Goal: Task Accomplishment & Management: Manage account settings

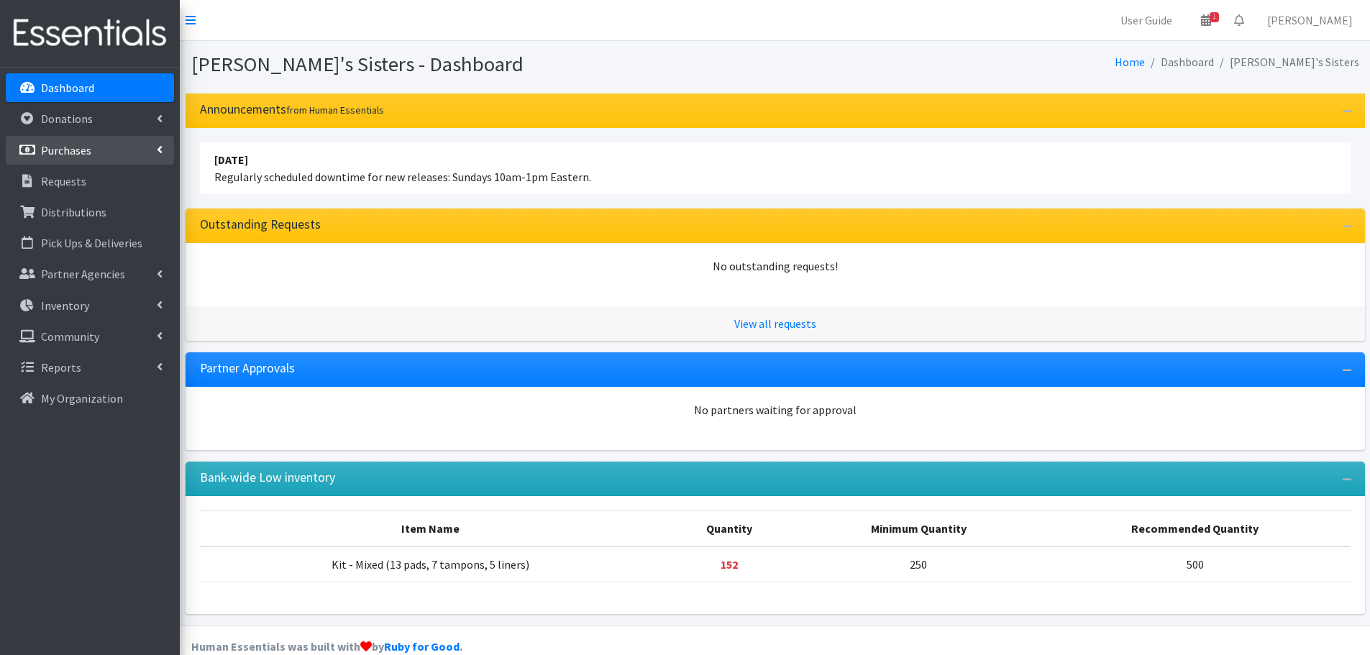
click at [99, 152] on link "Purchases" at bounding box center [90, 150] width 168 height 29
click at [84, 214] on link "New Purchase" at bounding box center [90, 212] width 168 height 29
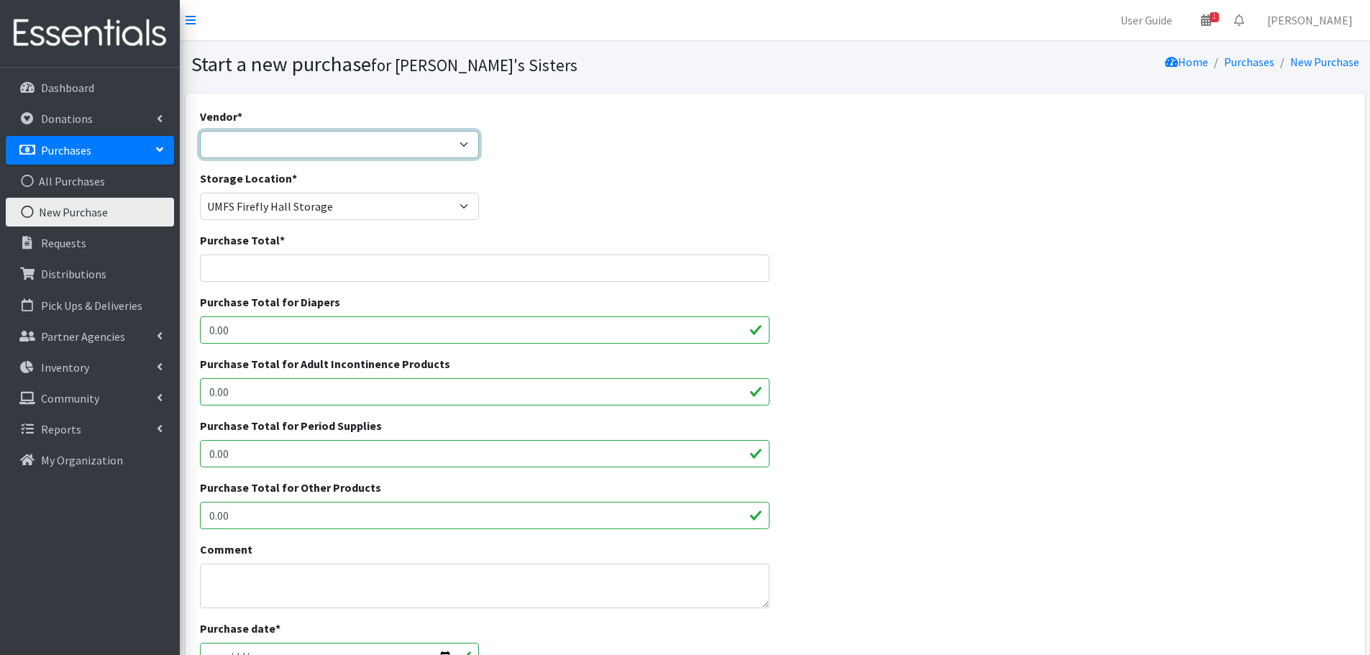
click at [212, 137] on select "Amazon Costco CVS HDI Wholesale McKesson Medline National Diaper Bank Network O…" at bounding box center [340, 144] width 280 height 27
select select "362"
click at [200, 131] on select "Amazon Costco CVS HDI Wholesale McKesson Medline National Diaper Bank Network O…" at bounding box center [340, 144] width 280 height 27
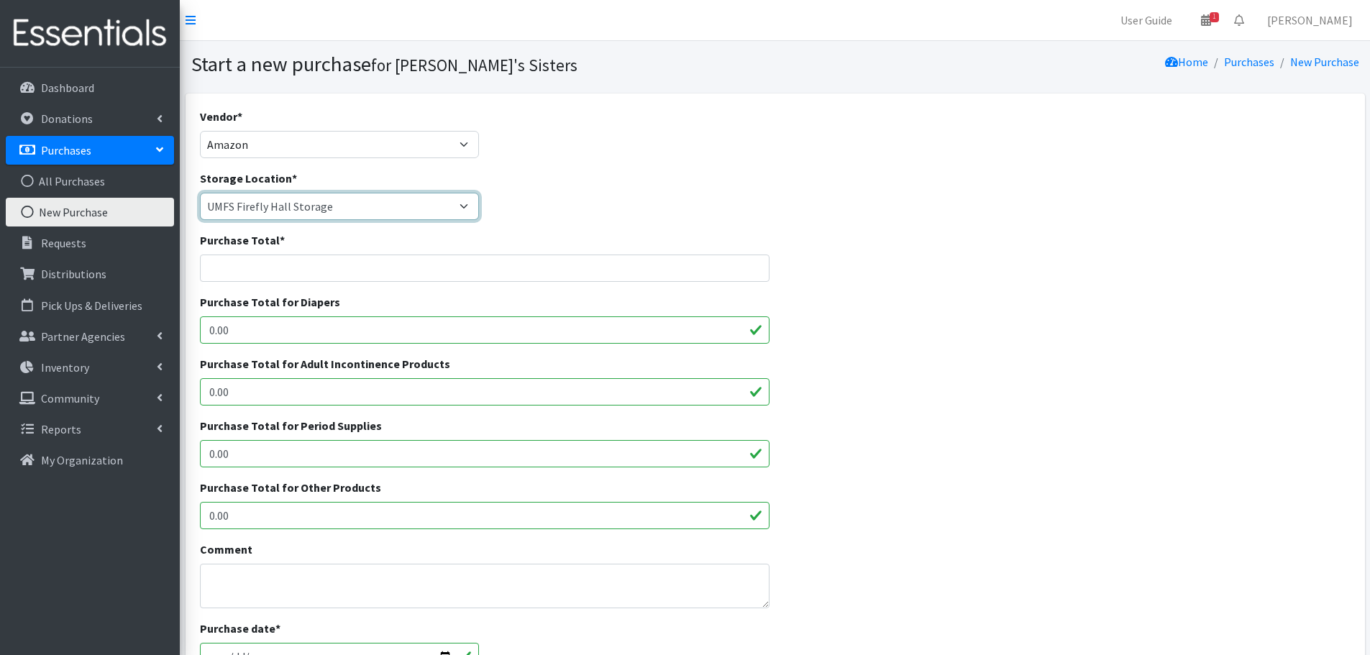
click at [250, 206] on select "Brittany Averette Caring Closet Building Erika Bedwell Heather Lennon Jen Frenc…" at bounding box center [340, 206] width 280 height 27
select select "331"
click at [200, 193] on select "Brittany Averette Caring Closet Building Erika Bedwell Heather Lennon Jen Frenc…" at bounding box center [340, 206] width 280 height 27
click at [228, 265] on input "Purchase Total *" at bounding box center [485, 268] width 570 height 27
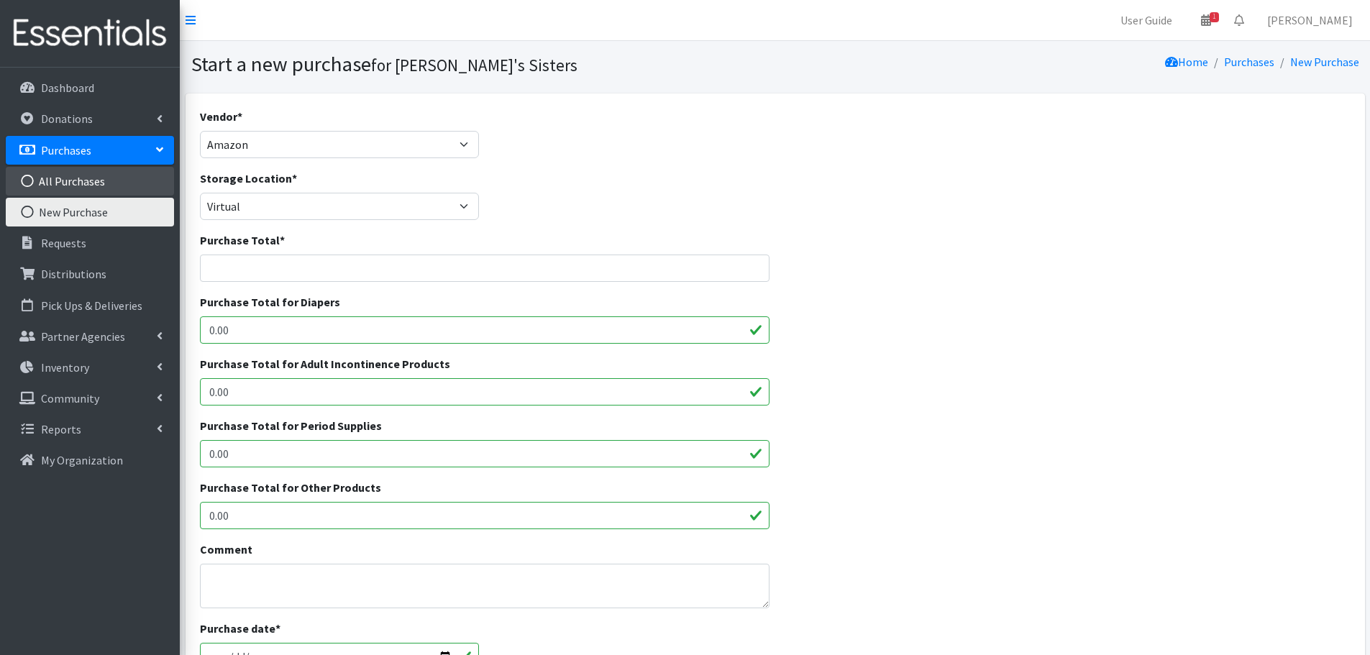
click at [111, 192] on link "All Purchases" at bounding box center [90, 181] width 168 height 29
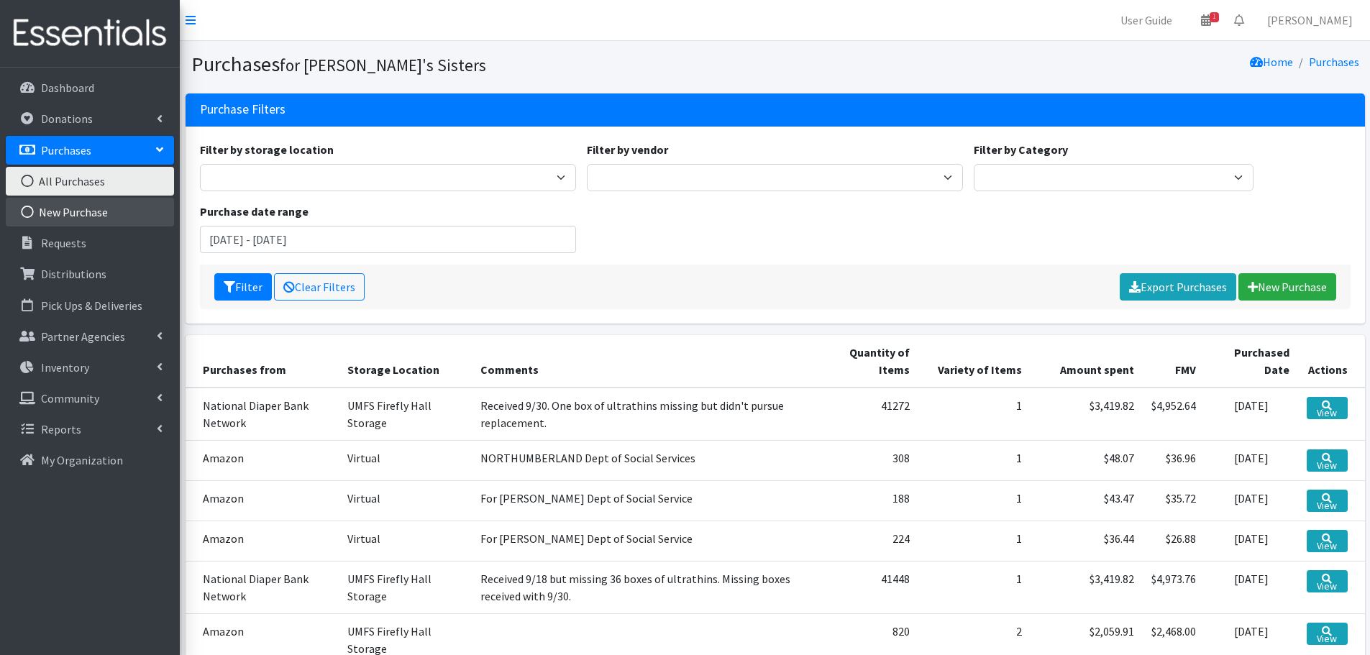
click at [83, 211] on link "New Purchase" at bounding box center [90, 212] width 168 height 29
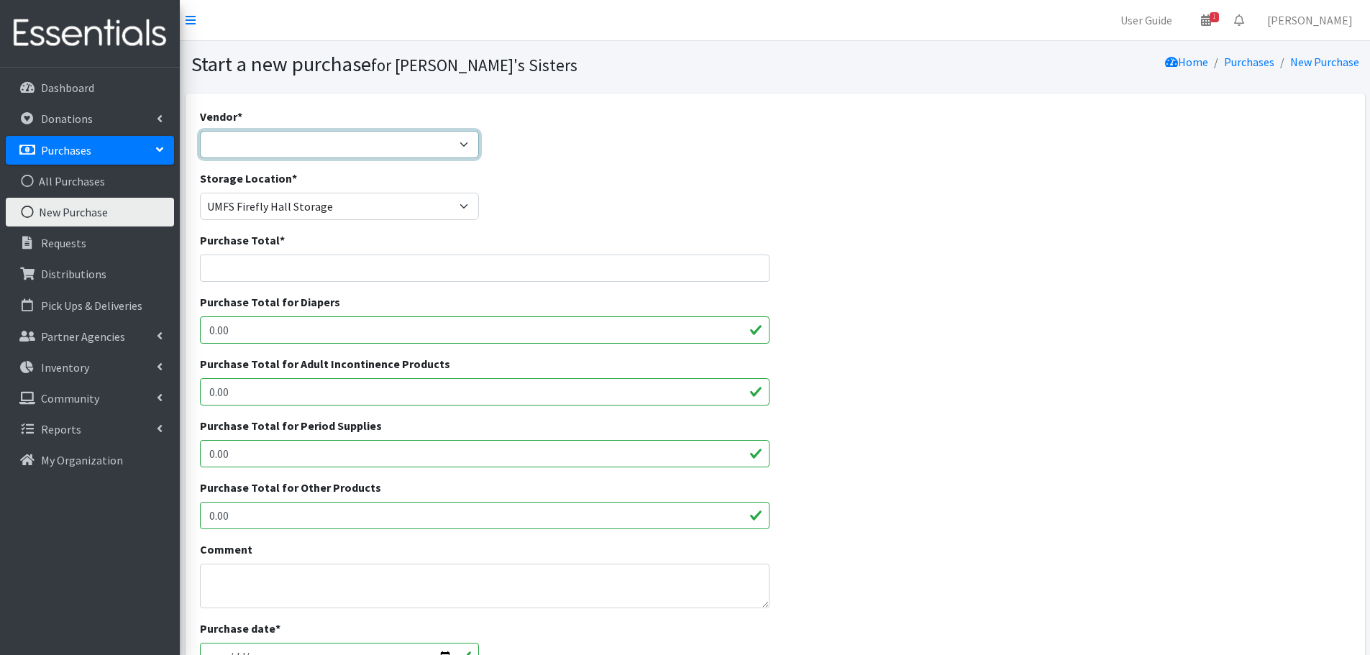
click at [219, 152] on select "Amazon Costco CVS HDI Wholesale McKesson Medline National Diaper Bank Network O…" at bounding box center [340, 144] width 280 height 27
select select "362"
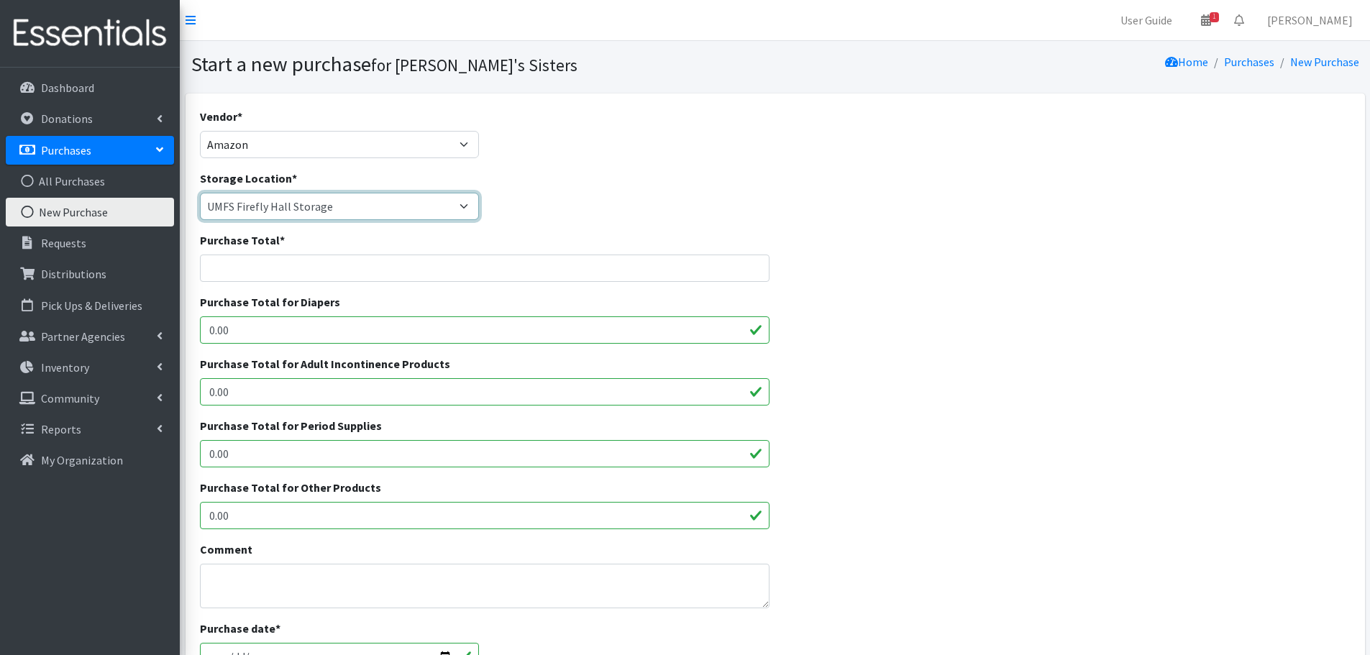
click at [242, 202] on select "Brittany Averette Caring Closet Building Erika Bedwell Heather Lennon Jen Frenc…" at bounding box center [340, 206] width 280 height 27
select select "331"
click at [200, 193] on select "Brittany Averette Caring Closet Building Erika Bedwell Heather Lennon Jen Frenc…" at bounding box center [340, 206] width 280 height 27
click at [220, 270] on input "Purchase Total *" at bounding box center [485, 268] width 570 height 27
click at [288, 257] on input "Purchase Total *" at bounding box center [485, 268] width 570 height 27
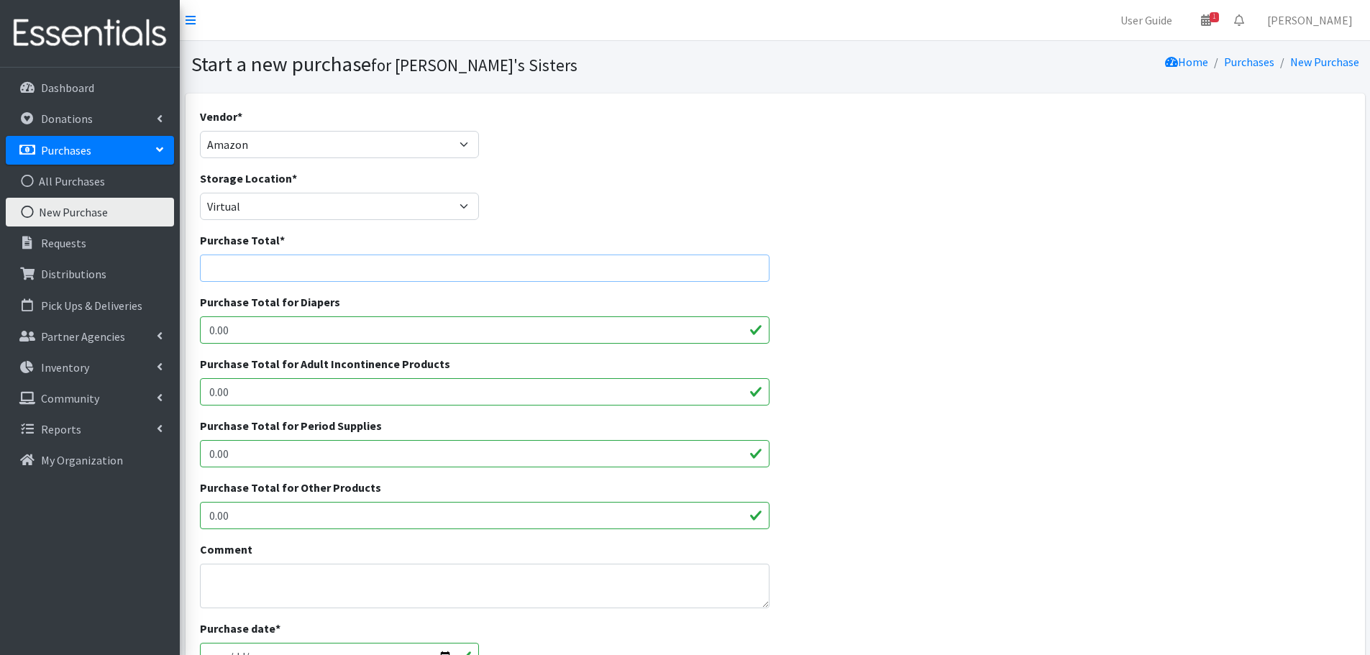
paste input "65.21"
type input "65.21"
drag, startPoint x: 279, startPoint y: 450, endPoint x: 182, endPoint y: 452, distance: 97.1
click at [182, 452] on div "Vendor * Amazon Costco CVS HDI Wholesale McKesson Medline National Diaper Bank …" at bounding box center [775, 536] width 1190 height 885
paste input "65.21"
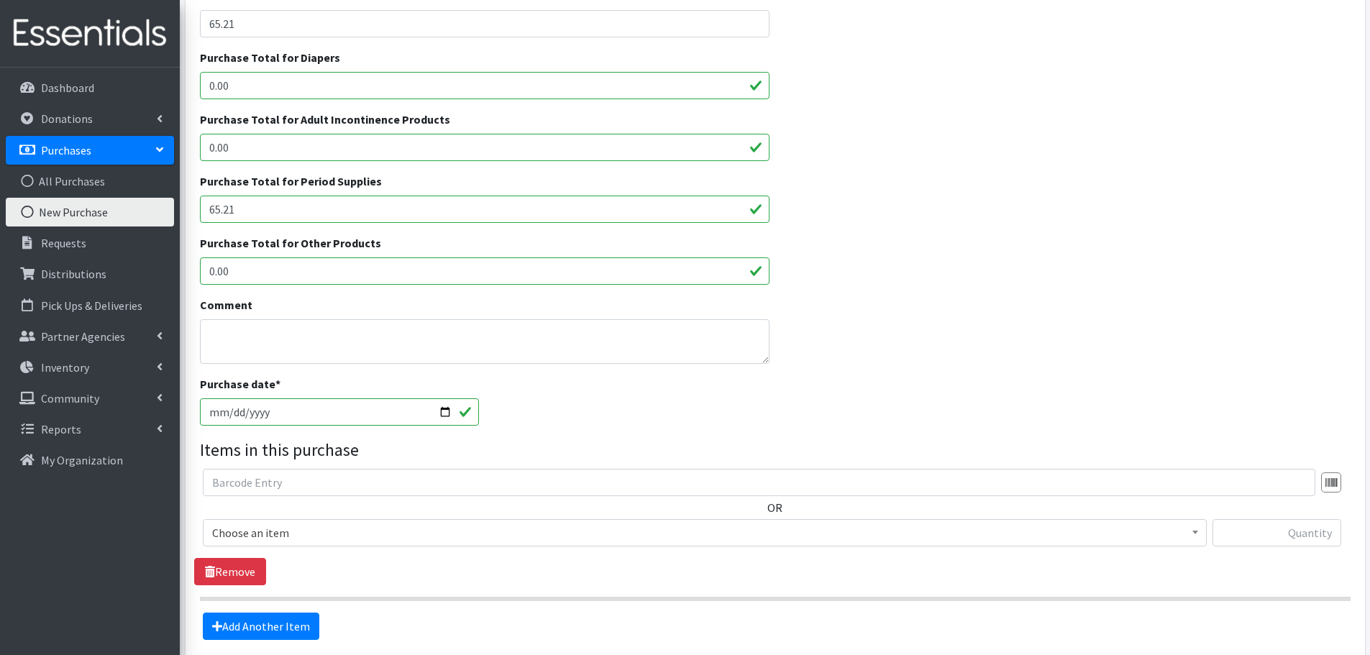
scroll to position [288, 0]
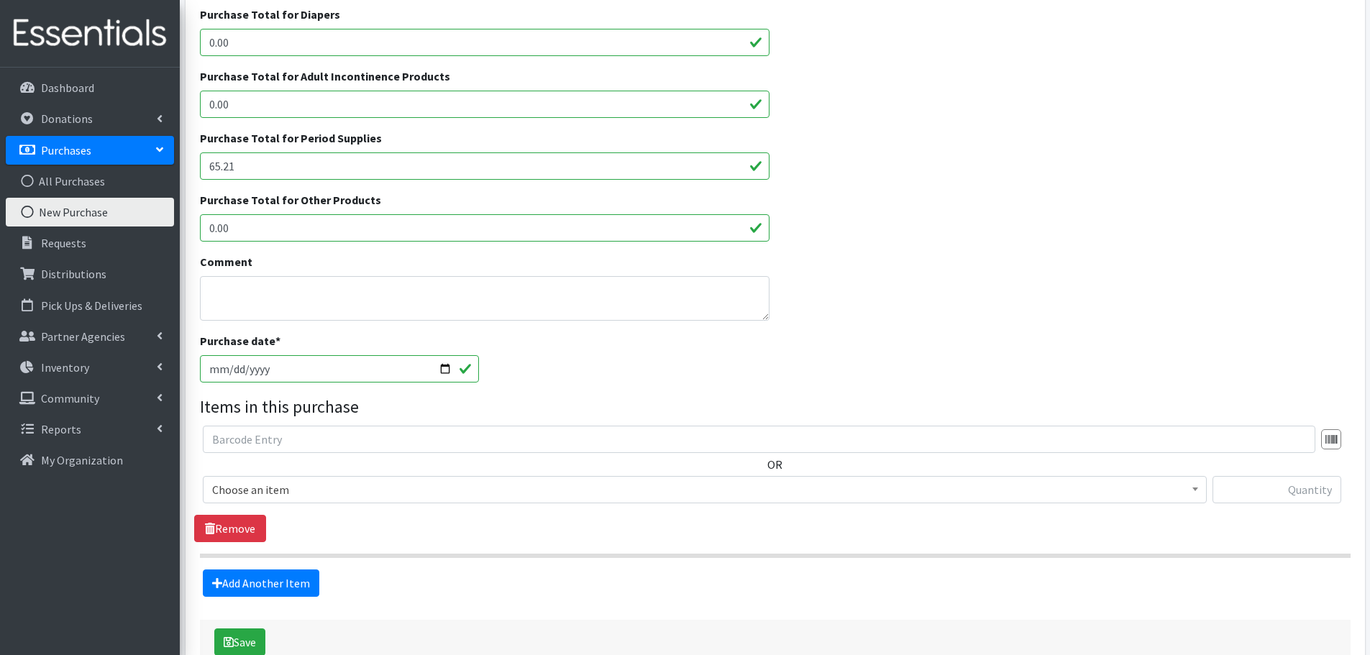
type input "65.21"
click at [234, 296] on textarea "Comment" at bounding box center [485, 298] width 570 height 45
type textarea "Northumberland Dept Social Services"
type input "[DATE]"
click at [424, 497] on span "Choose an item" at bounding box center [704, 490] width 985 height 20
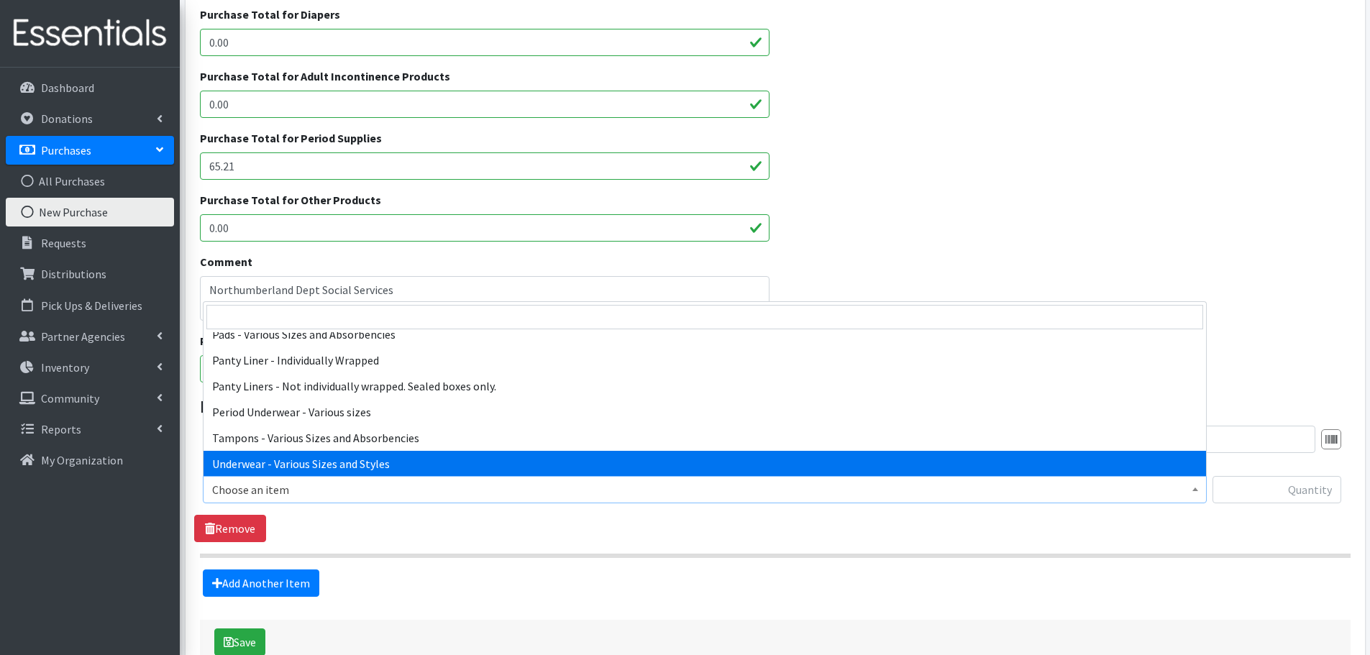
scroll to position [150, 0]
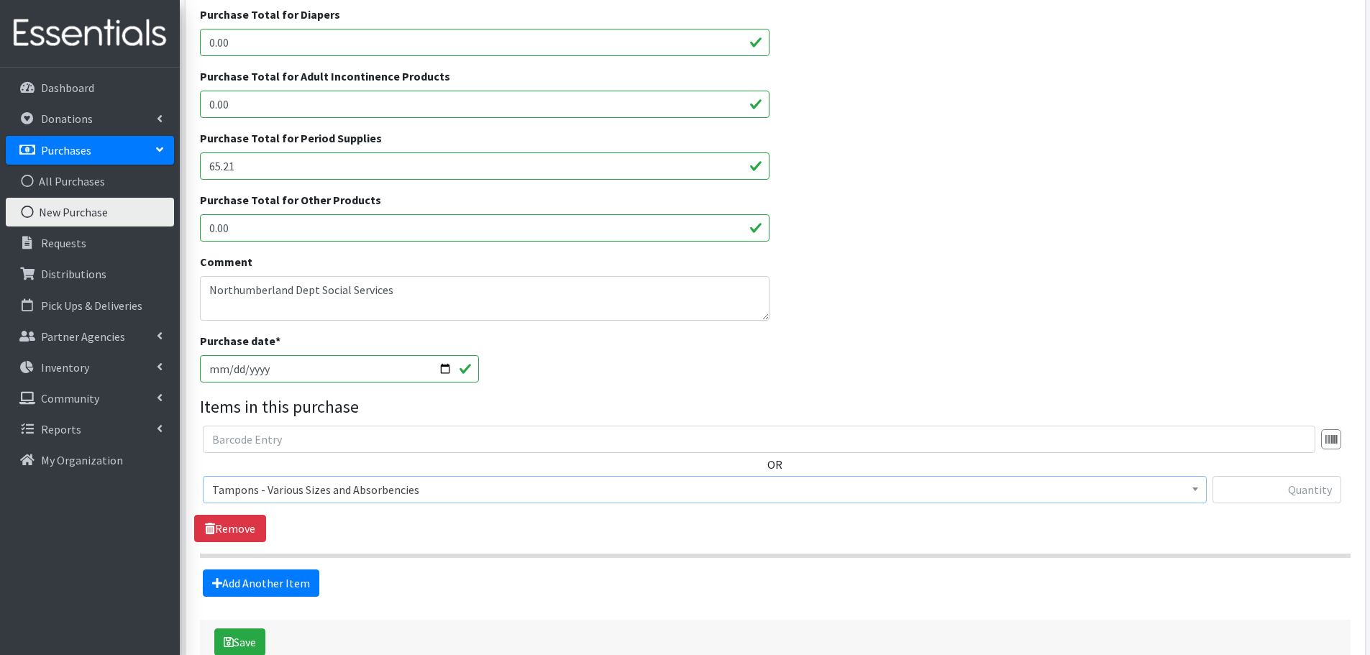
select select "10562"
click at [1319, 500] on input "text" at bounding box center [1277, 489] width 129 height 27
paste input "282"
type input "282"
click at [255, 650] on button "Save" at bounding box center [239, 642] width 51 height 27
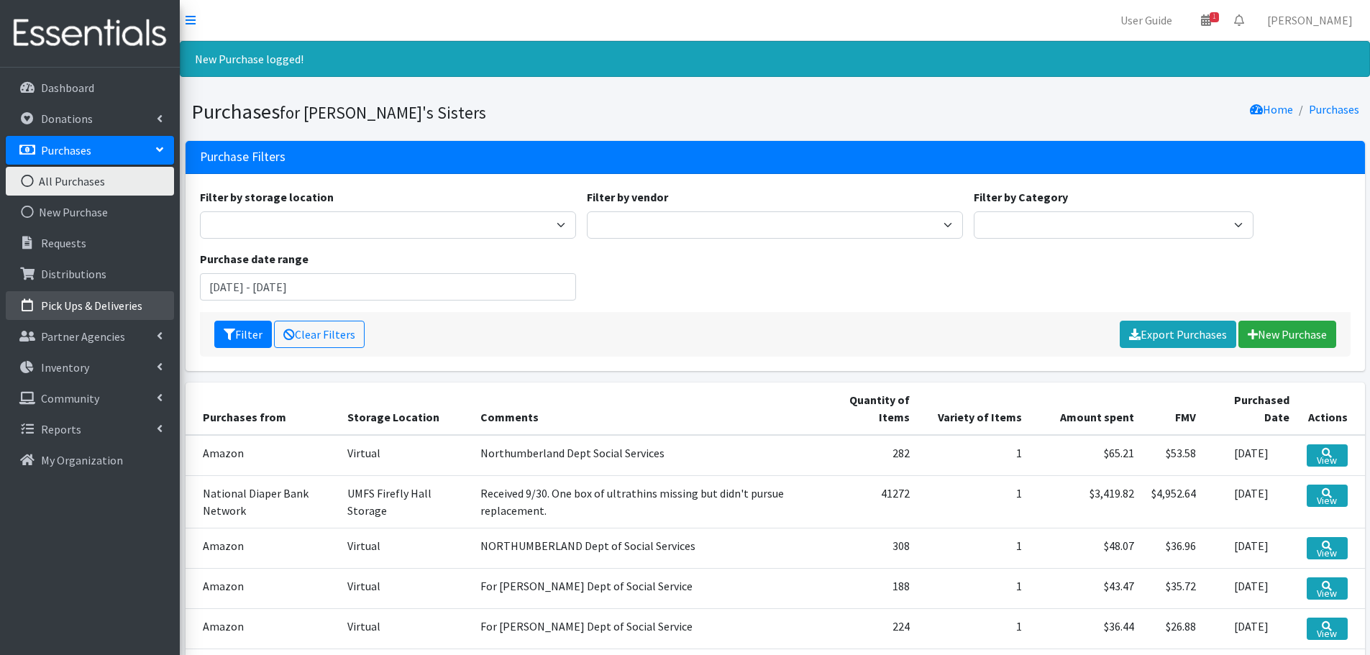
click at [86, 294] on link "Pick Ups & Deliveries" at bounding box center [90, 305] width 168 height 29
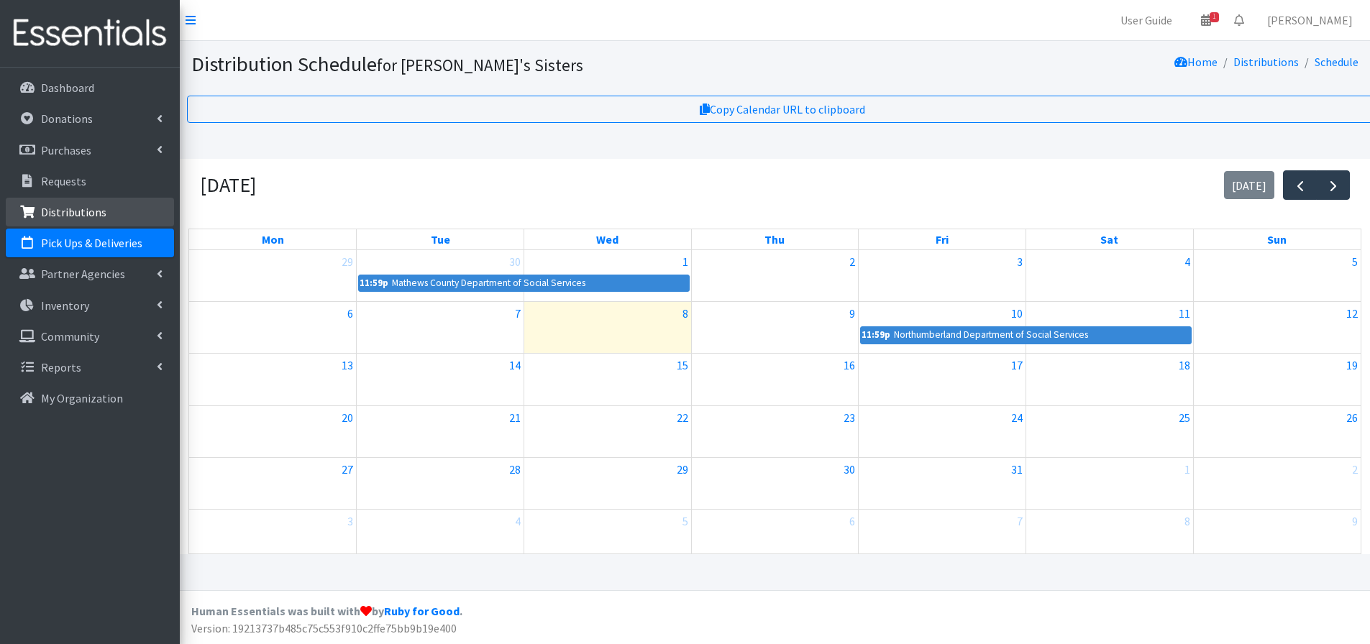
click at [73, 224] on link "Distributions" at bounding box center [90, 212] width 168 height 29
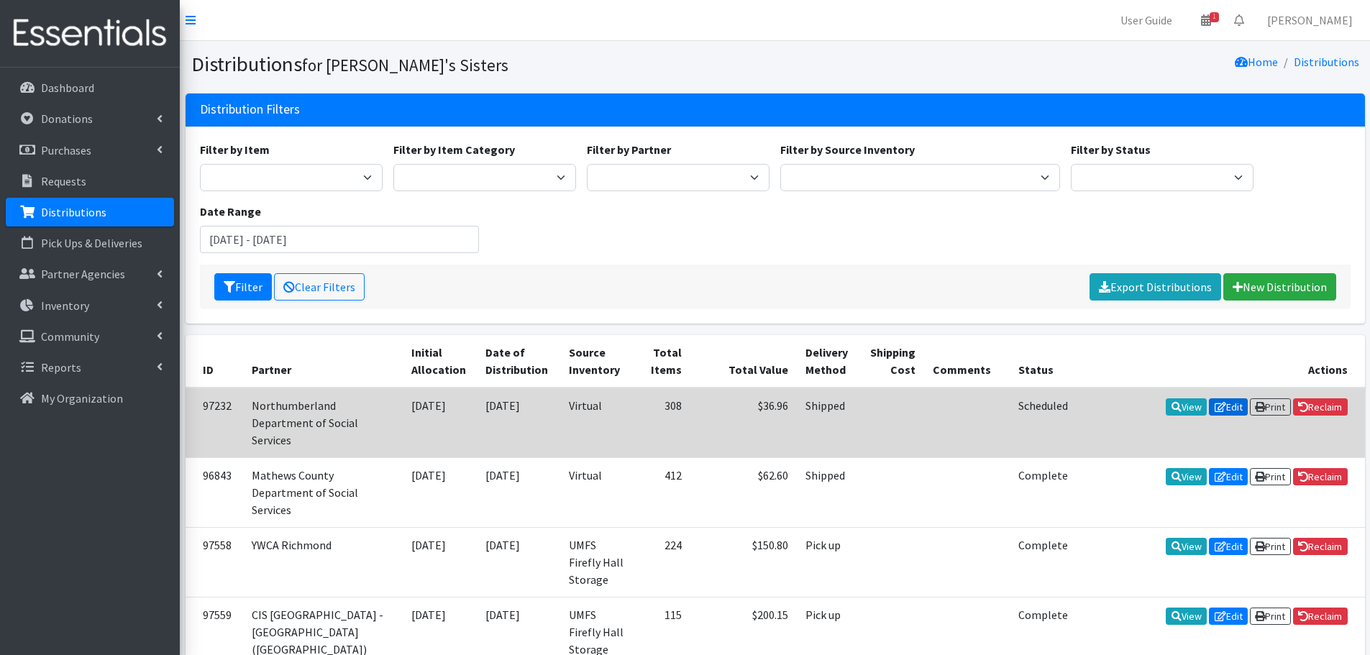
click at [1218, 401] on link "Edit" at bounding box center [1228, 406] width 39 height 17
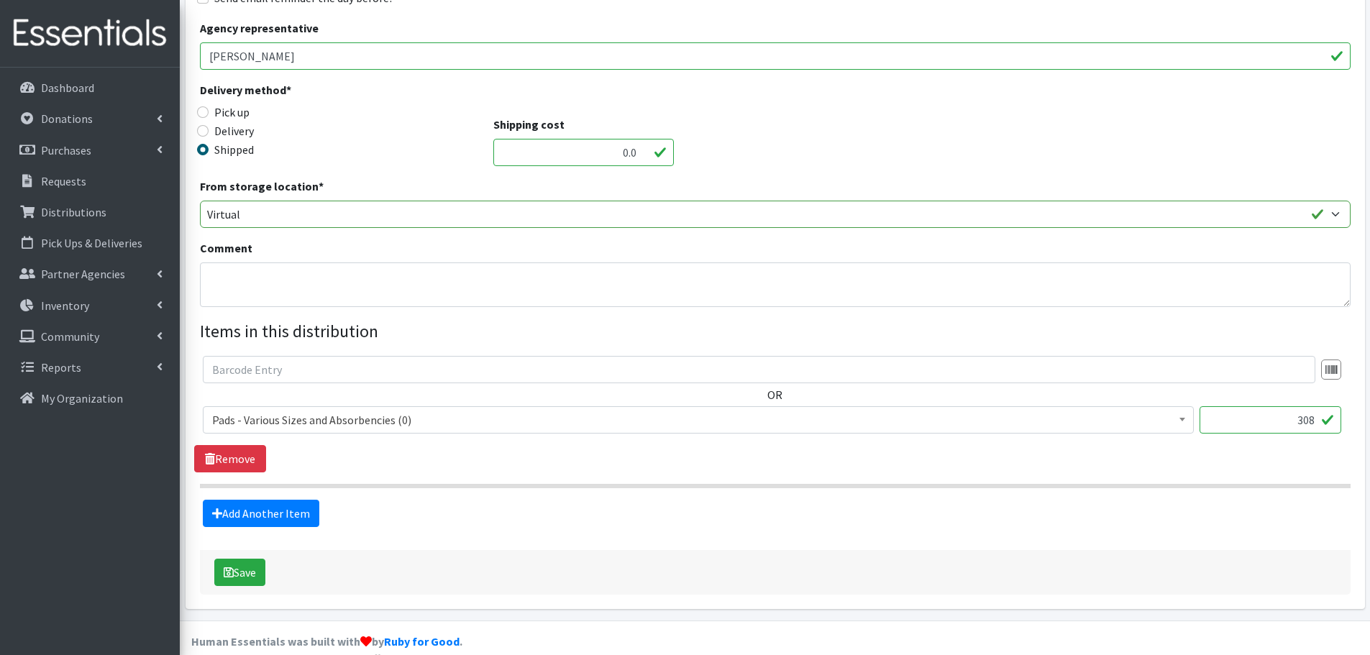
scroll to position [262, 0]
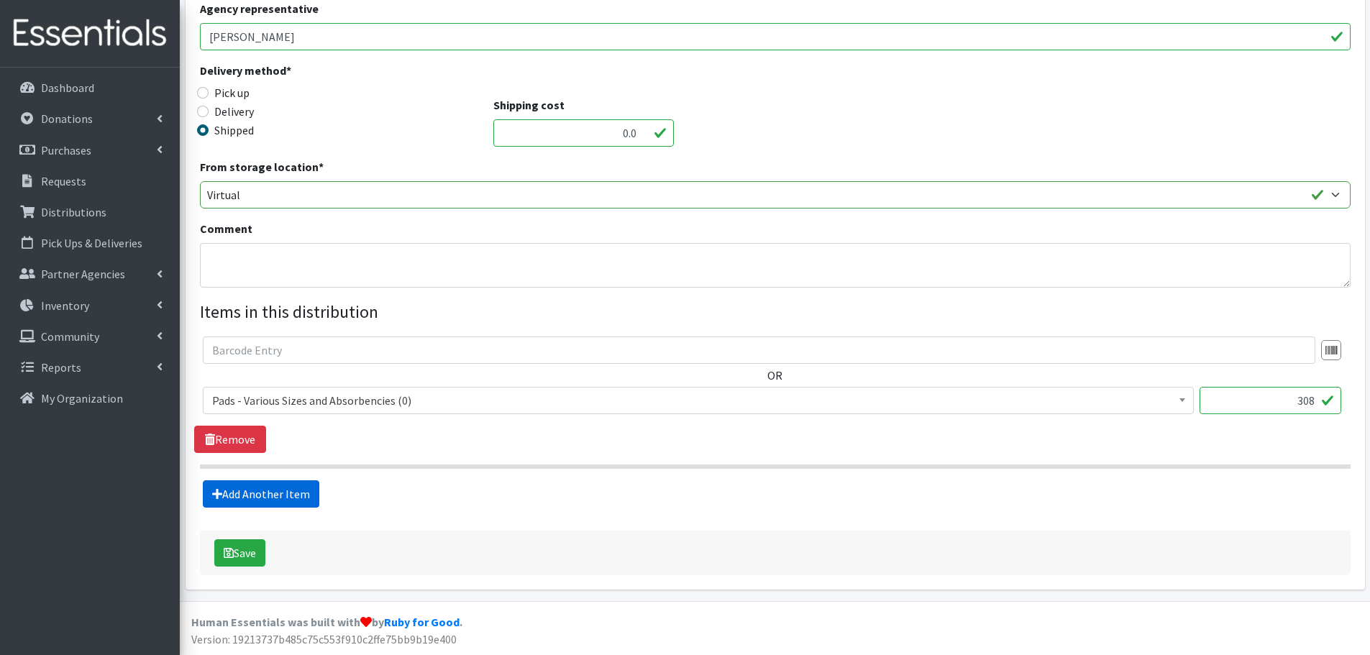
click at [252, 493] on link "Add Another Item" at bounding box center [261, 493] width 117 height 27
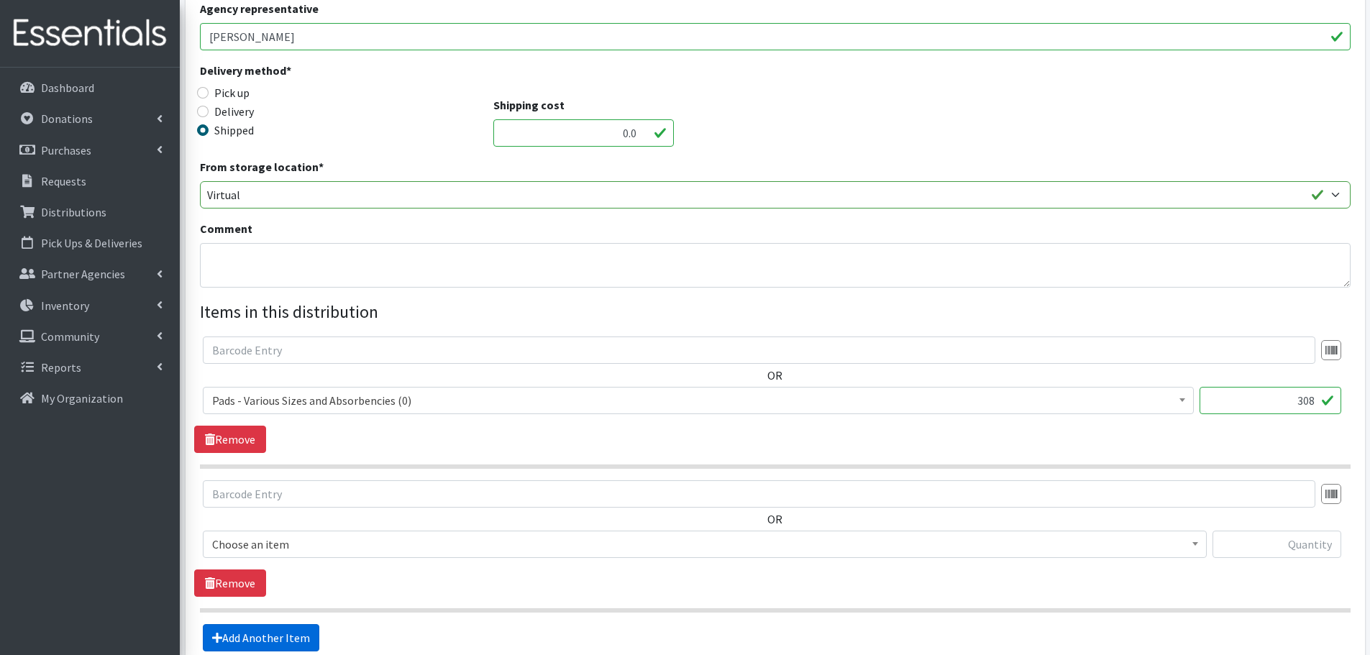
scroll to position [406, 0]
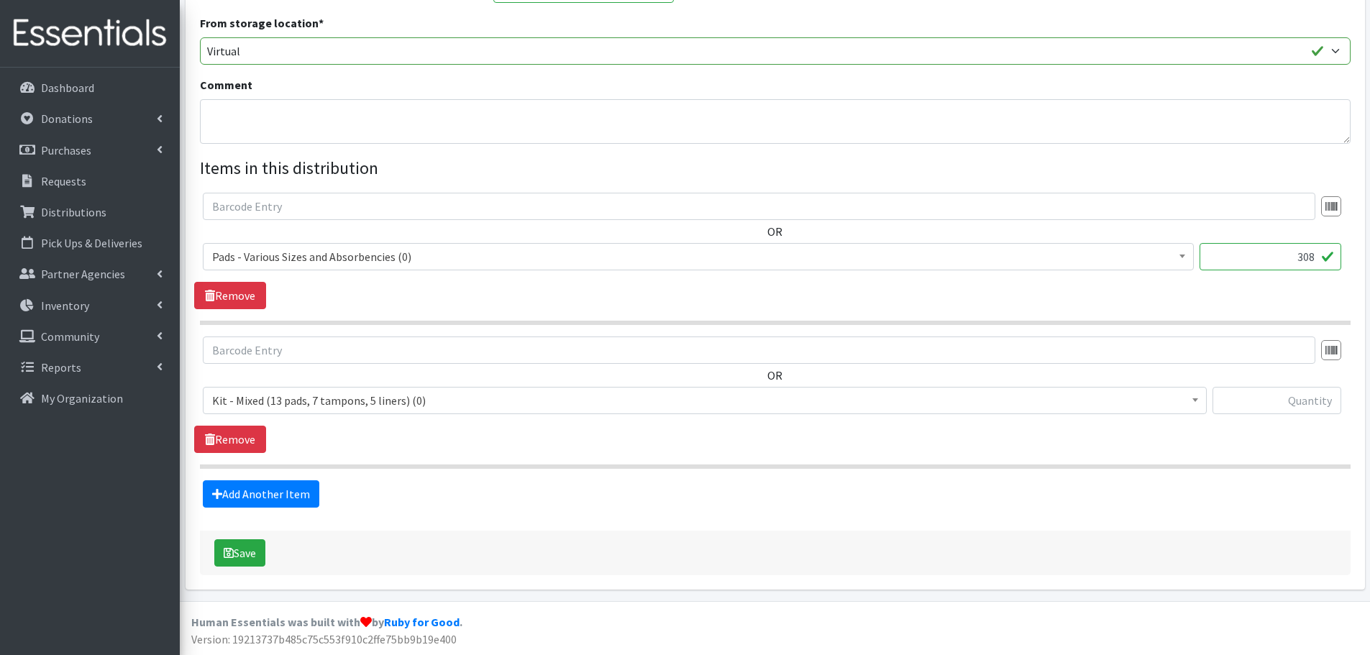
click at [234, 412] on span "Kit - Mixed (13 pads, 7 tampons, 5 liners) (0)" at bounding box center [705, 400] width 1004 height 27
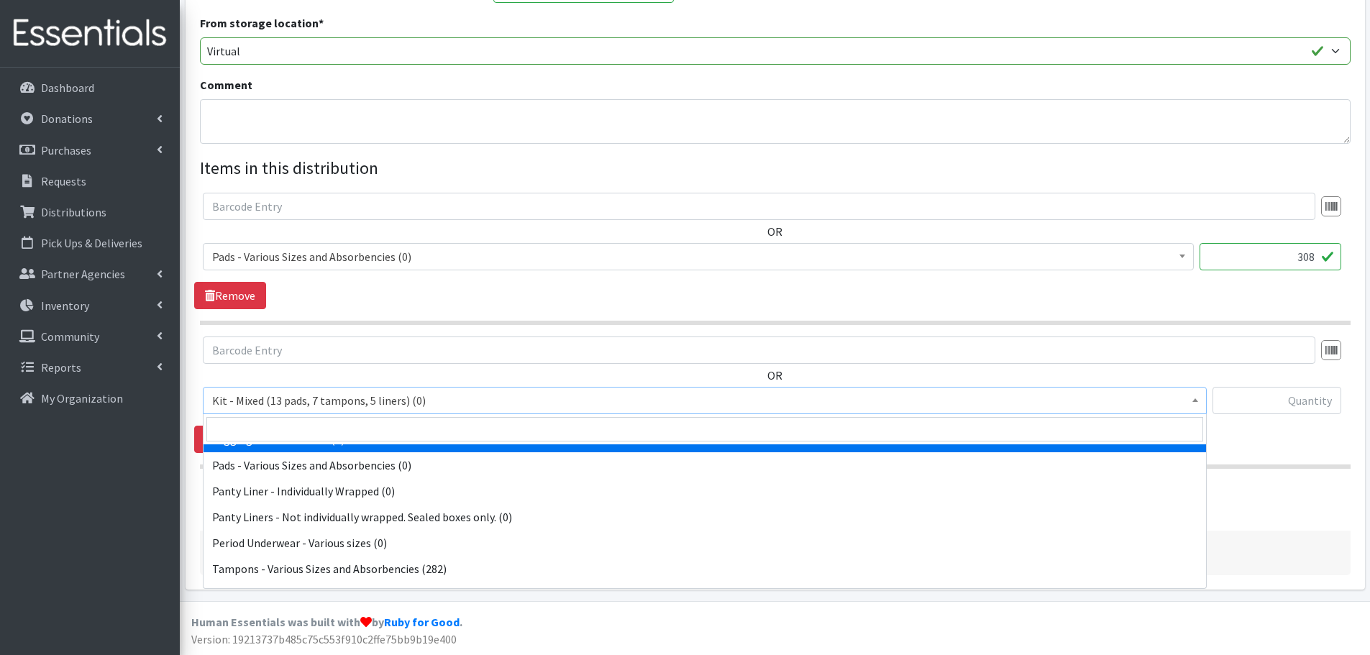
scroll to position [115, 0]
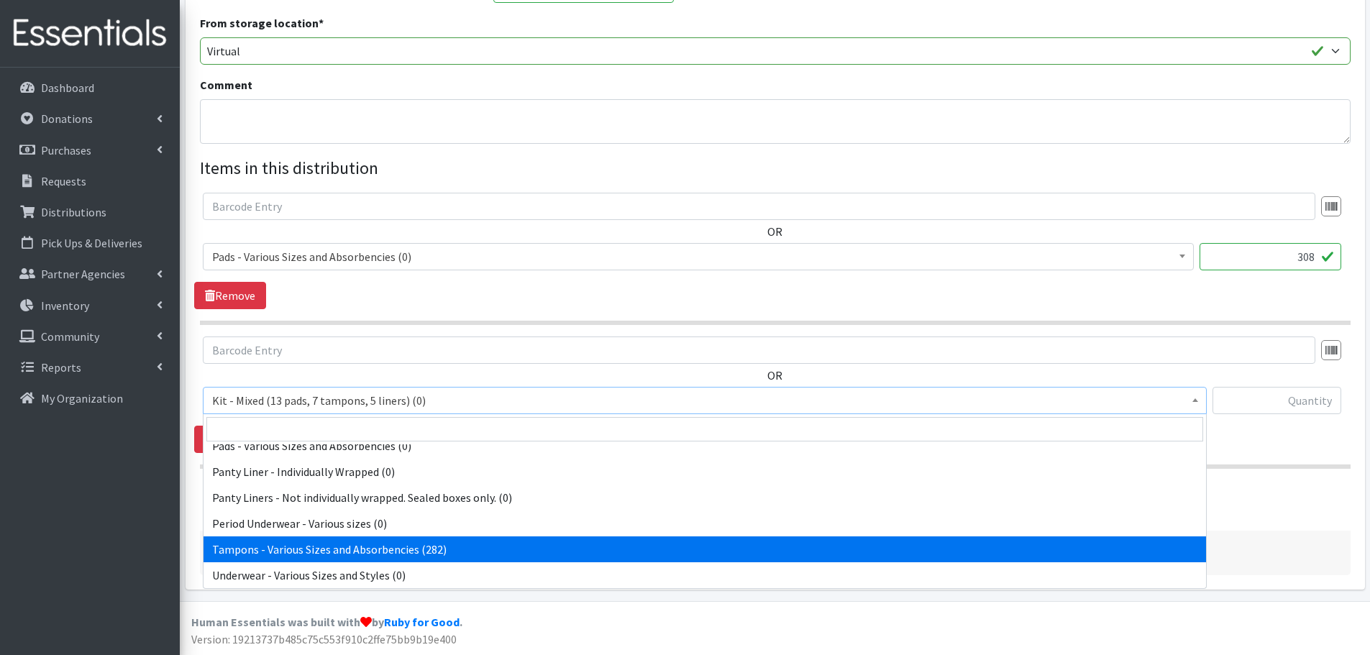
select select "10562"
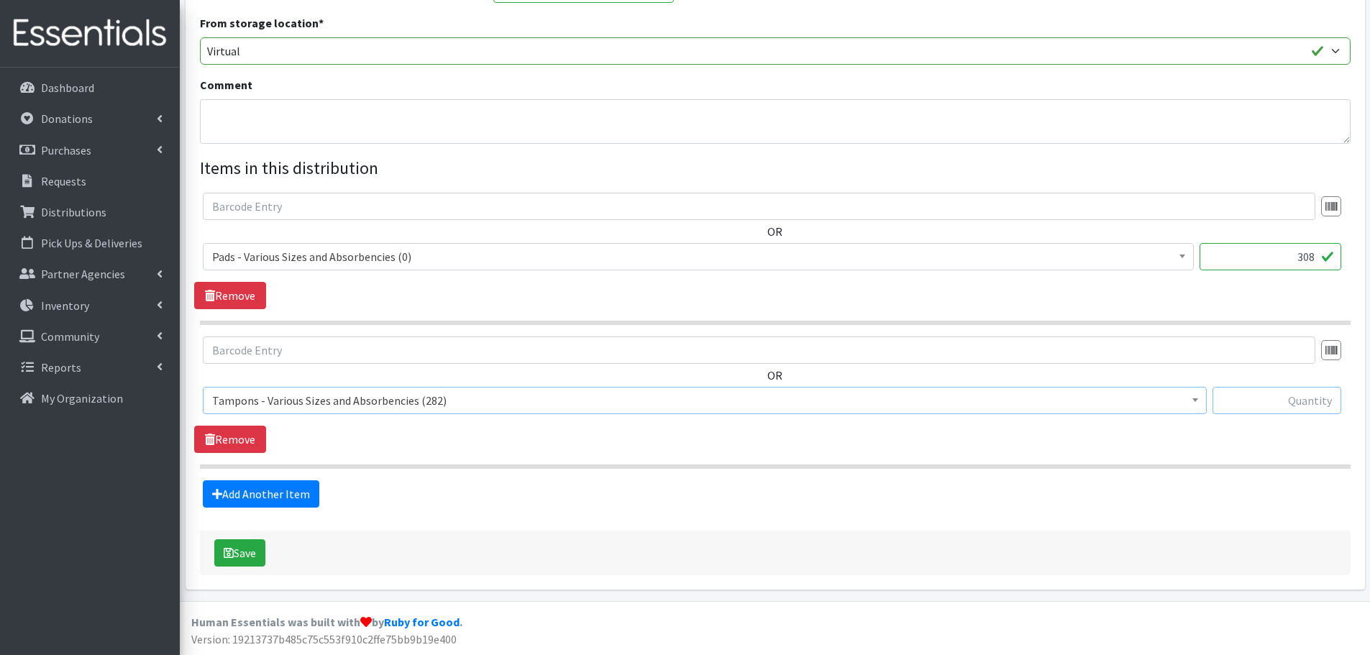
click at [1327, 410] on input "text" at bounding box center [1277, 400] width 129 height 27
paste input "282"
type input "282"
click at [258, 558] on button "Save" at bounding box center [239, 552] width 51 height 27
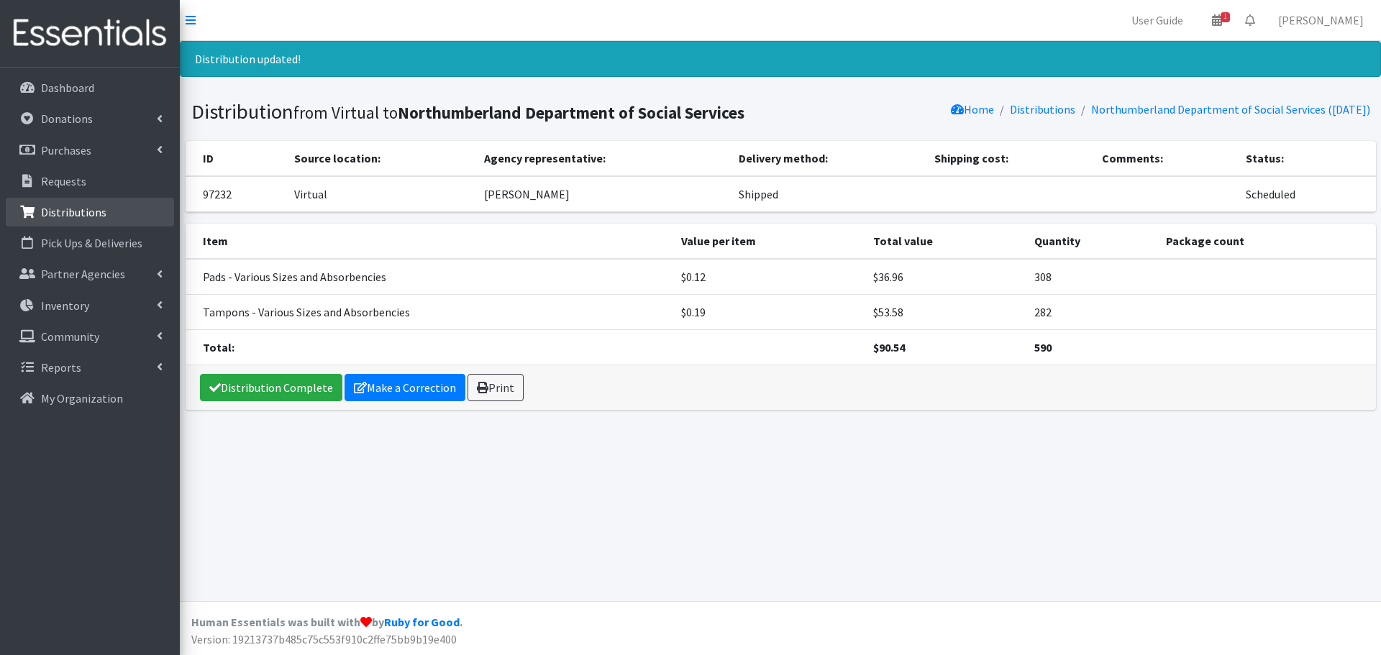
click at [101, 215] on p "Distributions" at bounding box center [73, 212] width 65 height 14
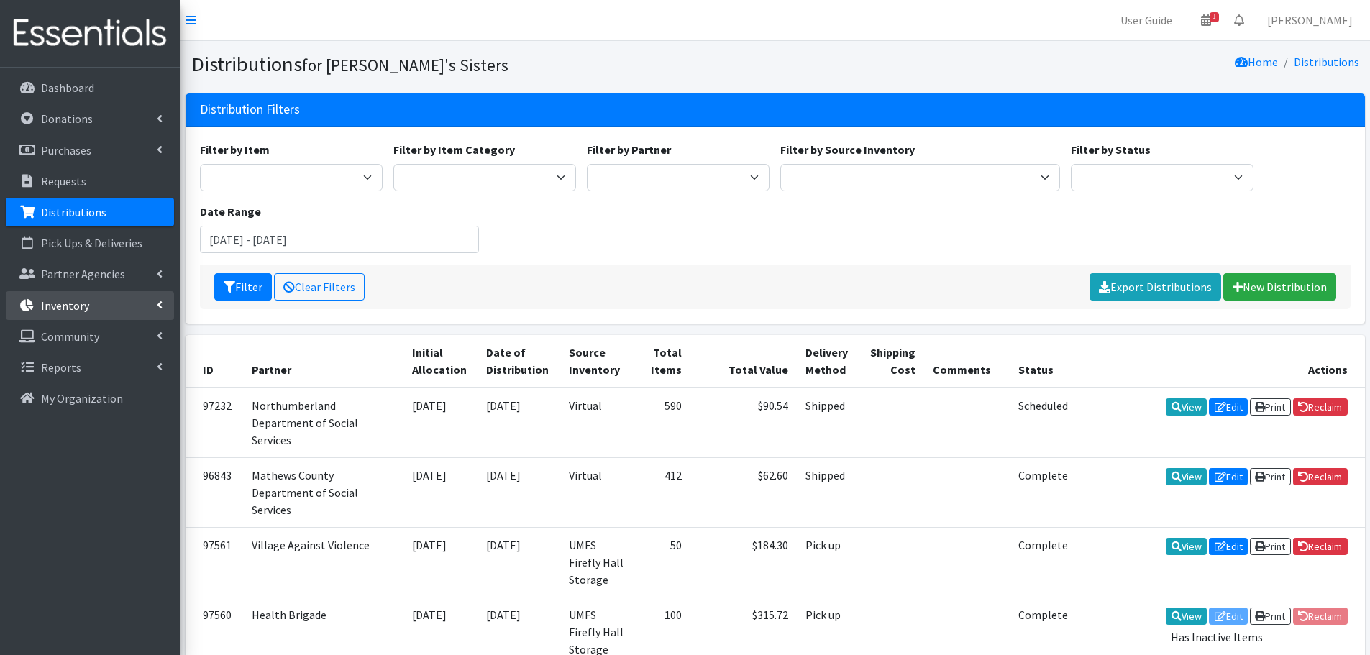
click at [151, 316] on link "Inventory" at bounding box center [90, 305] width 168 height 29
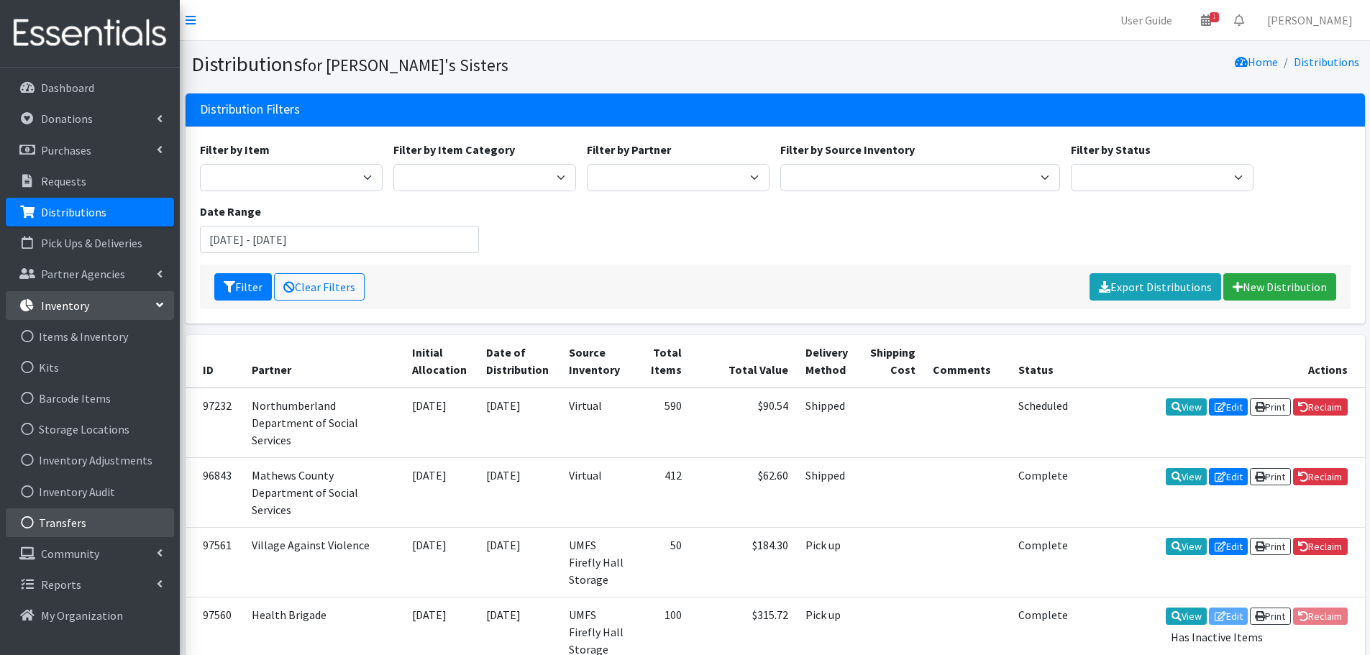
click at [94, 526] on link "Transfers" at bounding box center [90, 523] width 168 height 29
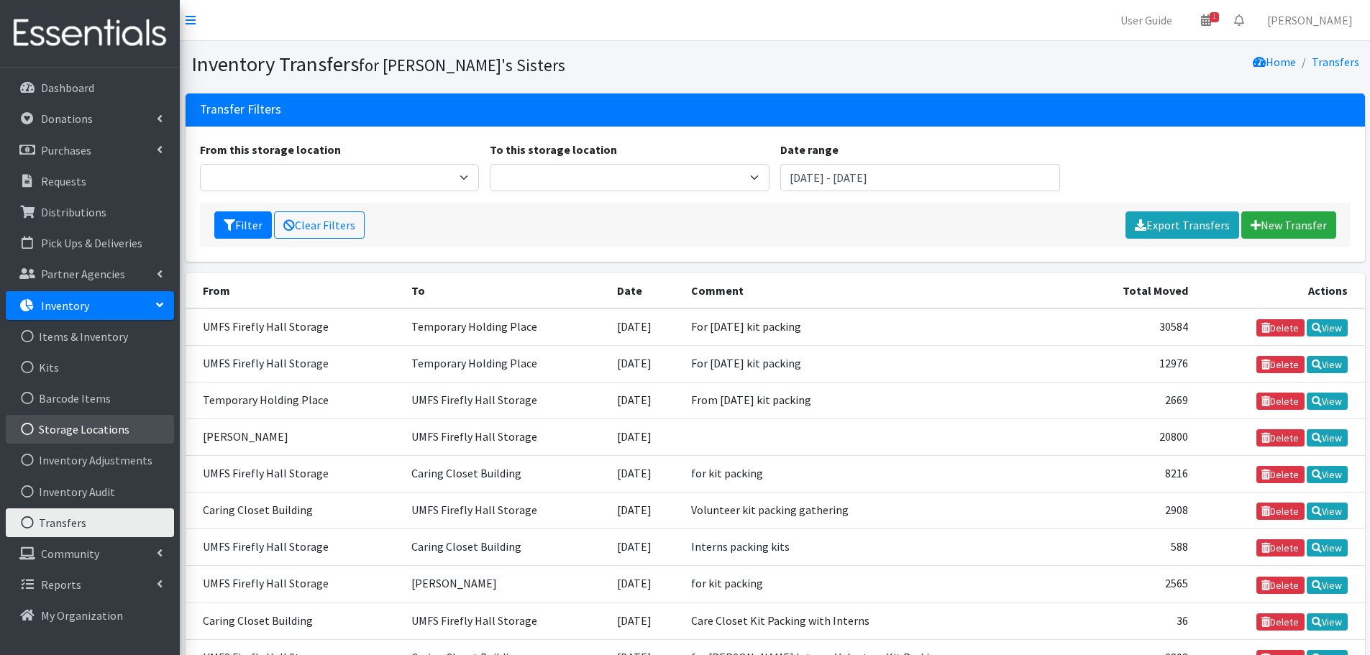
click at [52, 437] on link "Storage Locations" at bounding box center [90, 429] width 168 height 29
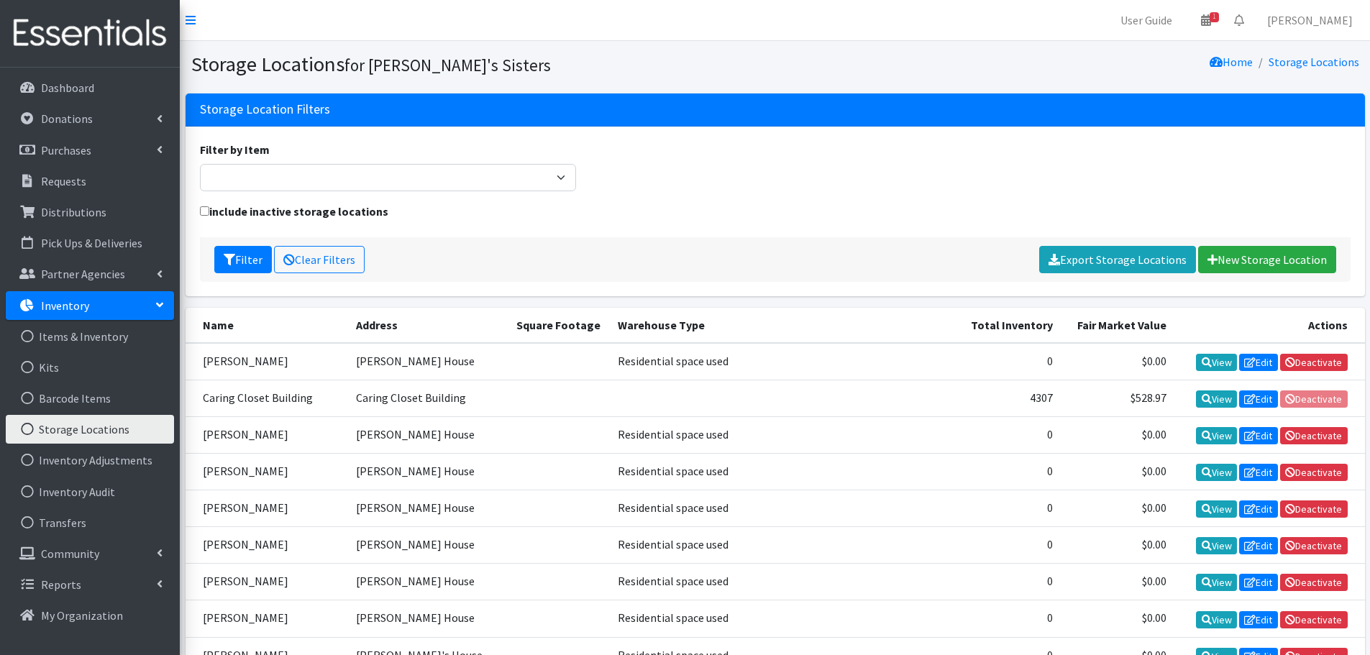
click at [203, 214] on input "include inactive storage locations" at bounding box center [204, 210] width 9 height 9
checkbox input "true"
click at [236, 255] on button "Filter" at bounding box center [243, 259] width 58 height 27
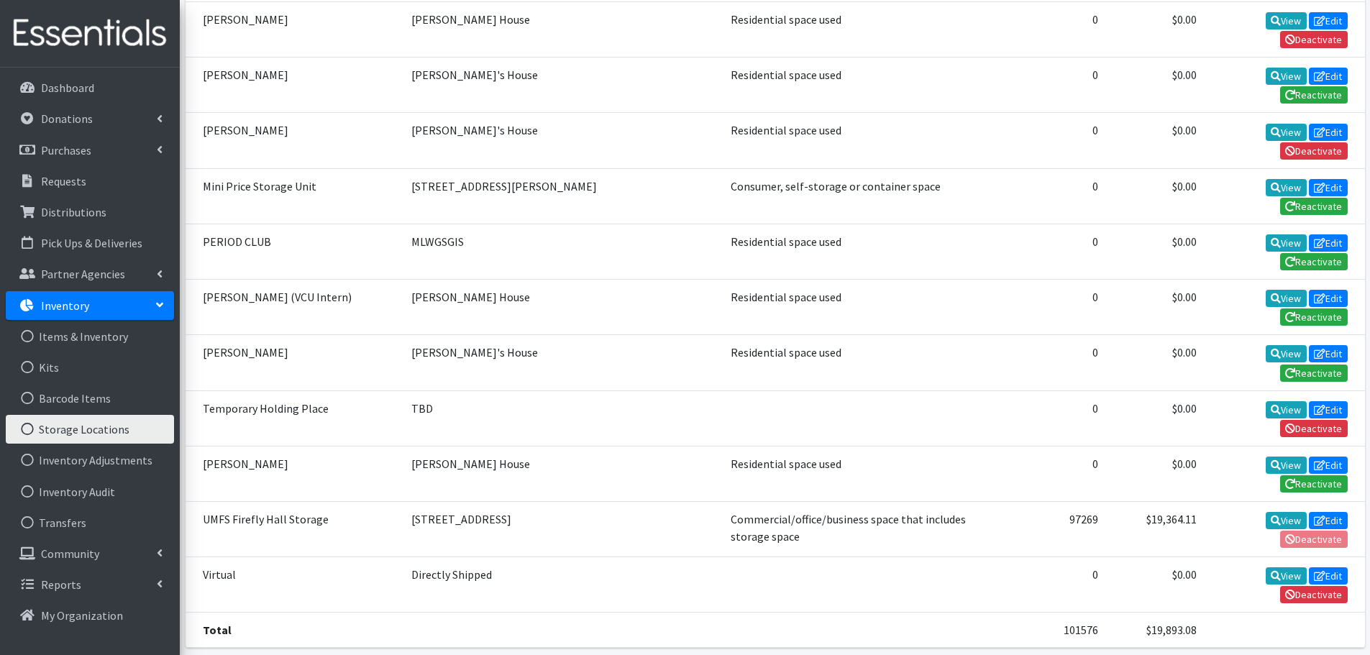
scroll to position [1510, 0]
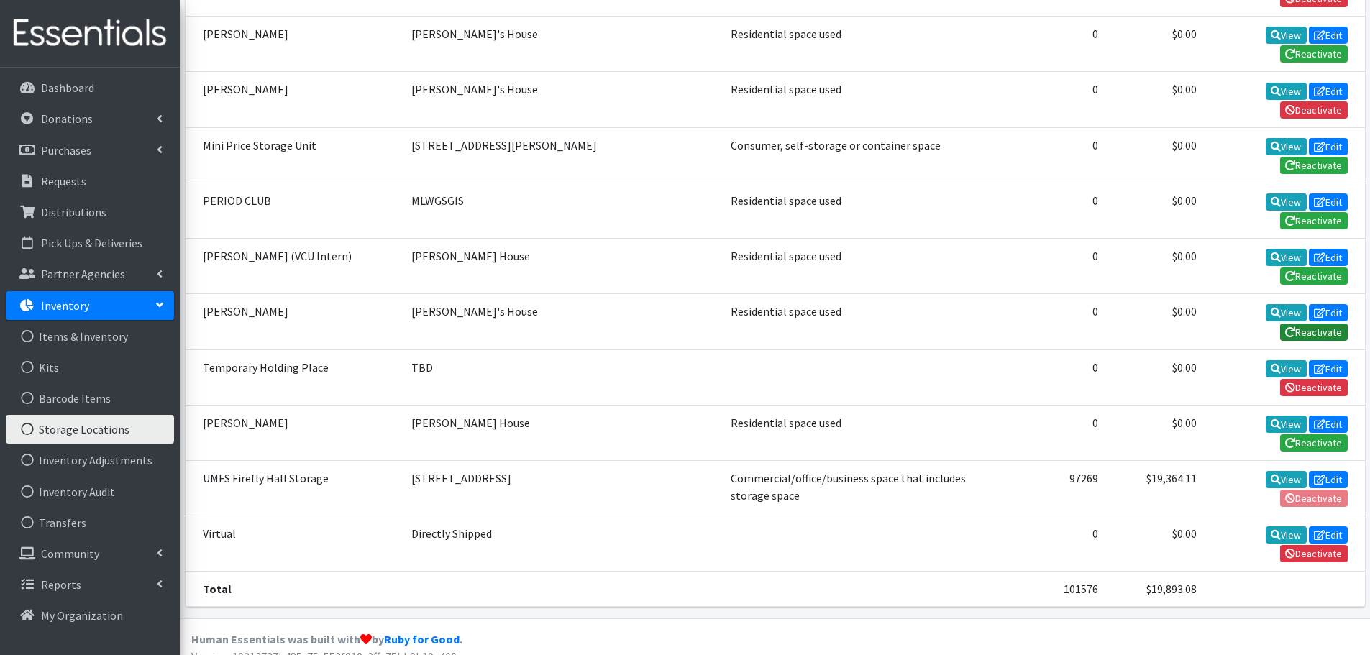
click at [1303, 332] on link "Reactivate" at bounding box center [1314, 332] width 68 height 17
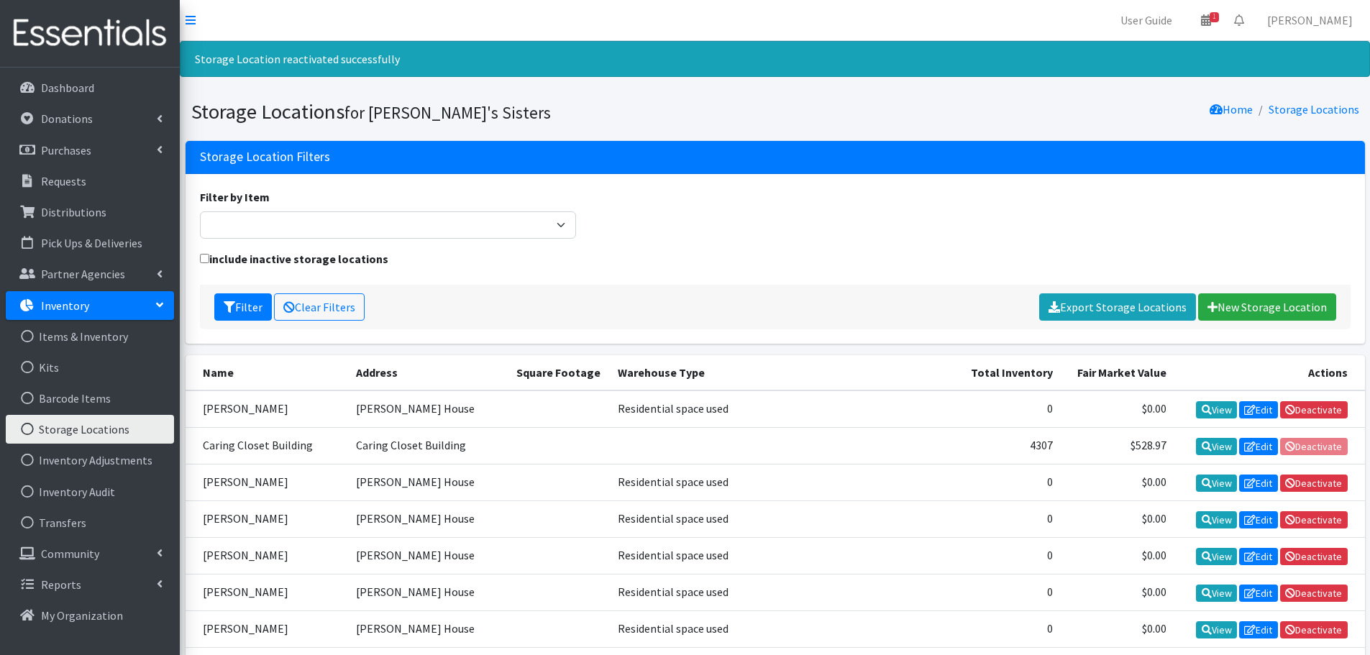
click at [83, 537] on li "Inventory Items & Inventory Kits Barcode Items Storage Locations Inventory Adju…" at bounding box center [90, 415] width 168 height 249
click at [81, 524] on link "Transfers" at bounding box center [90, 523] width 168 height 29
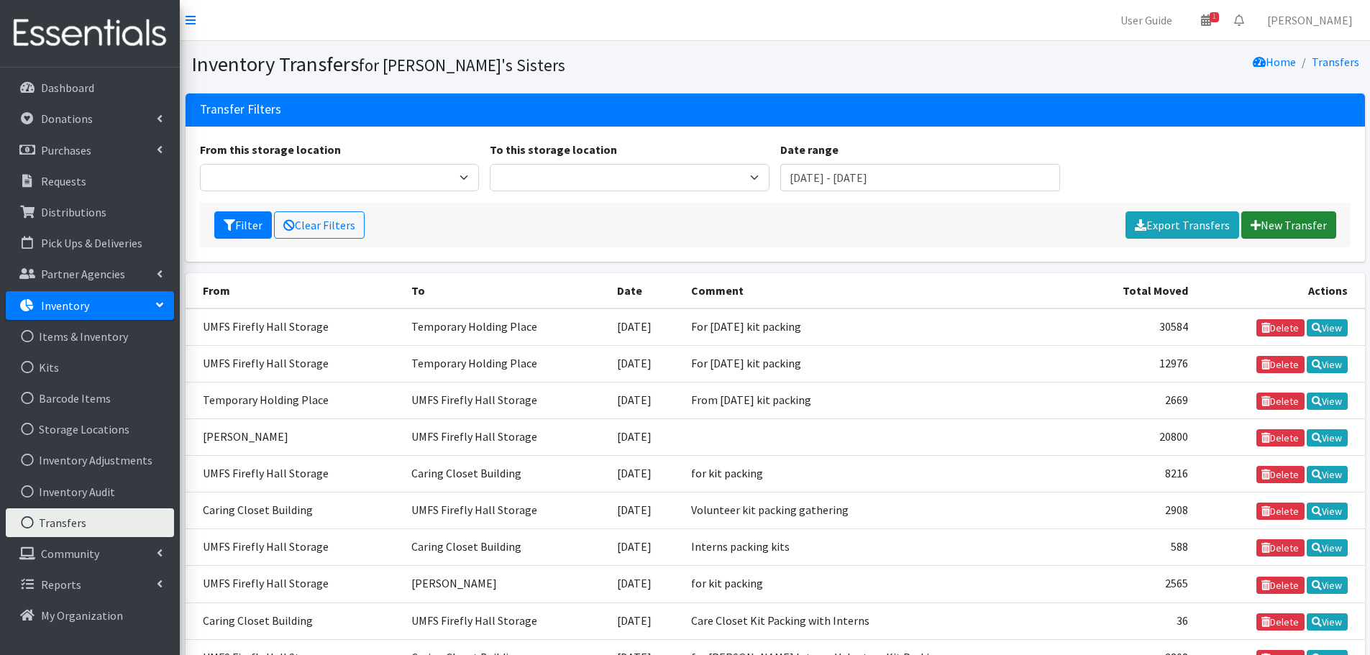
click at [1315, 214] on link "New Transfer" at bounding box center [1288, 224] width 95 height 27
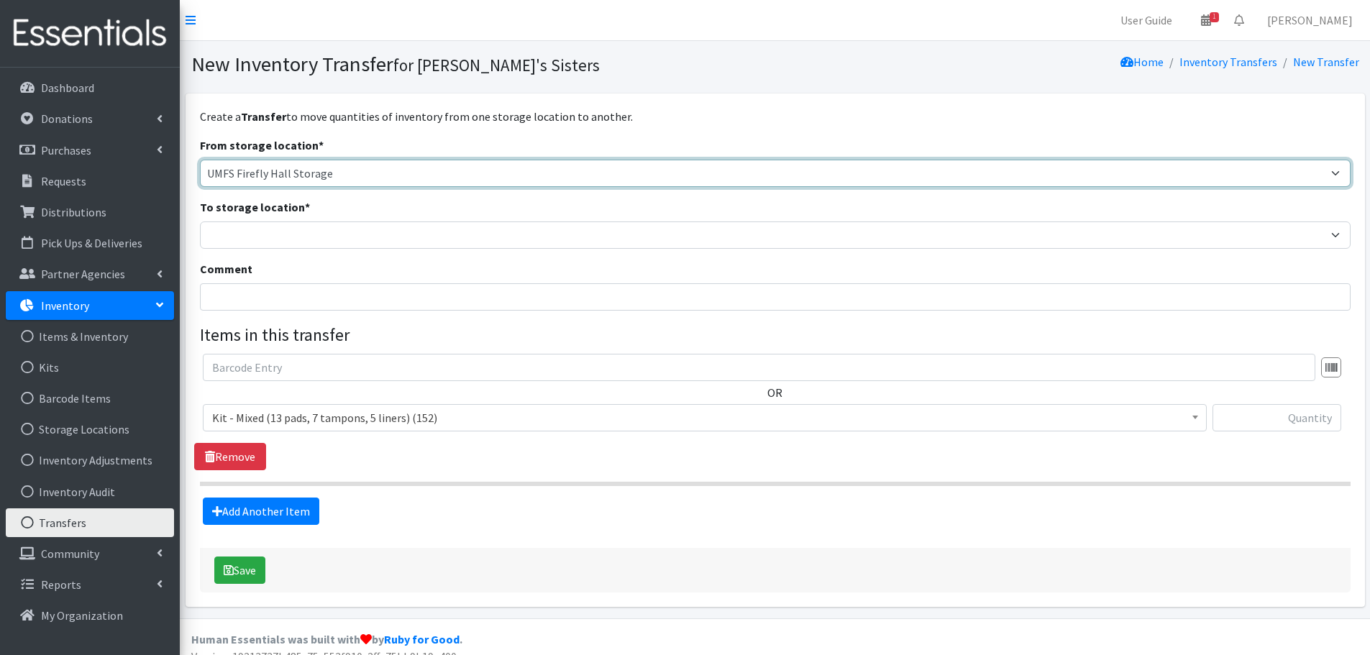
click at [232, 171] on select "[PERSON_NAME] Caring Closet Building [PERSON_NAME] [PERSON_NAME] [PERSON_NAME][…" at bounding box center [775, 173] width 1151 height 27
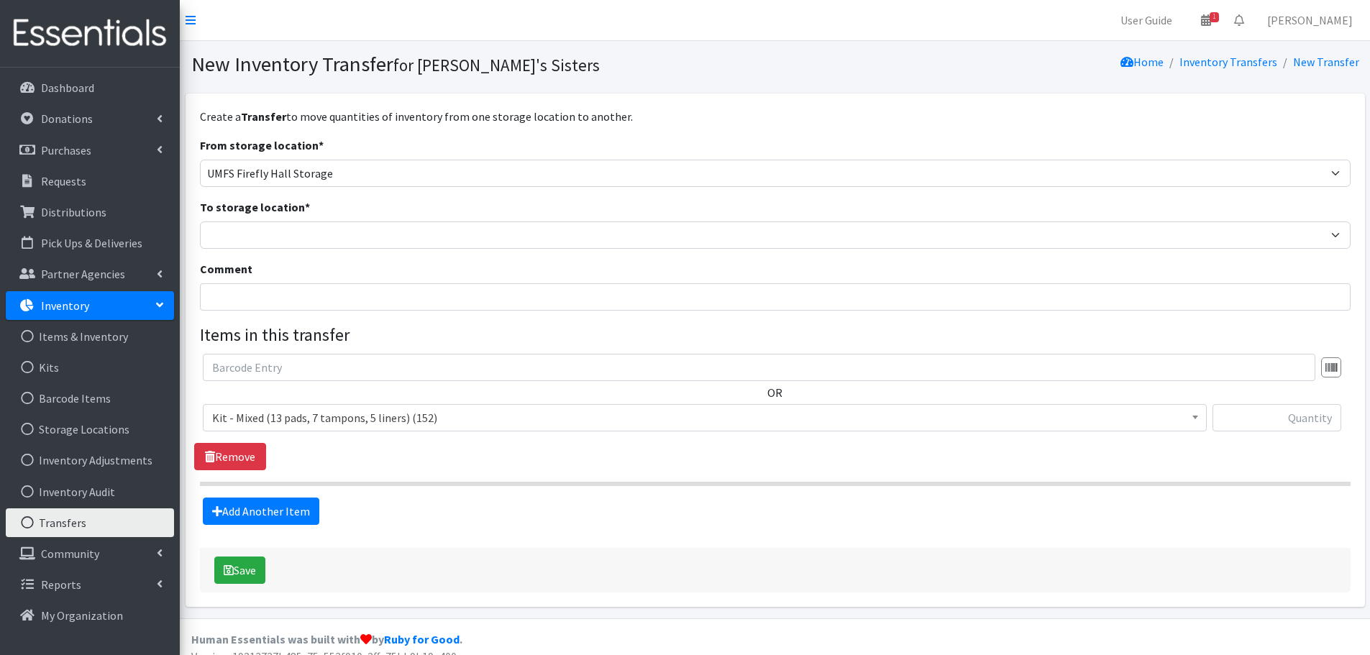
click at [383, 130] on div "Create a Transfer to move quantities of inventory from one storage location to …" at bounding box center [775, 350] width 1151 height 485
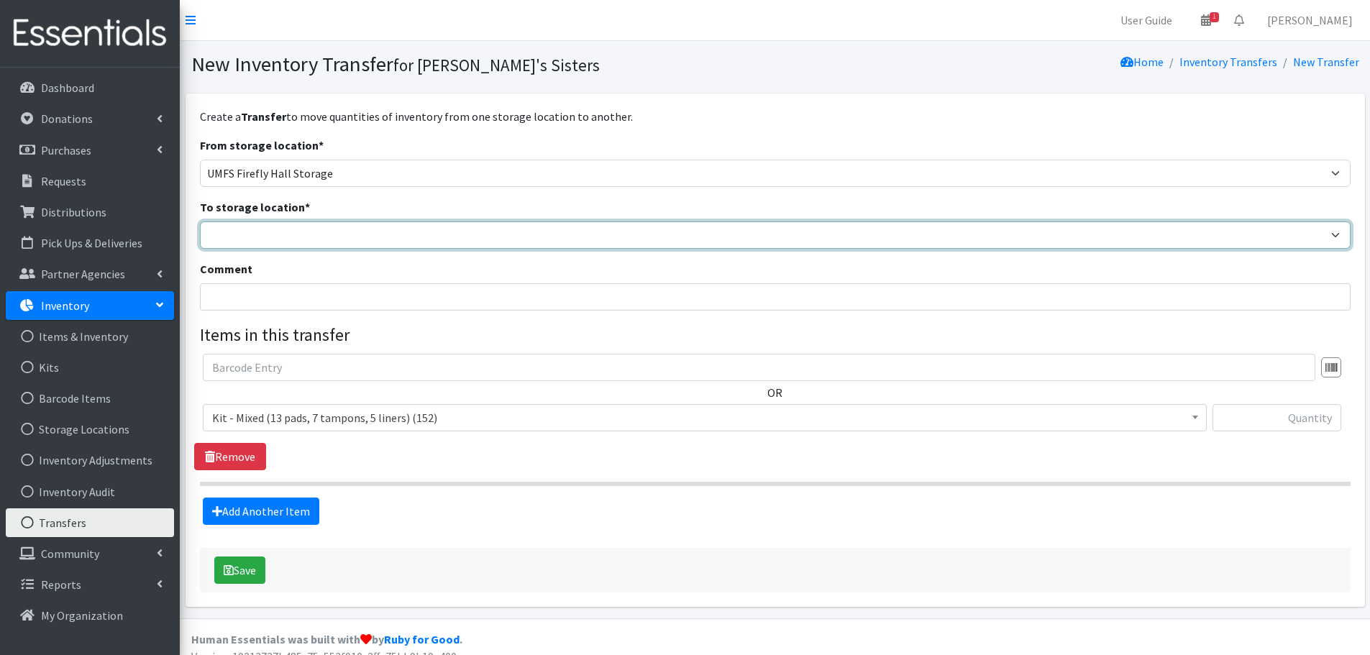
click at [302, 243] on select "[PERSON_NAME] Caring Closet Building [PERSON_NAME] [PERSON_NAME] [PERSON_NAME][…" at bounding box center [775, 235] width 1151 height 27
select select "375"
click at [200, 222] on select "Brittany Averette Caring Closet Building Erika Bedwell Heather Lennon Jen Frenc…" at bounding box center [775, 235] width 1151 height 27
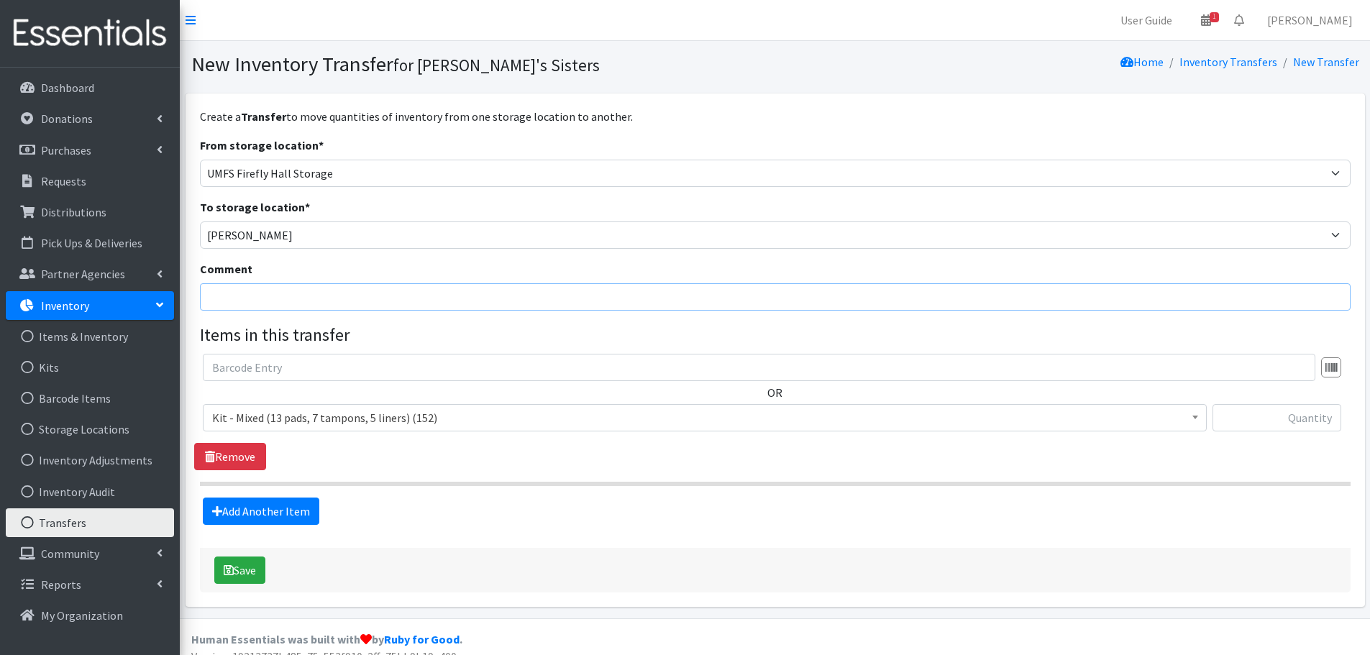
click at [222, 298] on input "Comment" at bounding box center [775, 296] width 1151 height 27
type input "Packing kits"
click at [312, 408] on span "Kit - Mixed (13 pads, 7 tampons, 5 liners) (152)" at bounding box center [704, 418] width 985 height 20
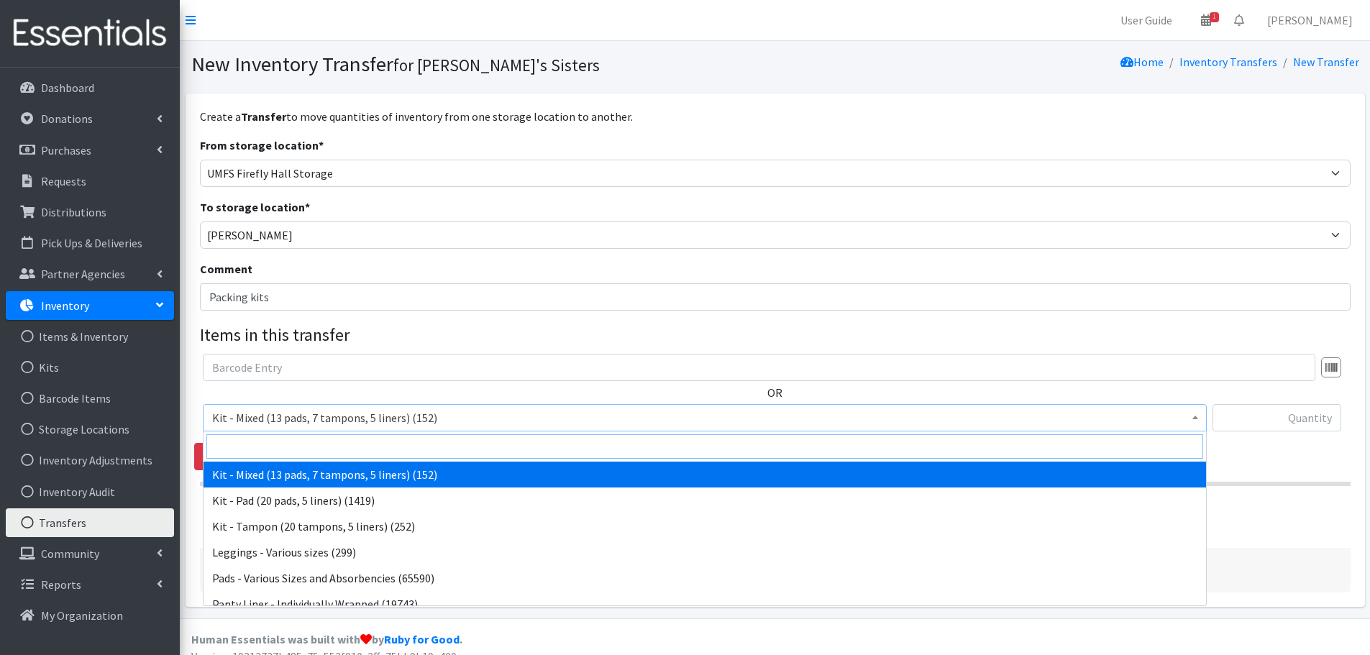
click at [305, 443] on input "search" at bounding box center [704, 446] width 997 height 24
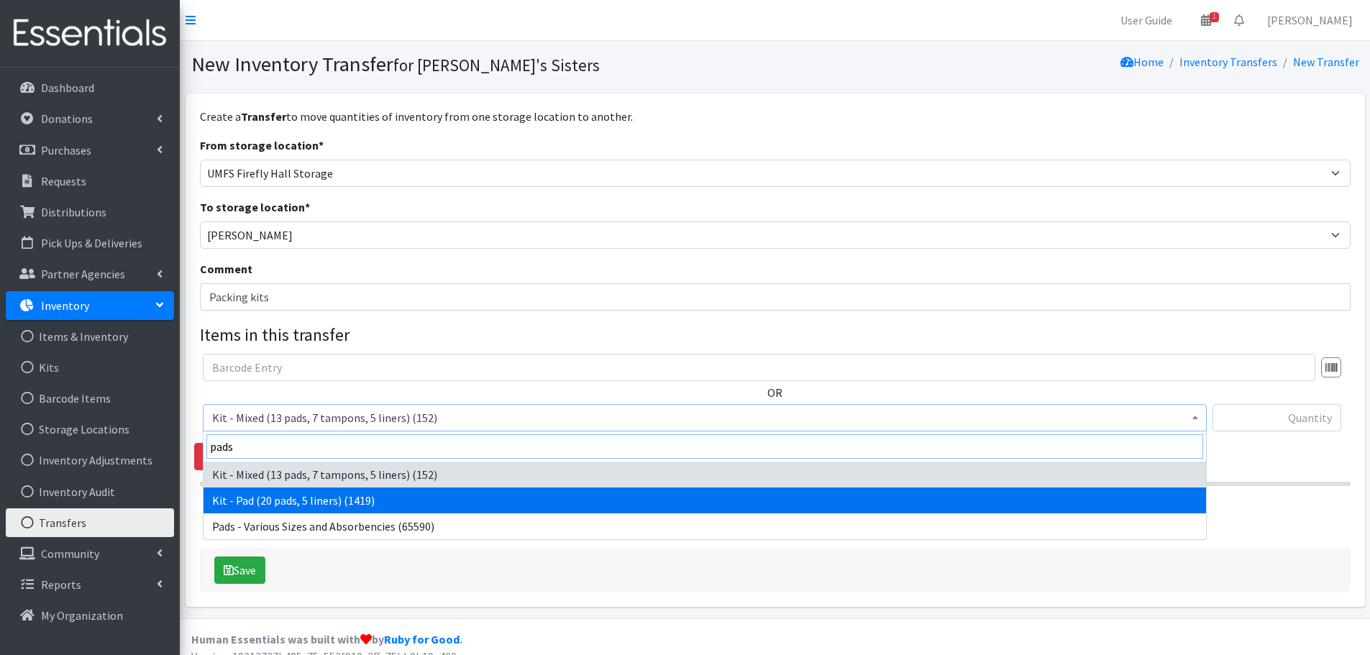
type input "pads"
select select "15509"
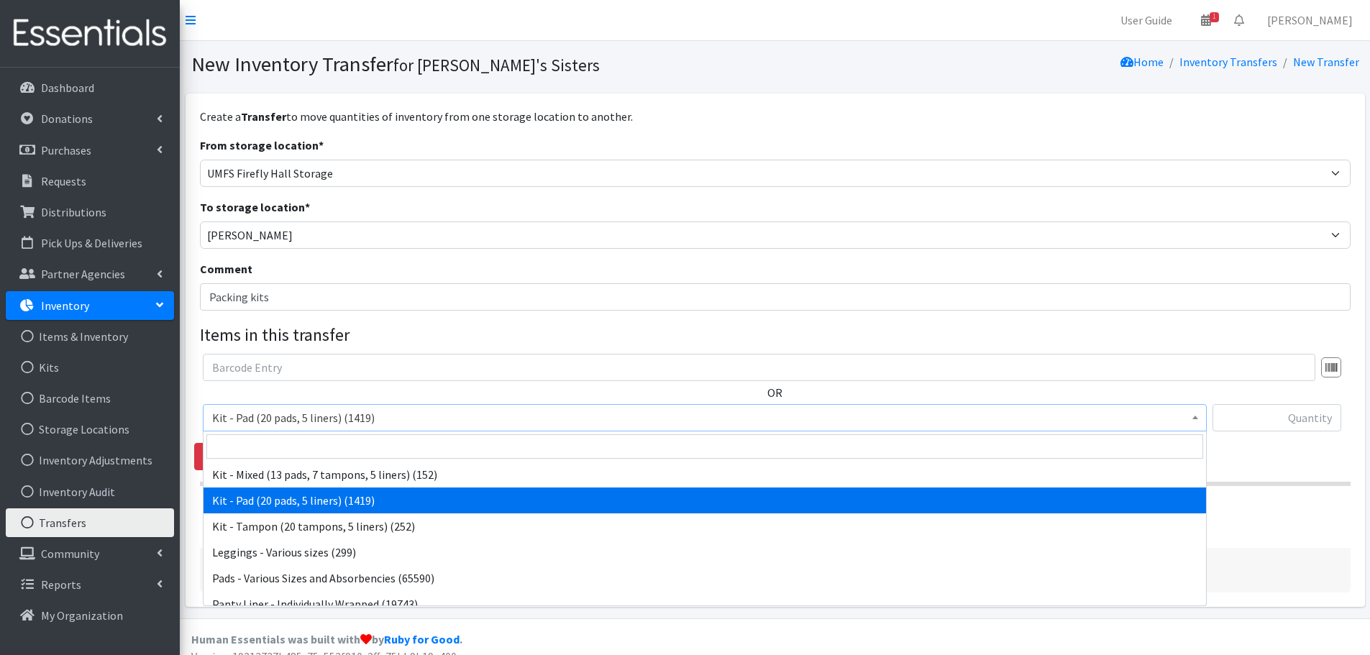
drag, startPoint x: 288, startPoint y: 420, endPoint x: 280, endPoint y: 507, distance: 87.4
click at [288, 420] on span "Kit - Pad (20 pads, 5 liners) (1419)" at bounding box center [704, 418] width 985 height 20
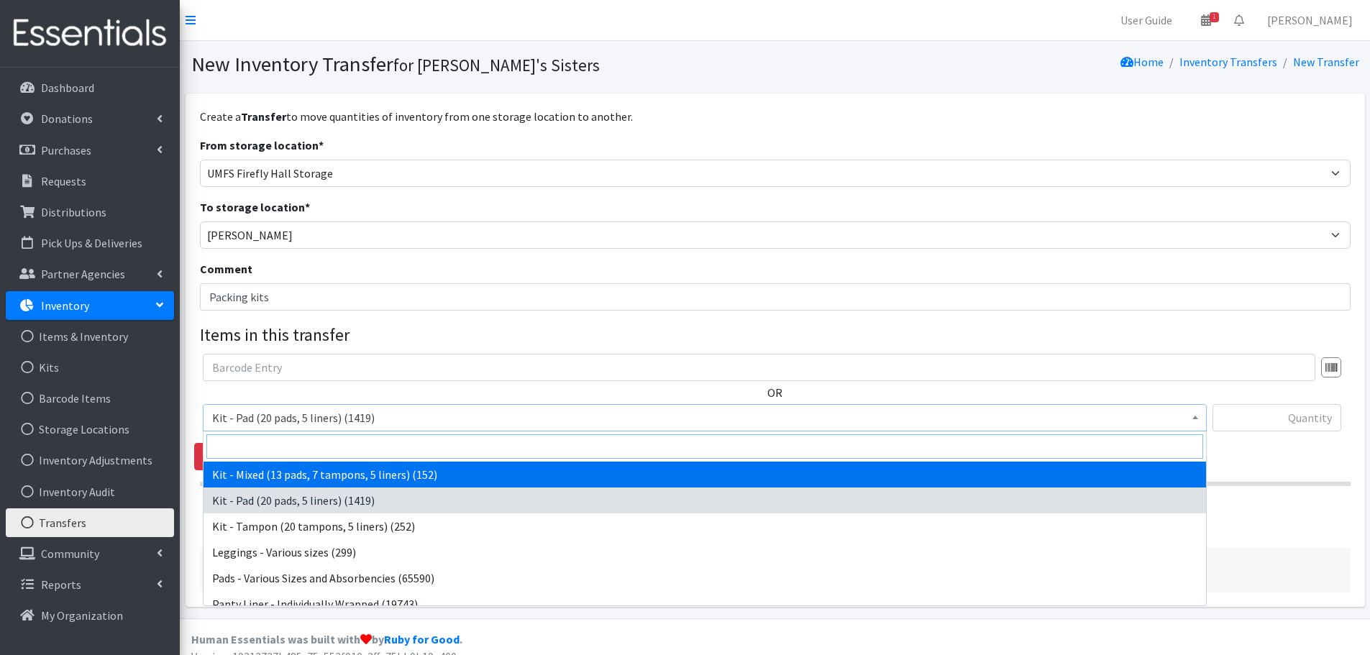
click at [252, 445] on input "search" at bounding box center [704, 446] width 997 height 24
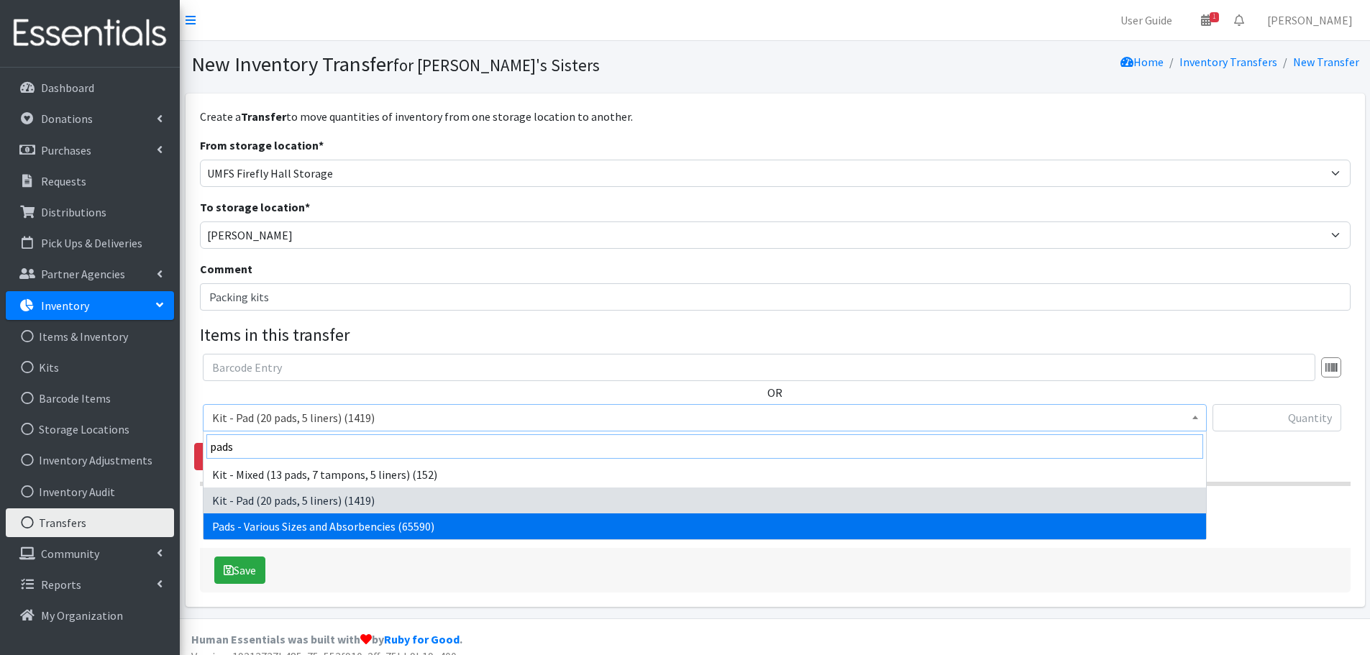
type input "pads"
select select "10467"
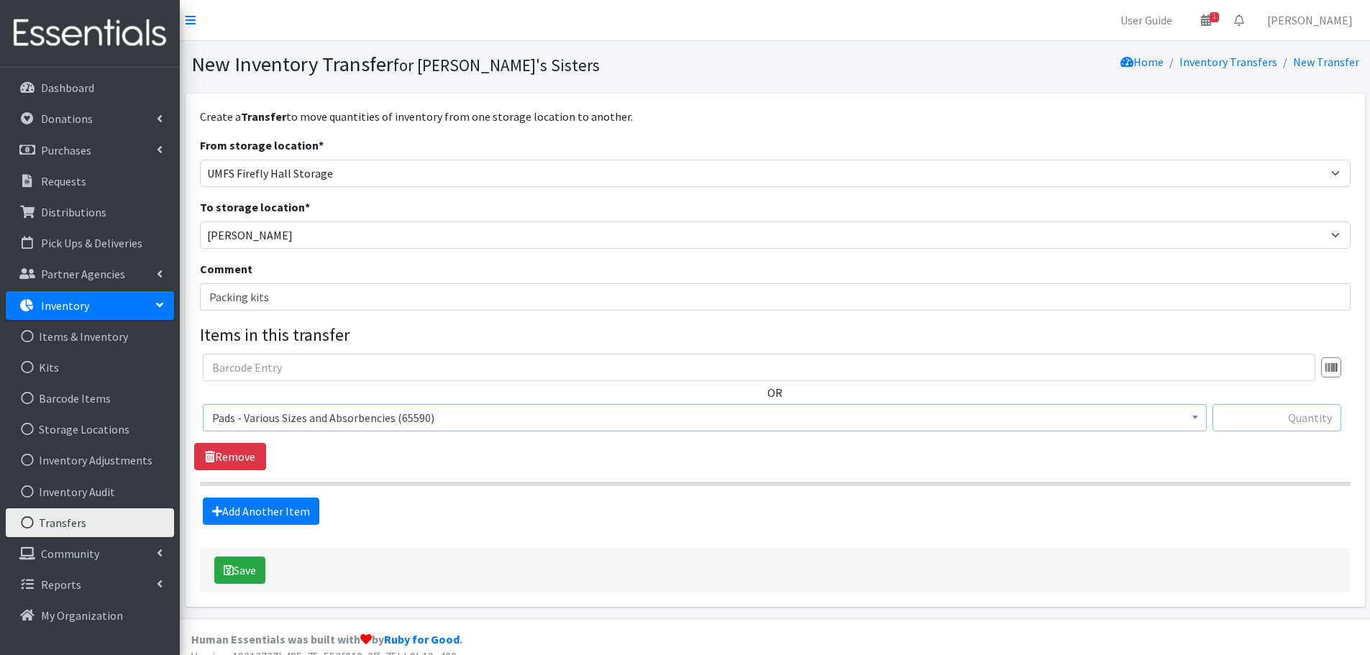
click at [1269, 415] on input "text" at bounding box center [1277, 417] width 129 height 27
paste input "1440"
type input "1440"
click at [287, 524] on link "Add Another Item" at bounding box center [261, 511] width 117 height 27
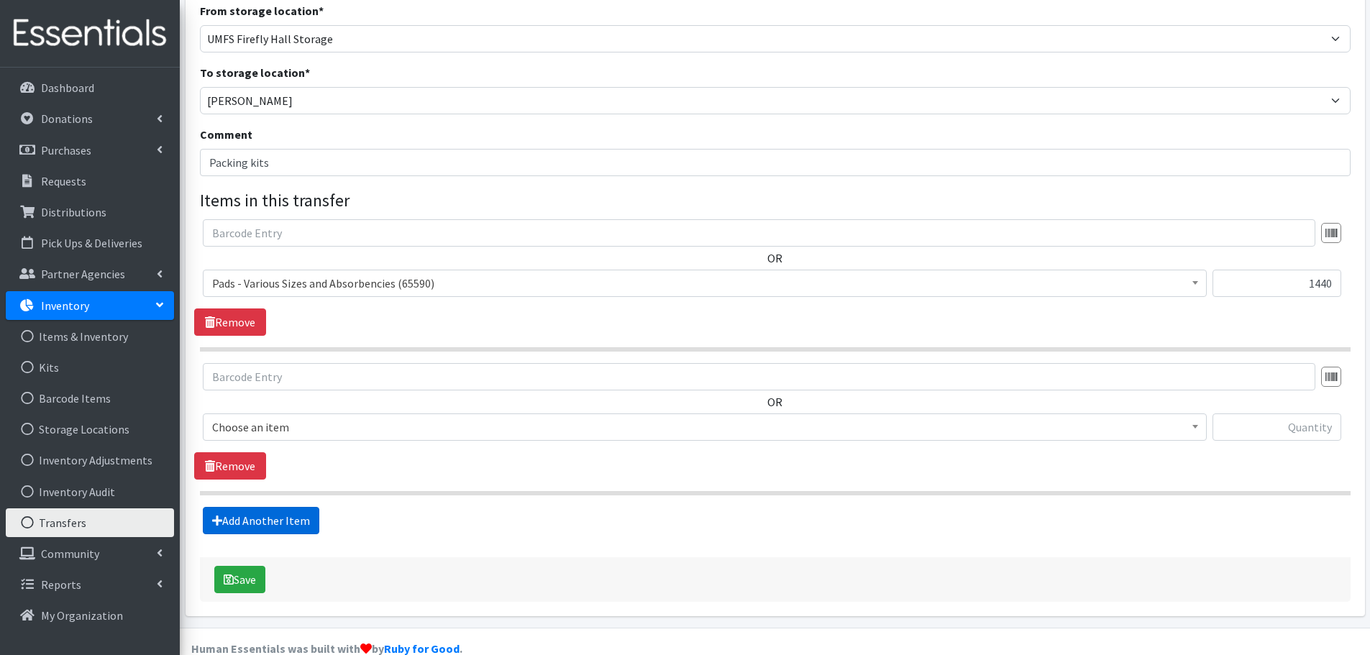
scroll to position [161, 0]
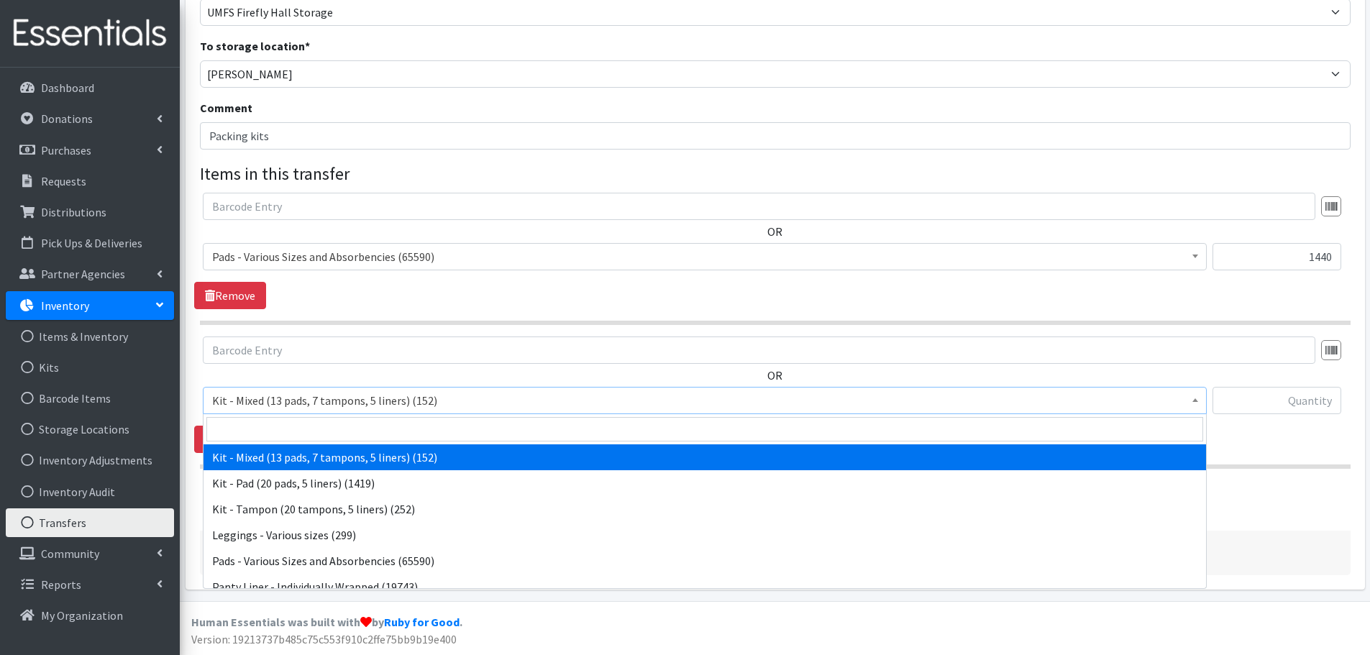
click at [257, 398] on span "Kit - Mixed (13 pads, 7 tampons, 5 liners) (152)" at bounding box center [704, 401] width 985 height 20
click at [256, 425] on input "search" at bounding box center [704, 429] width 997 height 24
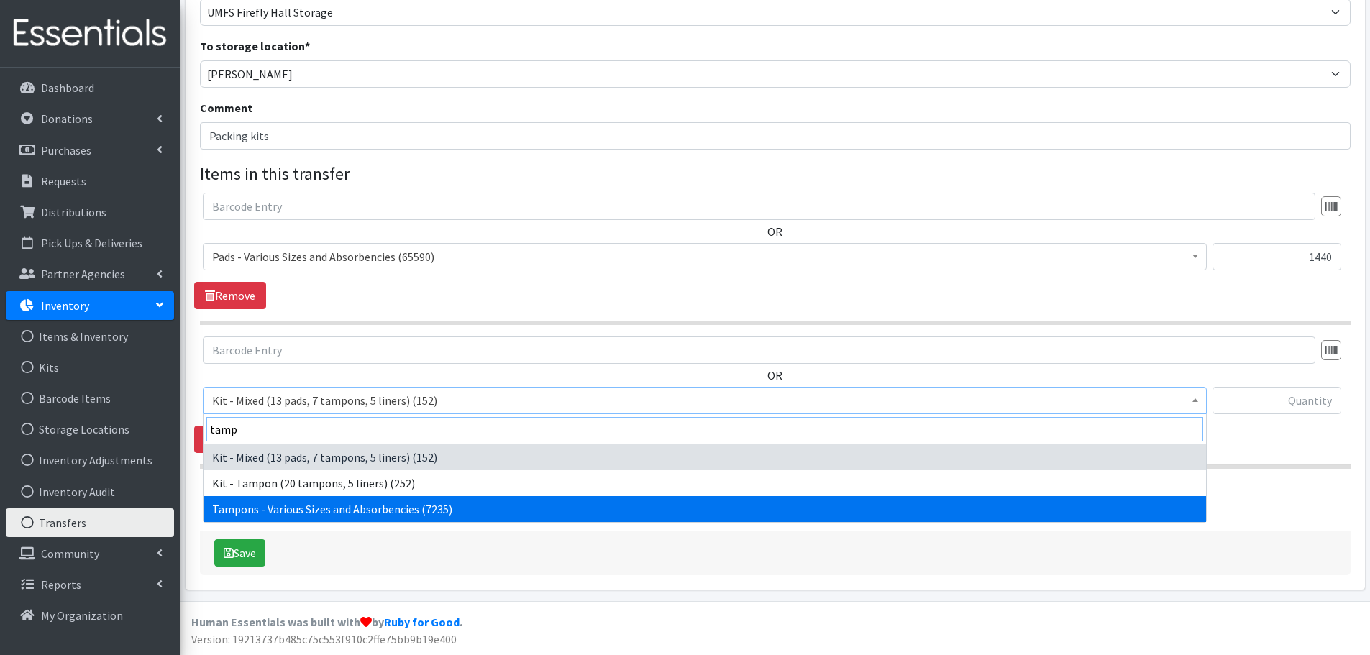
type input "tamp"
select select "10562"
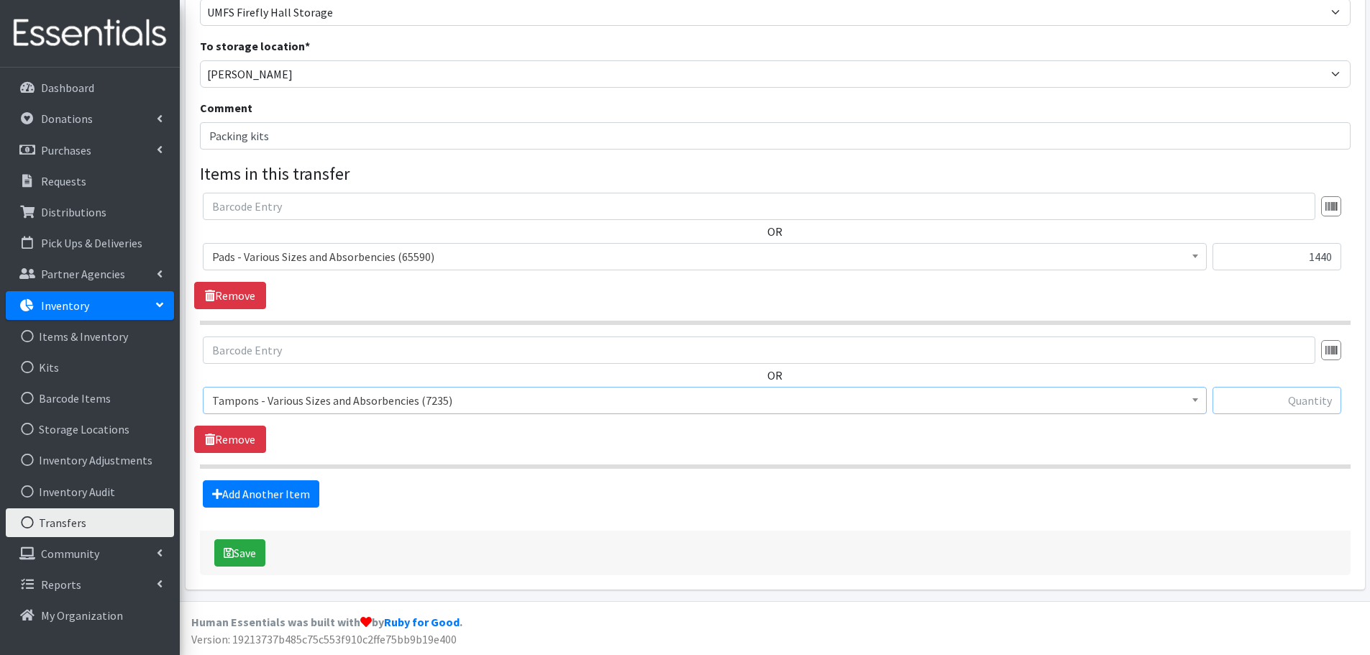
click at [1274, 396] on input "text" at bounding box center [1277, 400] width 129 height 27
paste input "723"
type input "723"
click at [264, 490] on link "Add Another Item" at bounding box center [261, 493] width 117 height 27
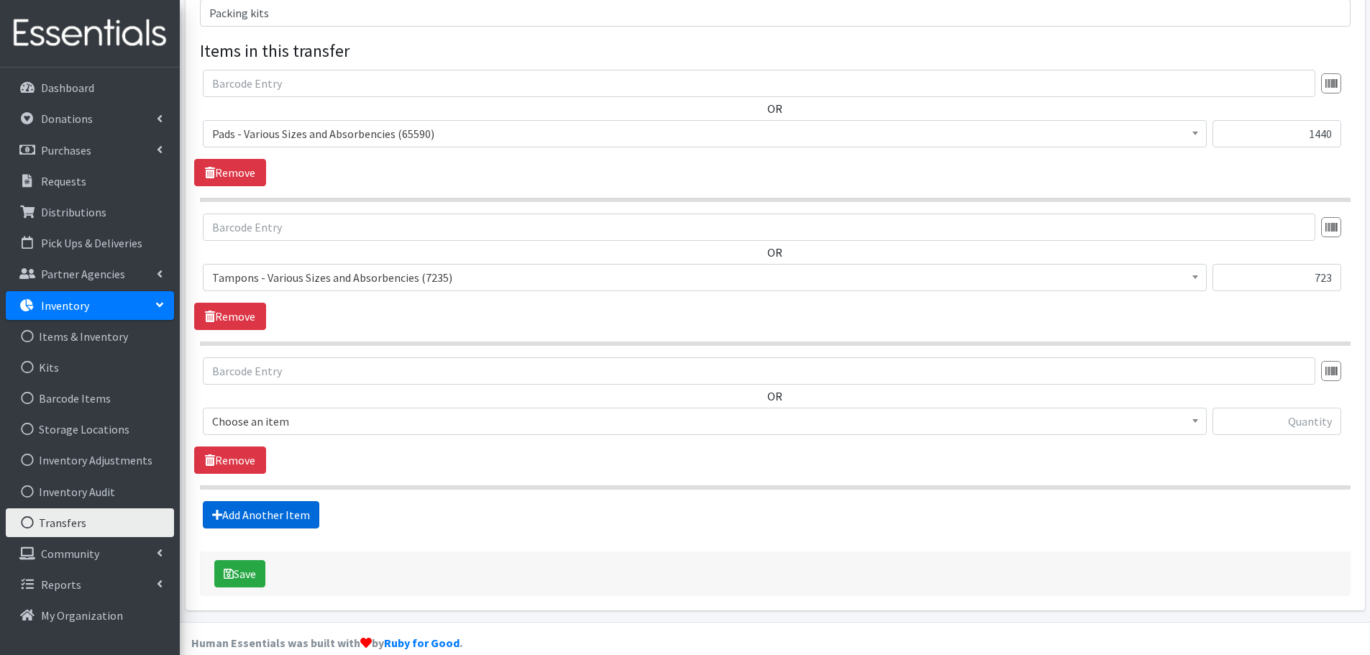
scroll to position [305, 0]
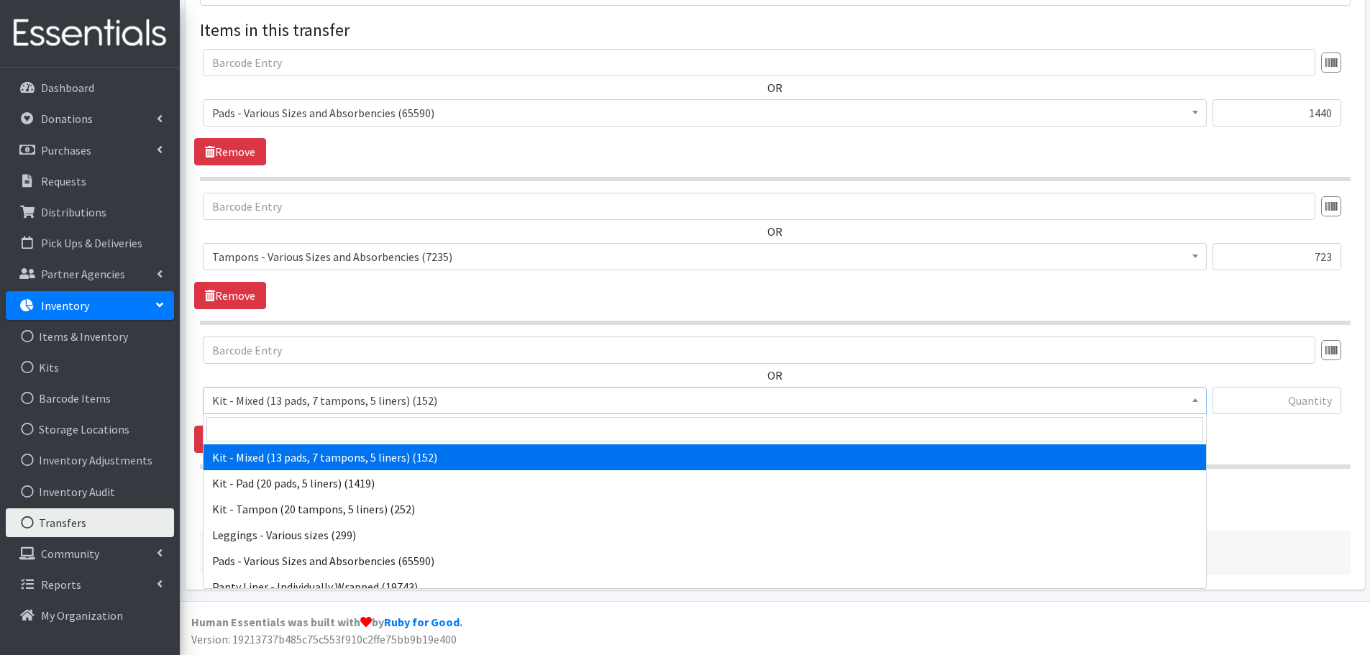
click at [255, 407] on span "Kit - Mixed (13 pads, 7 tampons, 5 liners) (152)" at bounding box center [704, 401] width 985 height 20
click at [256, 437] on input "search" at bounding box center [704, 429] width 997 height 24
type input "i"
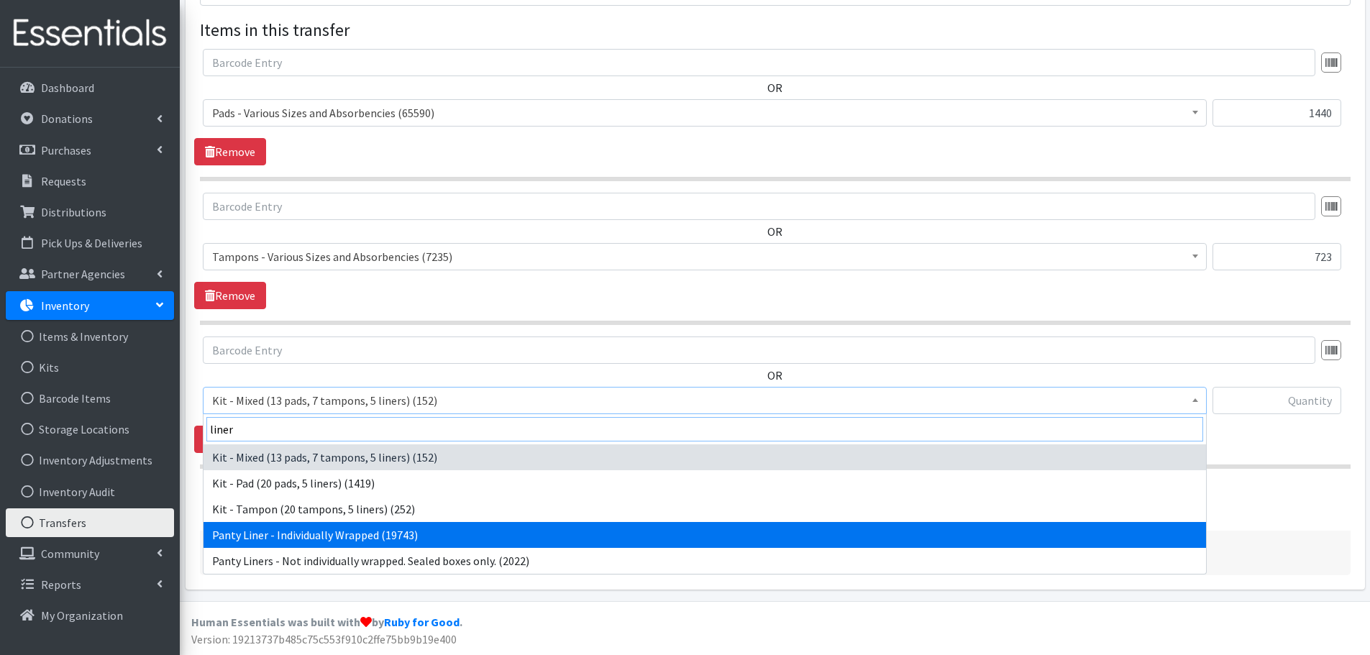
type input "liner"
select select "10466"
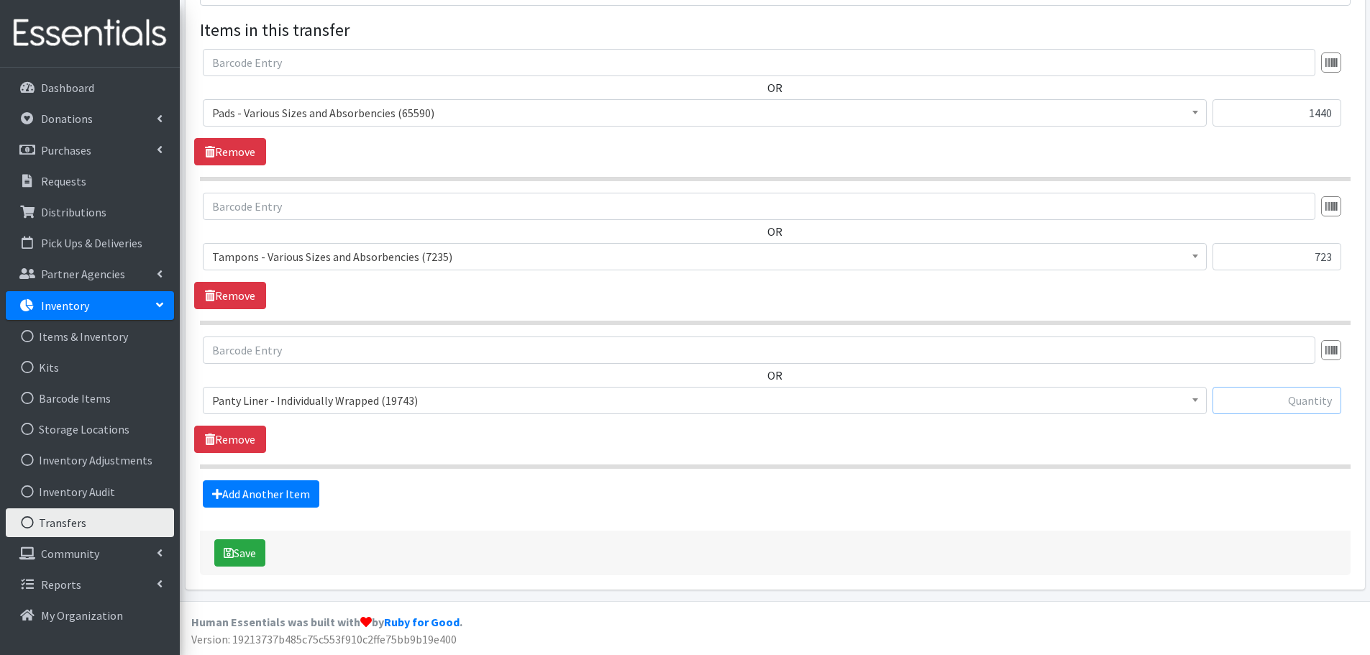
click at [1255, 408] on input "text" at bounding box center [1277, 400] width 129 height 27
paste input "520"
type input "520"
click at [259, 548] on button "Save" at bounding box center [239, 552] width 51 height 27
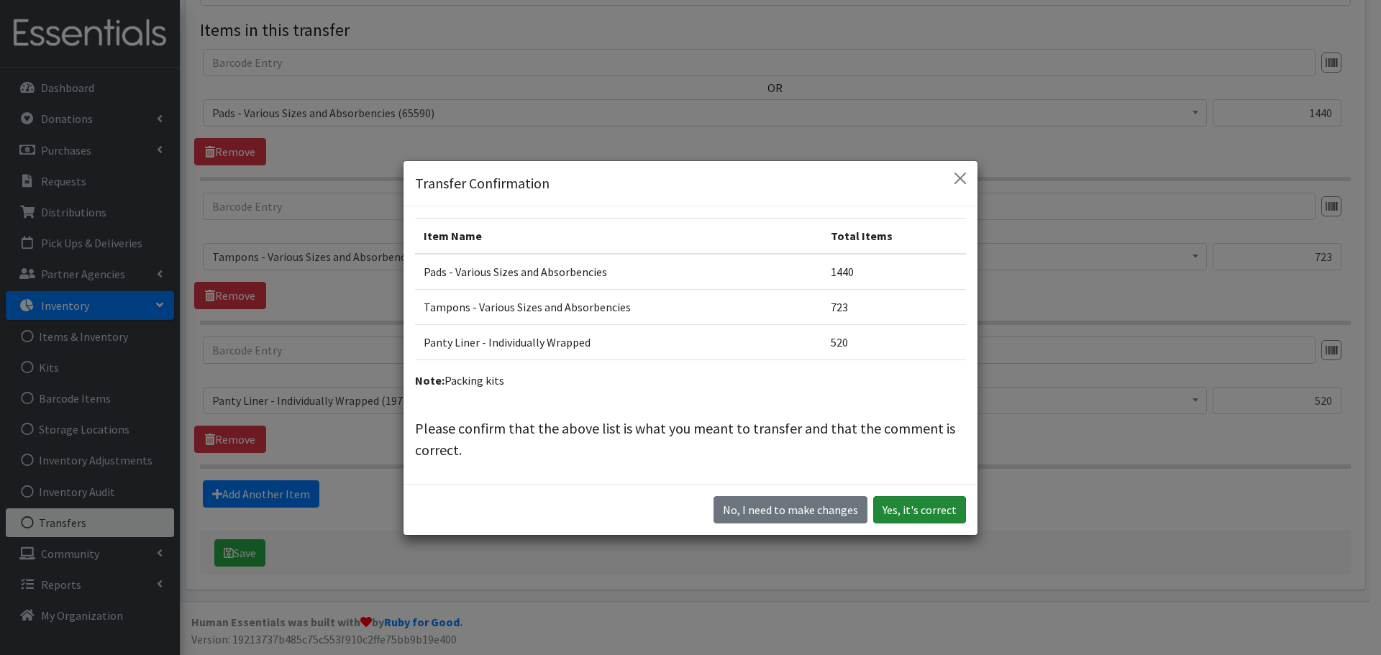
click at [924, 515] on button "Yes, it's correct" at bounding box center [919, 509] width 93 height 27
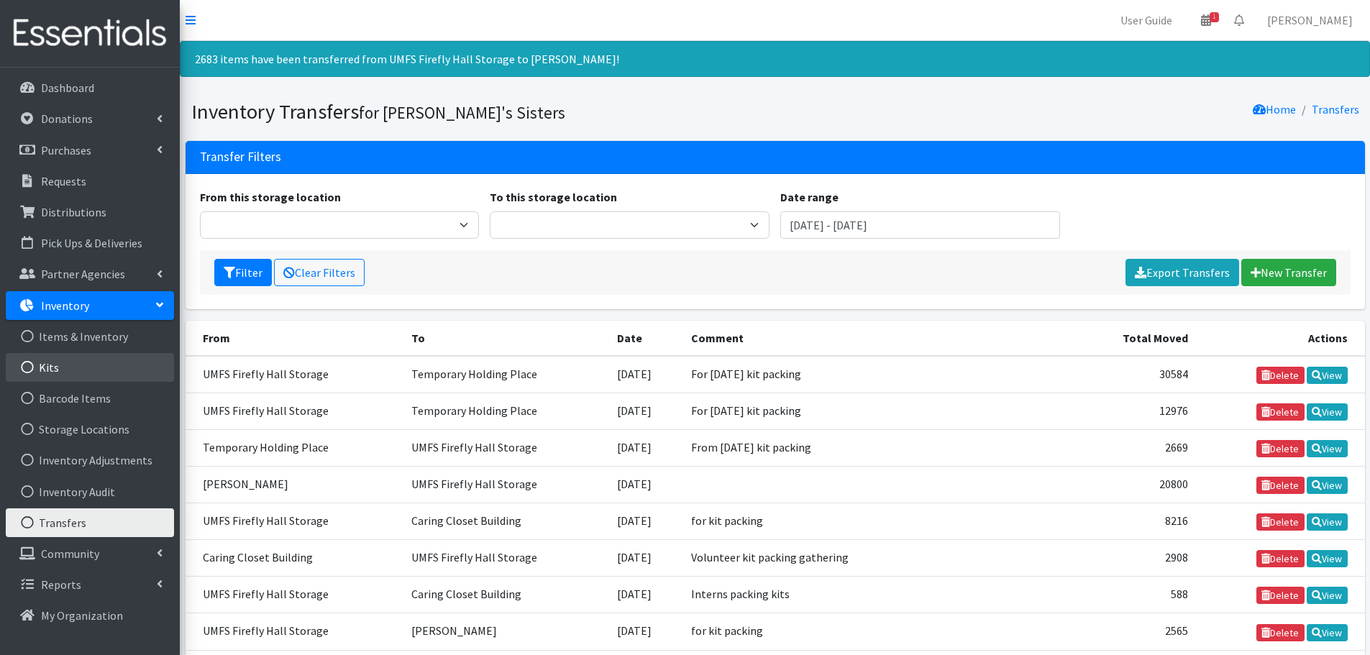
click at [65, 366] on link "Kits" at bounding box center [90, 367] width 168 height 29
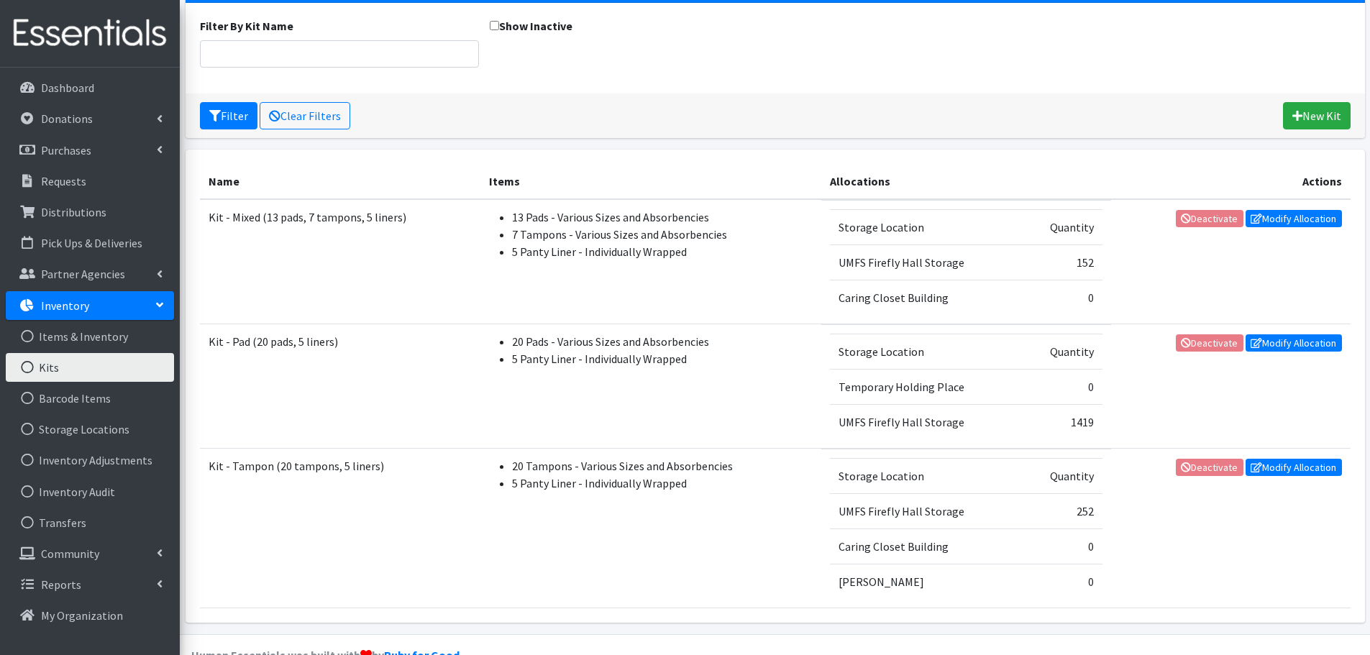
scroll to position [144, 0]
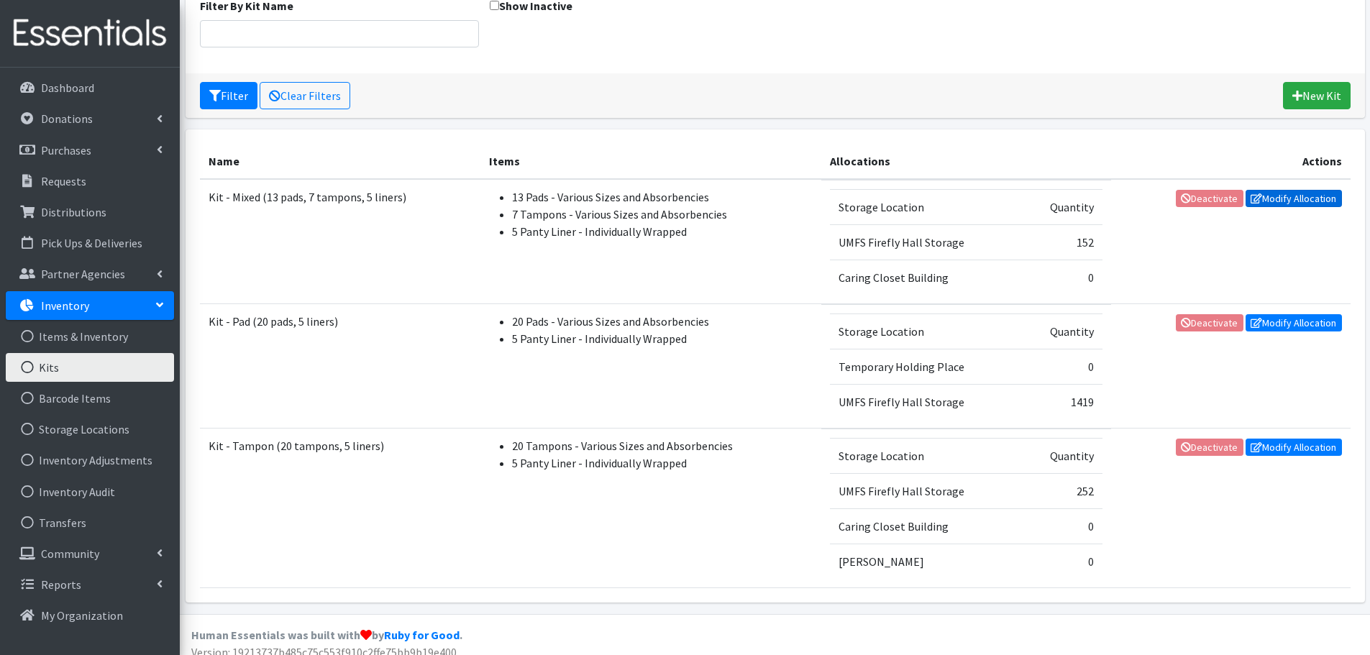
click at [1295, 200] on link "Modify Allocation" at bounding box center [1294, 198] width 96 height 17
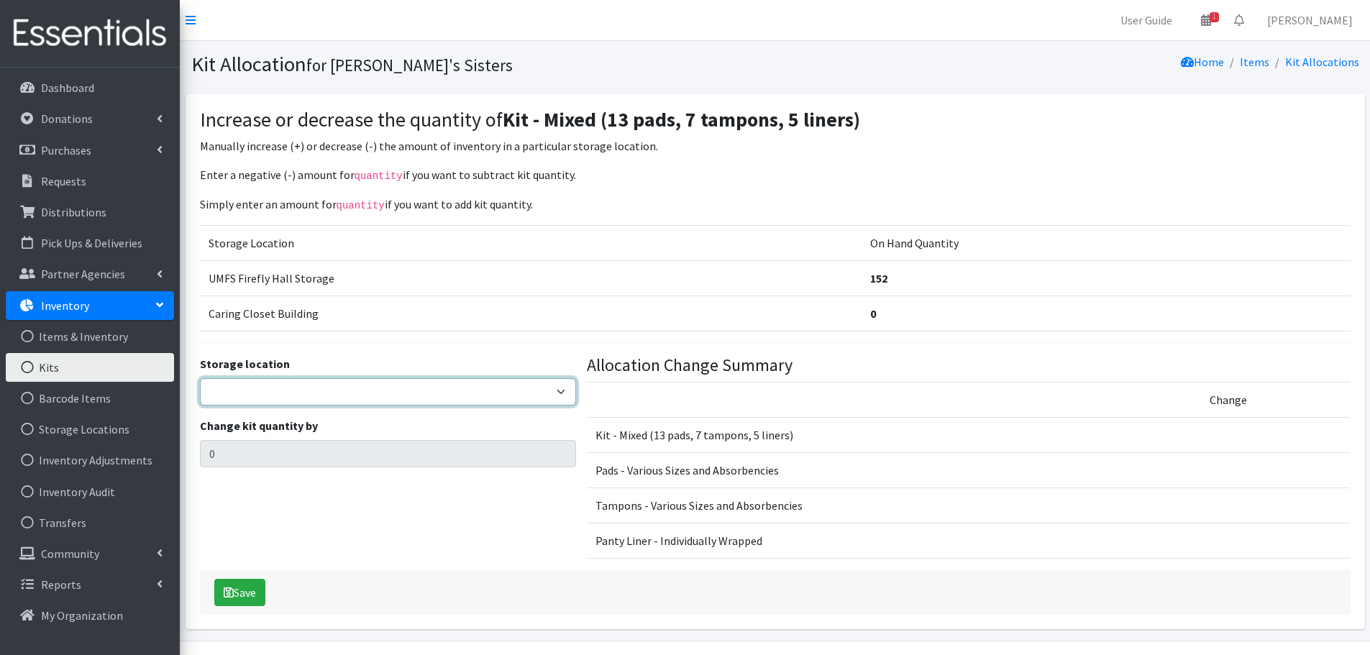
click at [296, 398] on select "Jennifer Taylor Brittany Averette Laura Davidson Erika Bedwell Heather Lennon V…" at bounding box center [388, 391] width 376 height 27
select select "375"
click at [200, 378] on select "Jennifer Taylor Brittany Averette Laura Davidson Erika Bedwell Heather Lennon V…" at bounding box center [388, 391] width 376 height 27
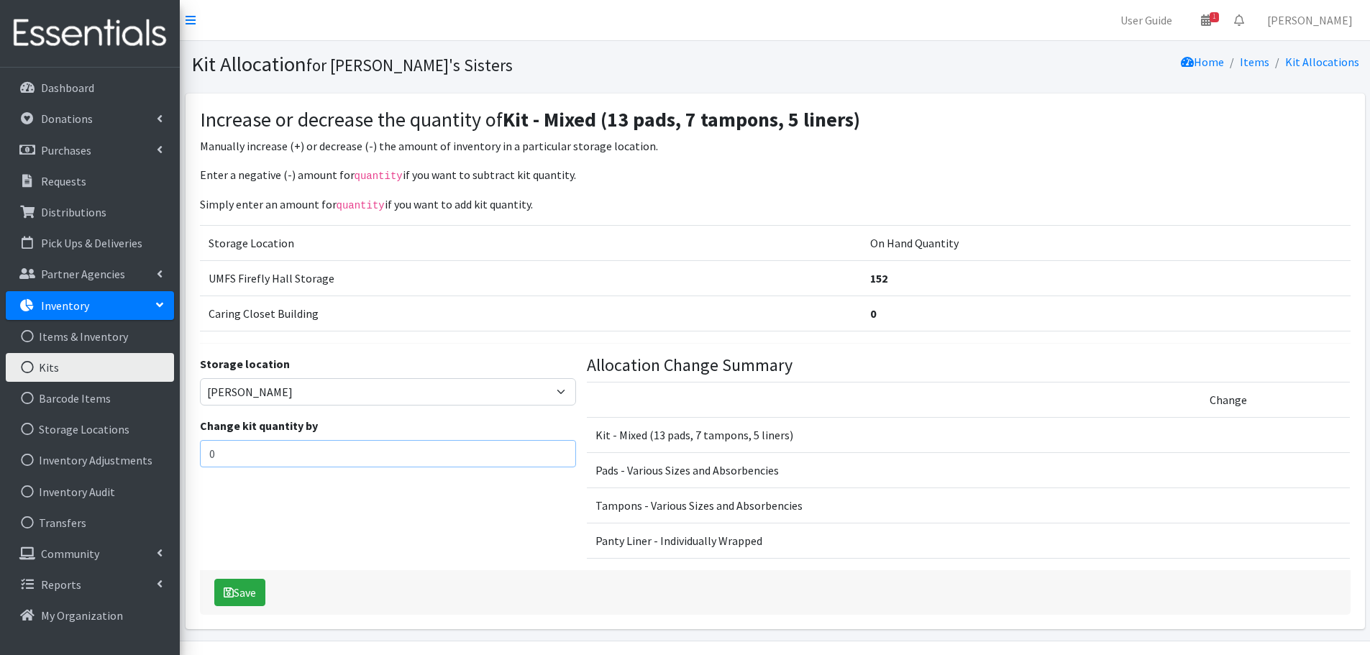
click at [242, 457] on input "0" at bounding box center [388, 453] width 376 height 27
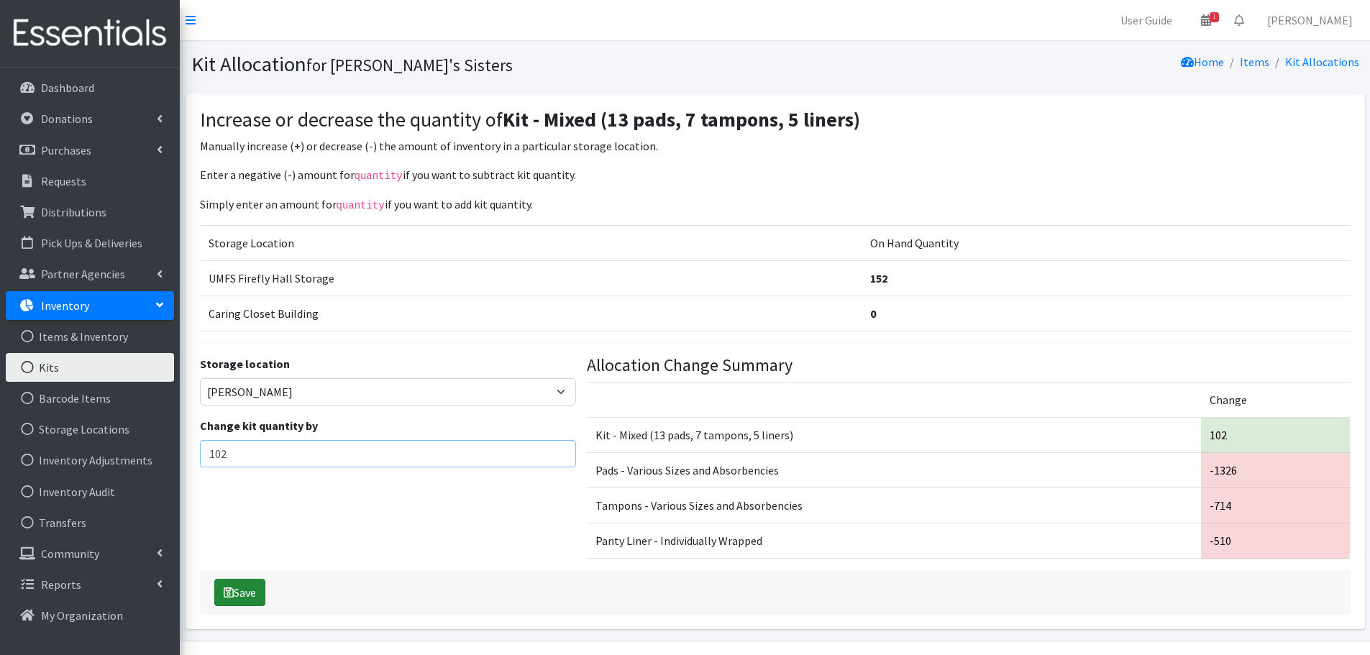
type input "102"
click at [247, 597] on button "Save" at bounding box center [239, 592] width 51 height 27
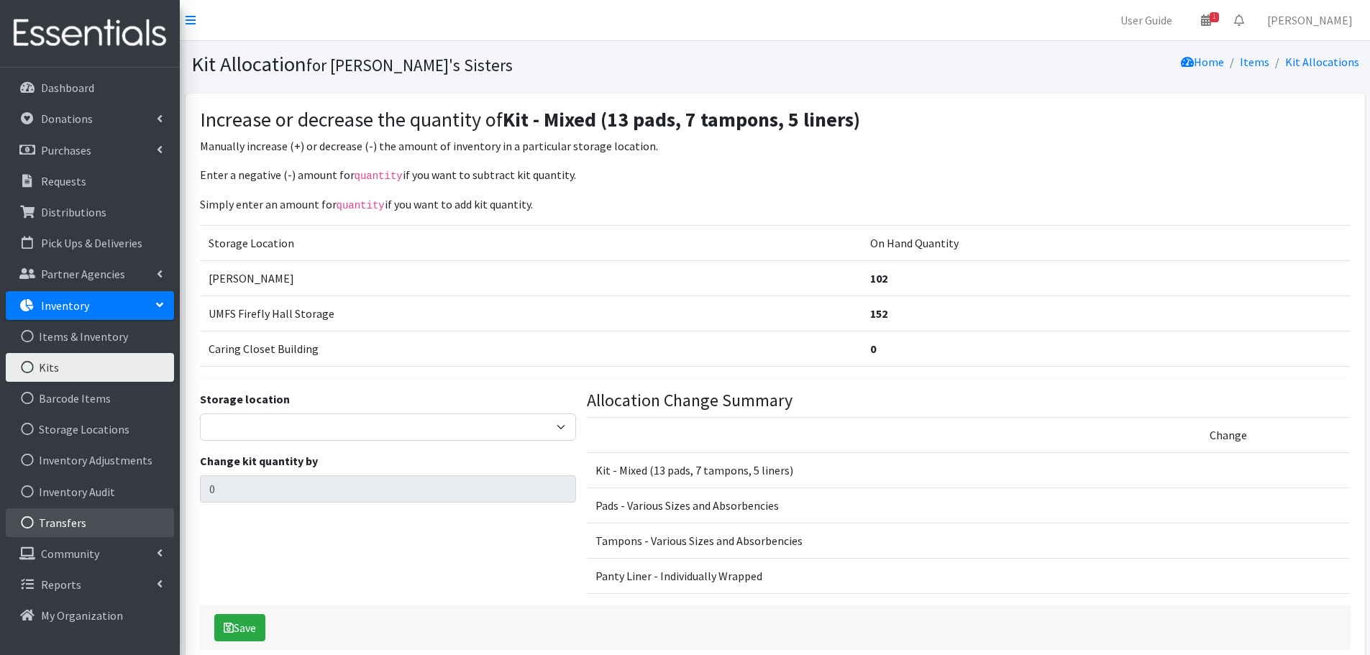
click at [81, 513] on link "Transfers" at bounding box center [90, 523] width 168 height 29
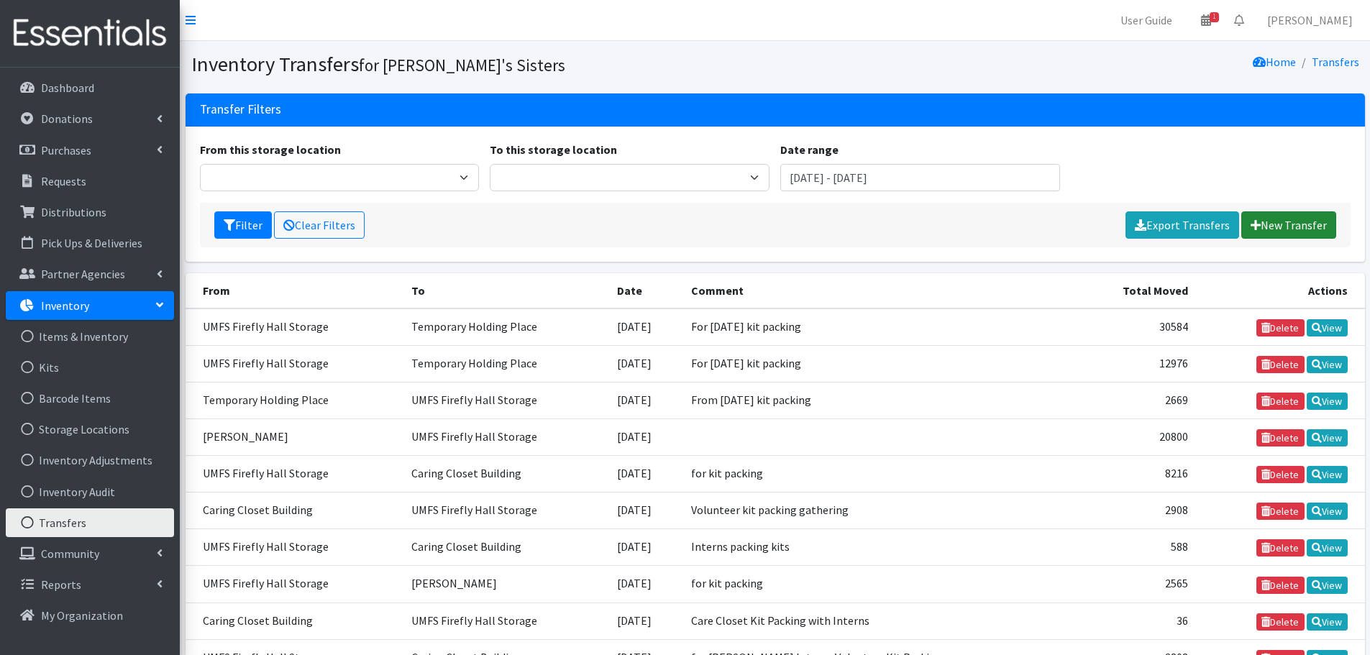
click at [1257, 228] on icon at bounding box center [1256, 225] width 10 height 12
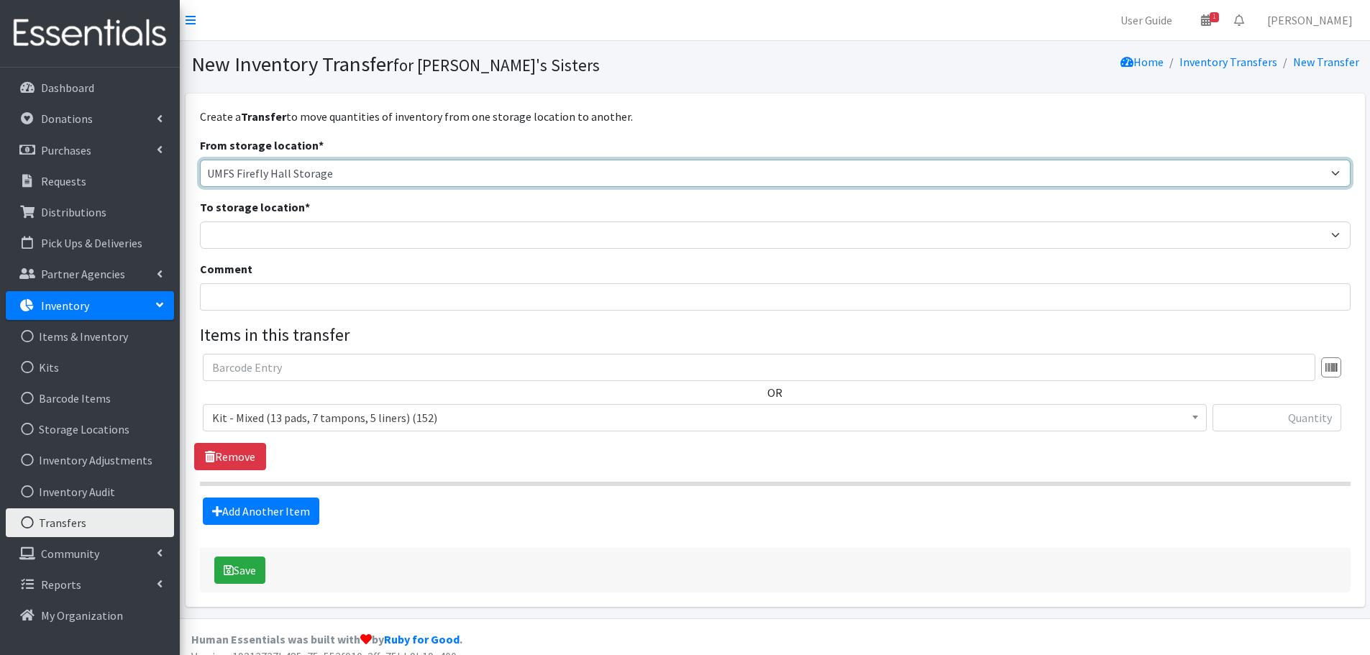
click at [302, 165] on select "Brittany Averette Caring Closet Building Erika Bedwell Heather Lennon Jen Frenc…" at bounding box center [775, 173] width 1151 height 27
select select "375"
click at [200, 160] on select "Brittany Averette Caring Closet Building Erika Bedwell Heather Lennon Jen Frenc…" at bounding box center [775, 173] width 1151 height 27
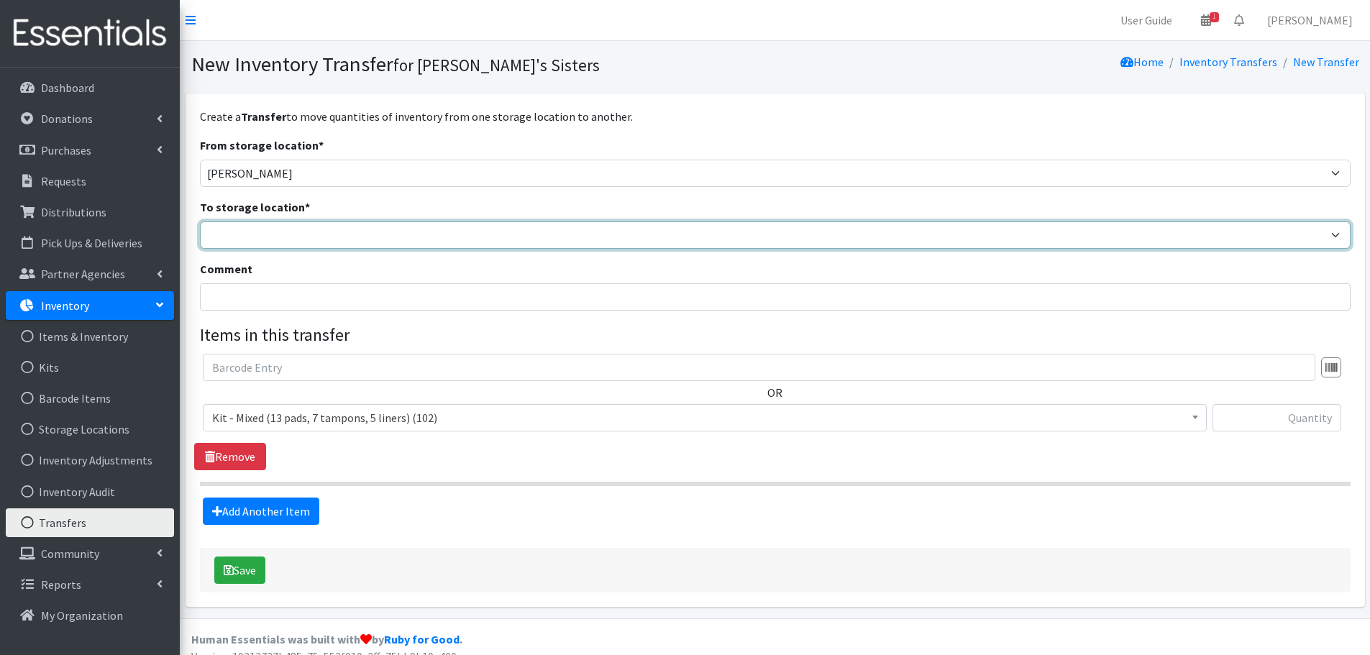
click at [235, 237] on select "Brittany Averette Caring Closet Building Erika Bedwell Heather Lennon Jen Frenc…" at bounding box center [775, 235] width 1151 height 27
select select "473"
click at [200, 222] on select "Brittany Averette Caring Closet Building Erika Bedwell Heather Lennon Jen Frenc…" at bounding box center [775, 235] width 1151 height 27
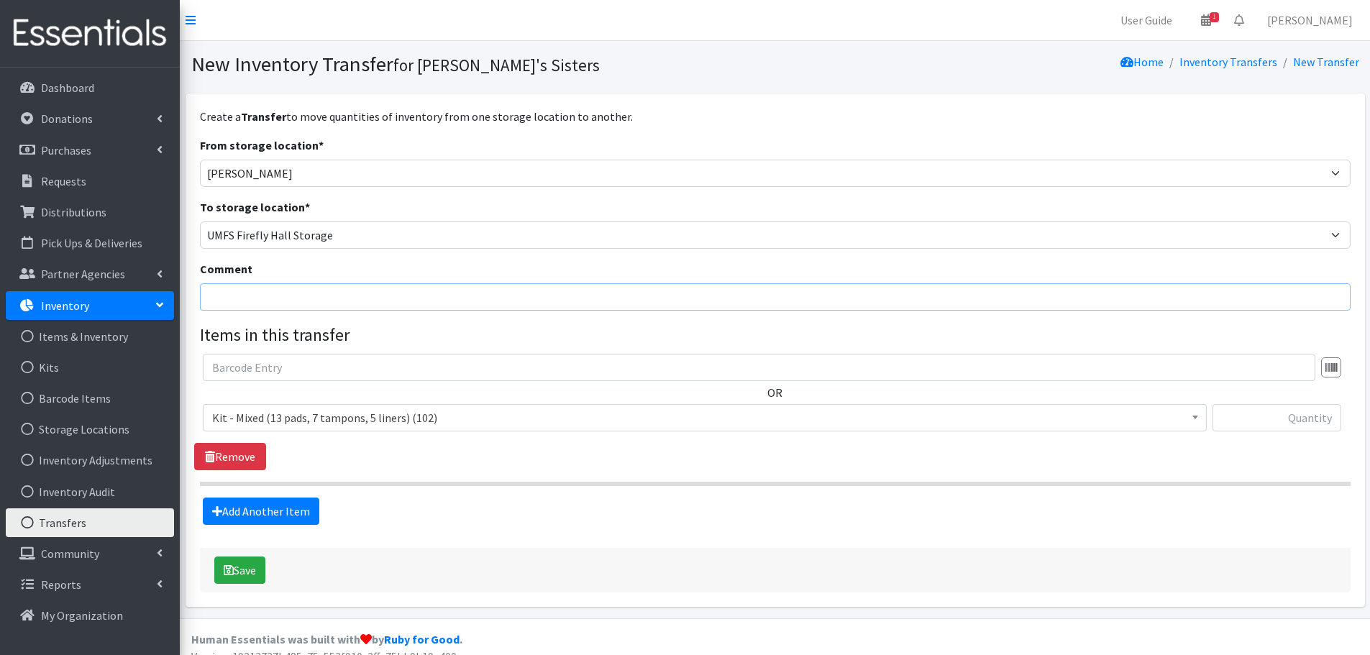
click at [240, 291] on input "Comment" at bounding box center [775, 296] width 1151 height 27
type input "T"
click at [209, 300] on input "packed at home" at bounding box center [775, 296] width 1151 height 27
type input "Tamala packed at home"
click at [1275, 409] on input "text" at bounding box center [1277, 417] width 129 height 27
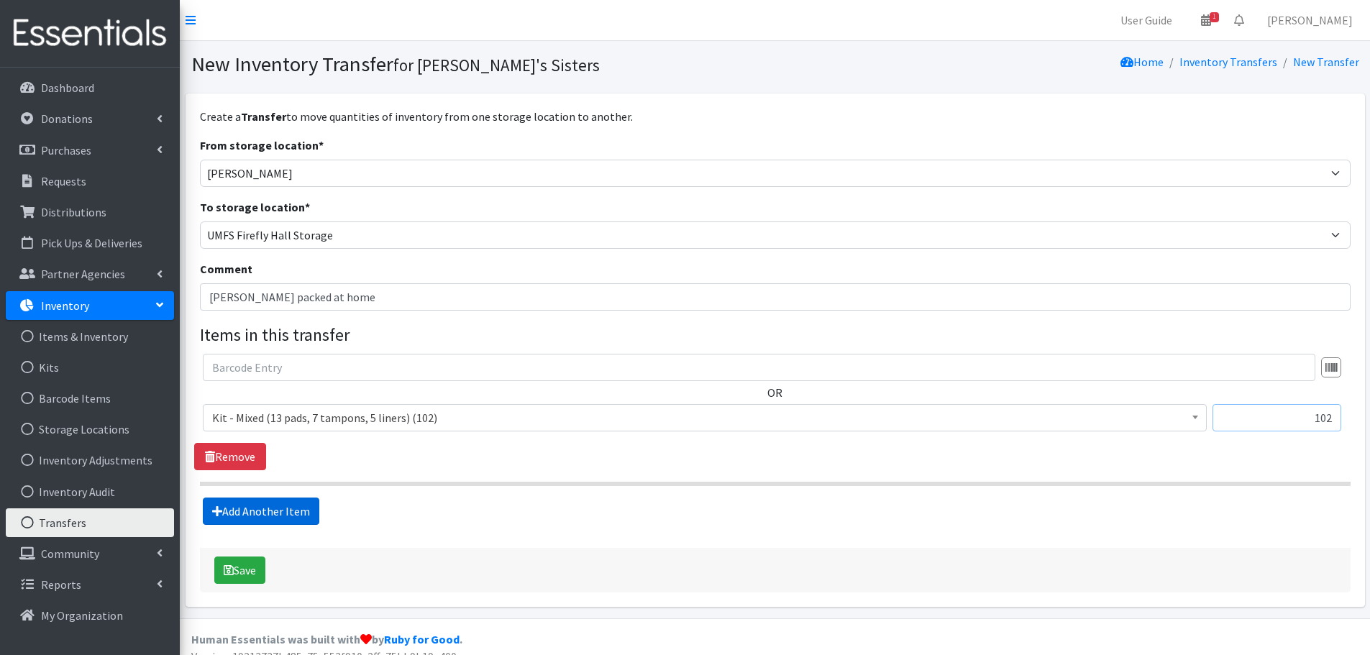
type input "102"
click at [296, 513] on link "Add Another Item" at bounding box center [261, 511] width 117 height 27
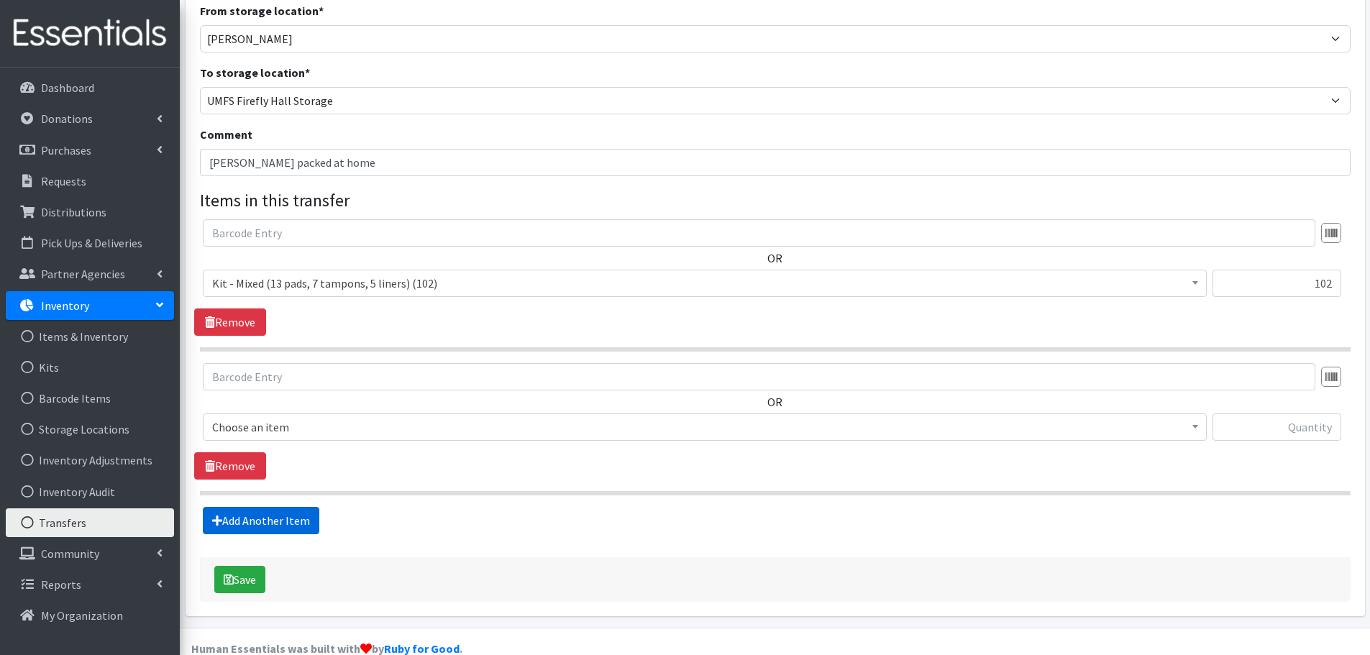
scroll to position [161, 0]
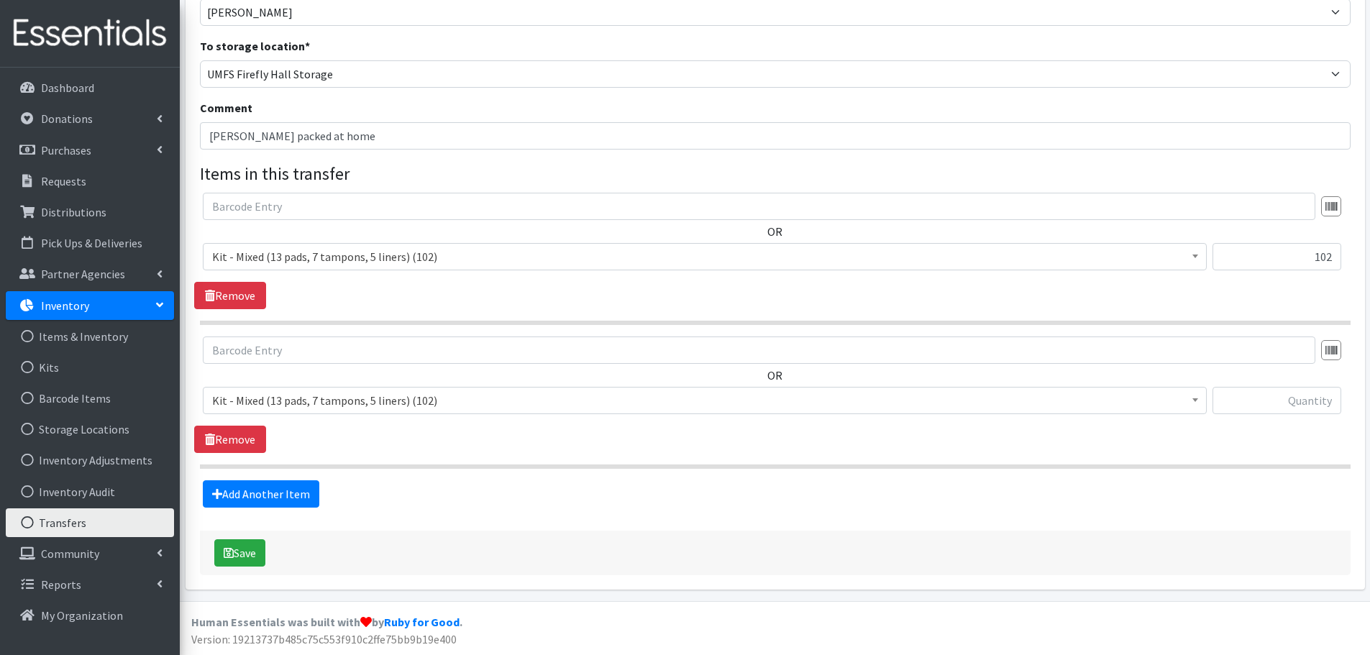
click at [277, 407] on span "Kit - Mixed (13 pads, 7 tampons, 5 liners) (102)" at bounding box center [704, 401] width 985 height 20
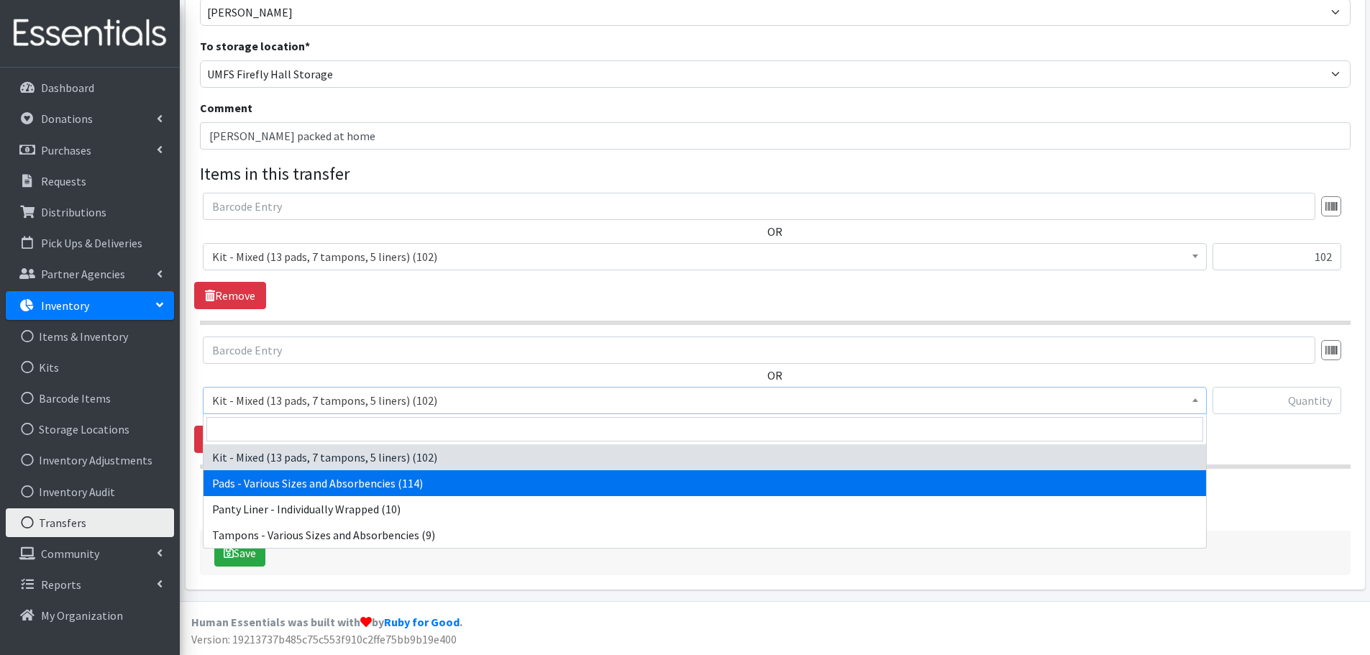
select select "10467"
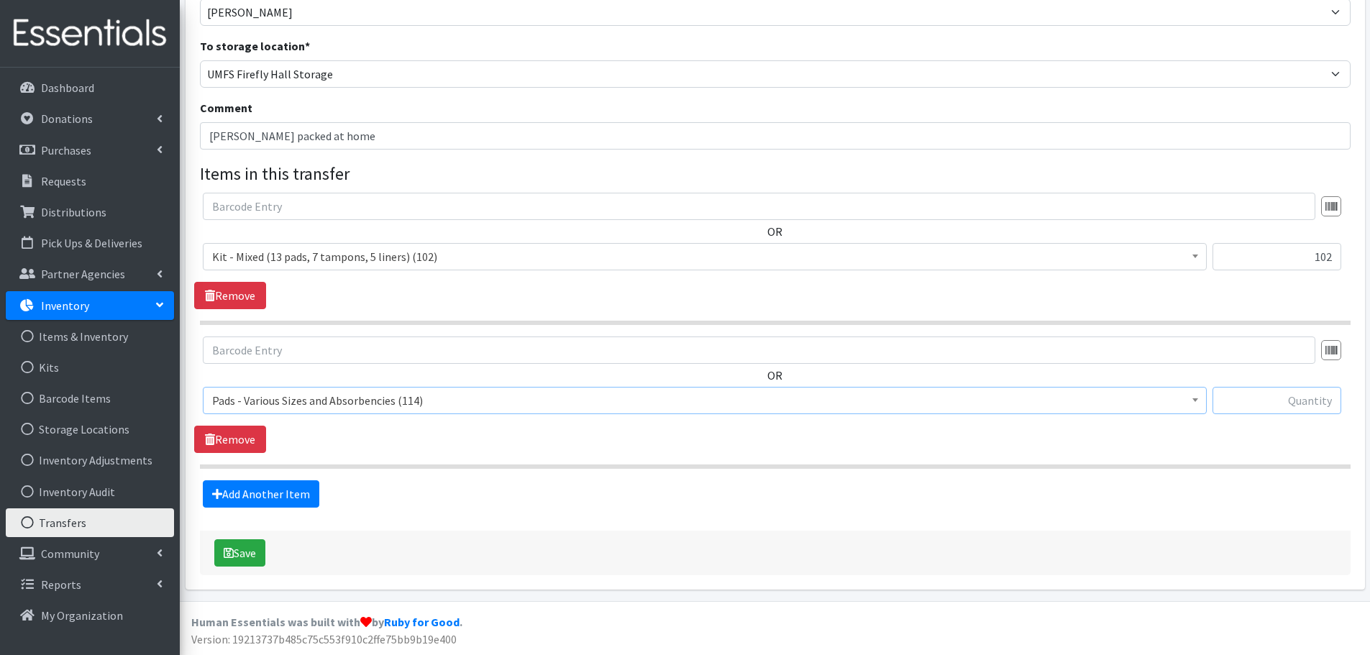
click at [1302, 406] on input "text" at bounding box center [1277, 400] width 129 height 27
paste input "106"
type input "106"
click at [290, 486] on link "Add Another Item" at bounding box center [261, 493] width 117 height 27
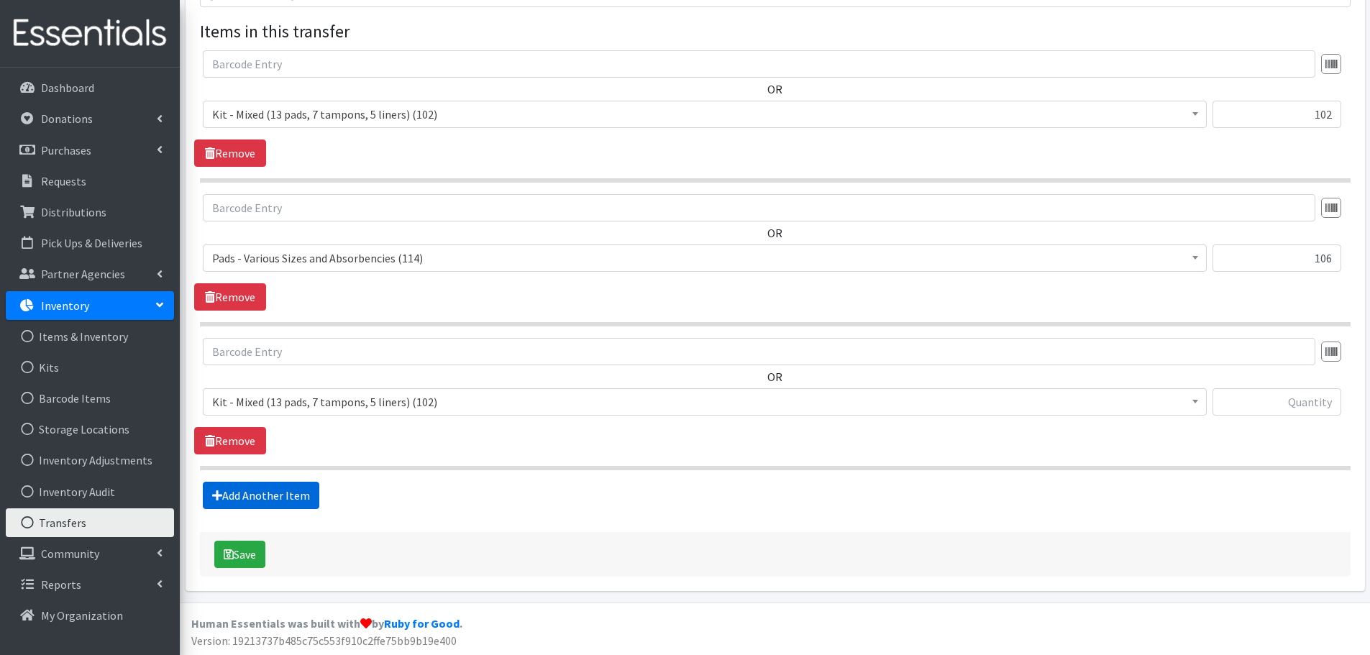
scroll to position [305, 0]
click at [284, 404] on span "Kit - Mixed (13 pads, 7 tampons, 5 liners) (102)" at bounding box center [704, 401] width 985 height 20
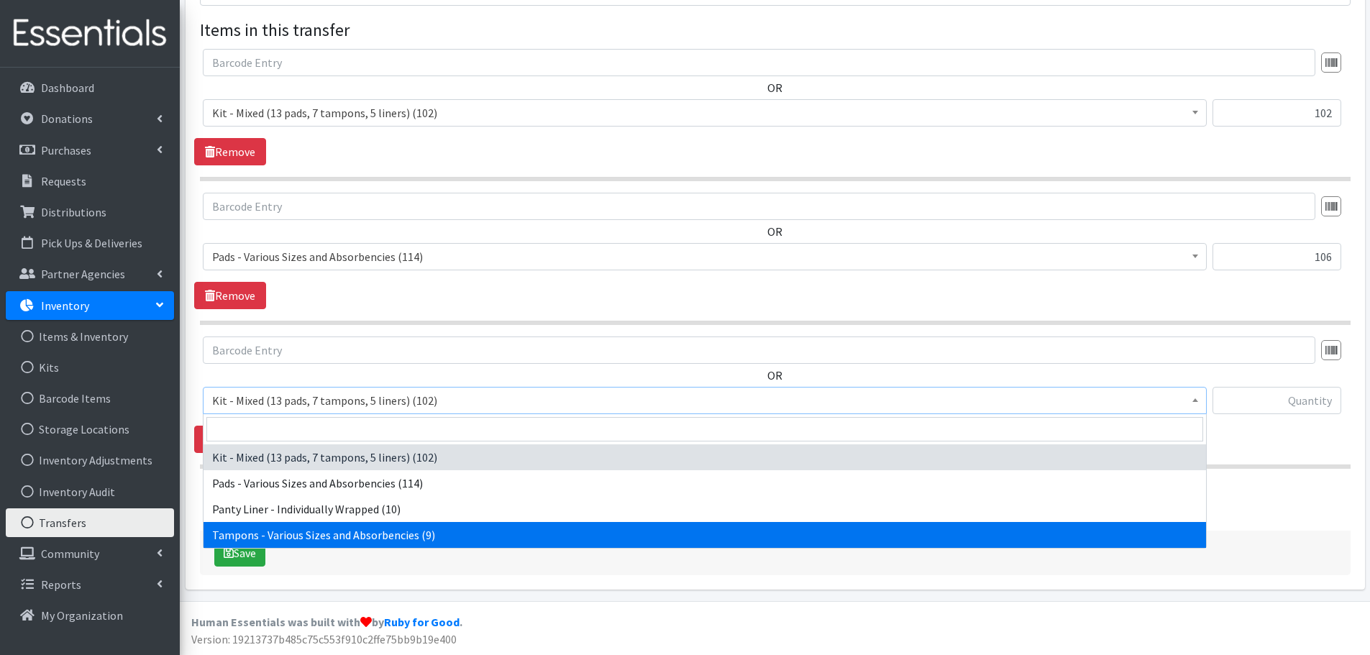
select select "10562"
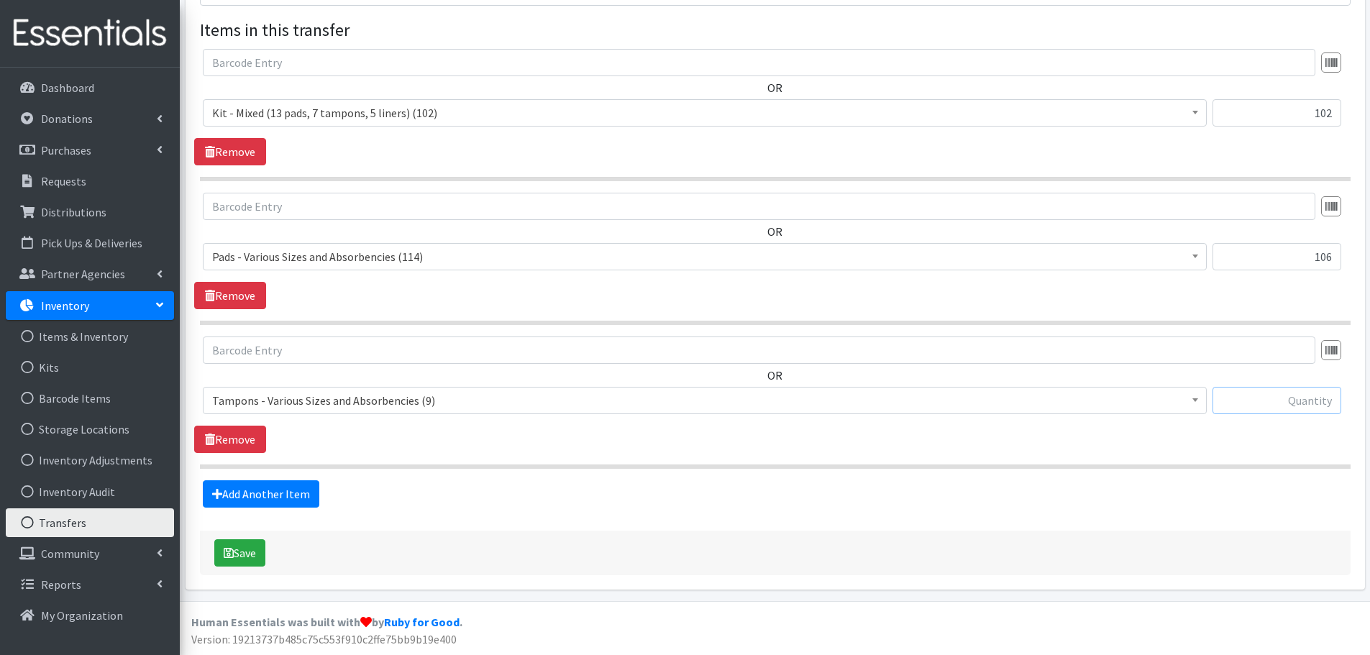
click at [1292, 395] on input "text" at bounding box center [1277, 400] width 129 height 27
type input "3"
click at [275, 493] on link "Add Another Item" at bounding box center [261, 493] width 117 height 27
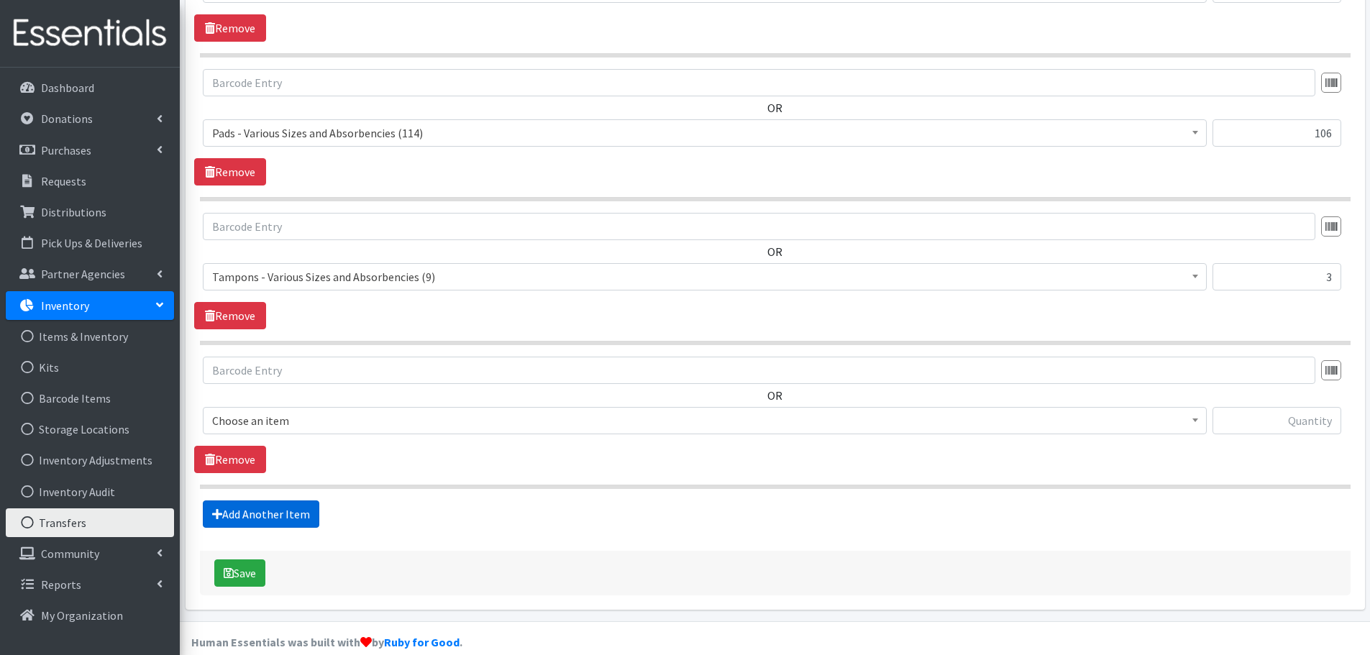
scroll to position [449, 0]
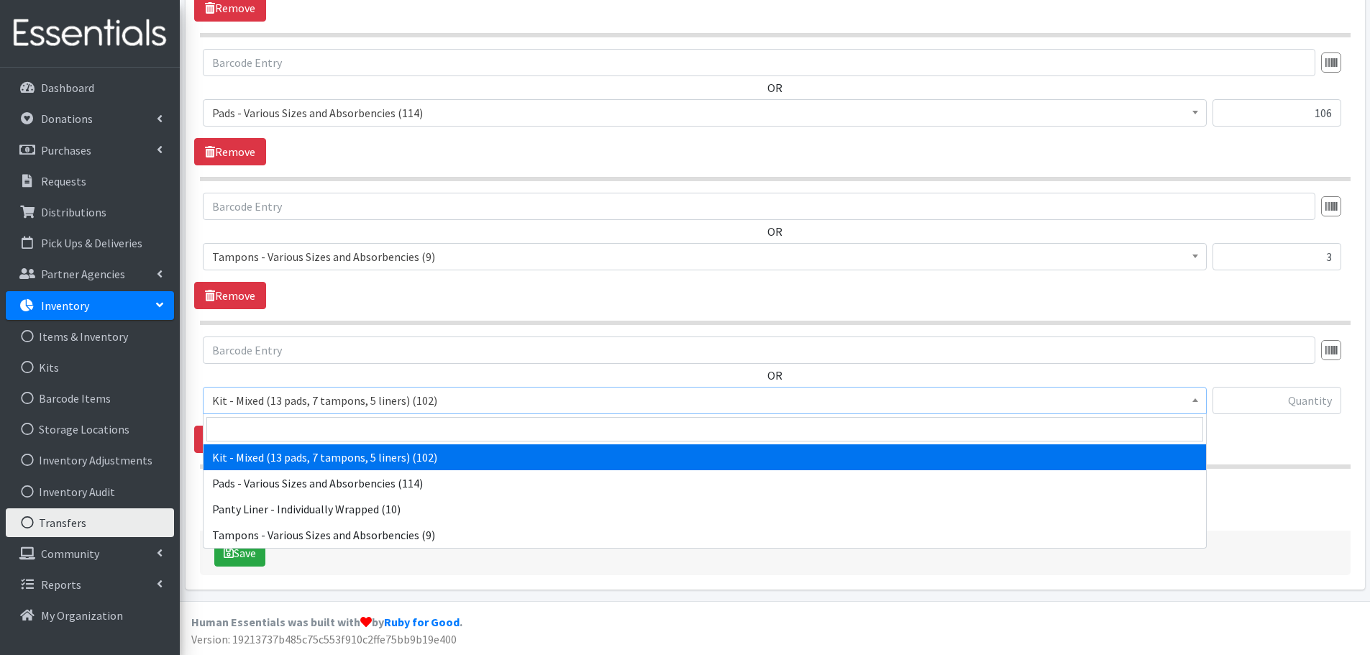
click at [309, 410] on span "Kit - Mixed (13 pads, 7 tampons, 5 liners) (102)" at bounding box center [704, 401] width 985 height 20
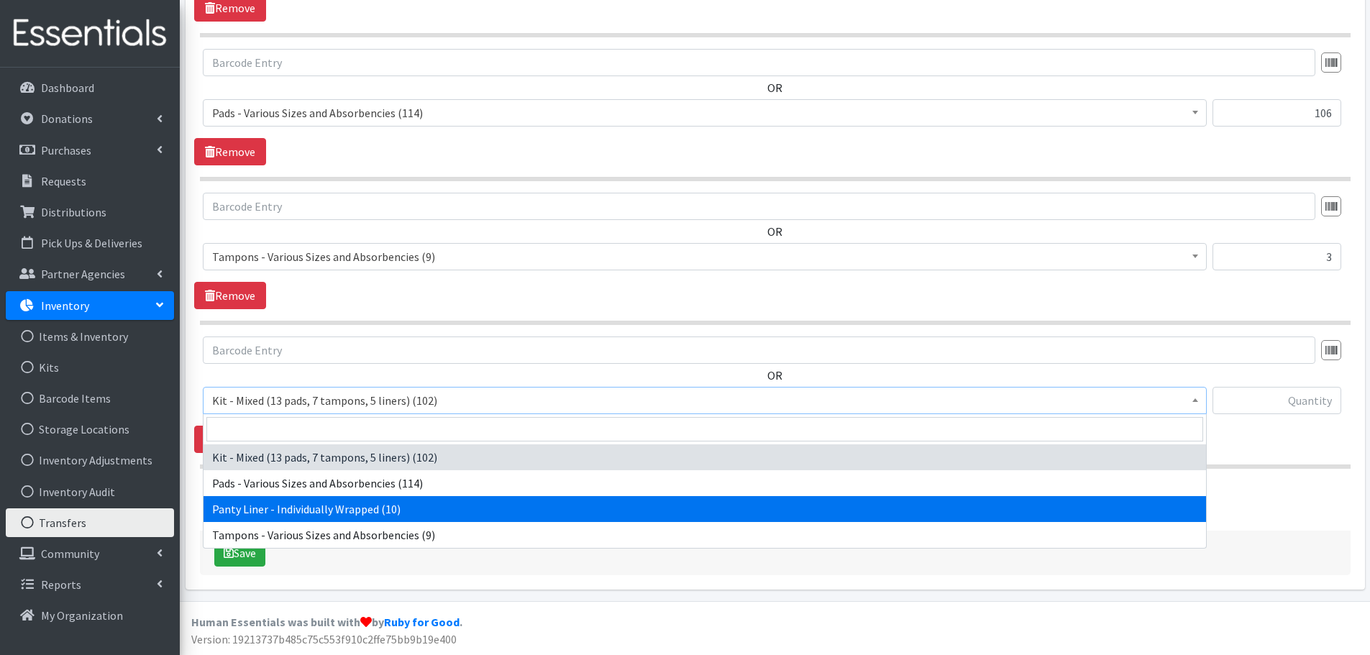
select select "10466"
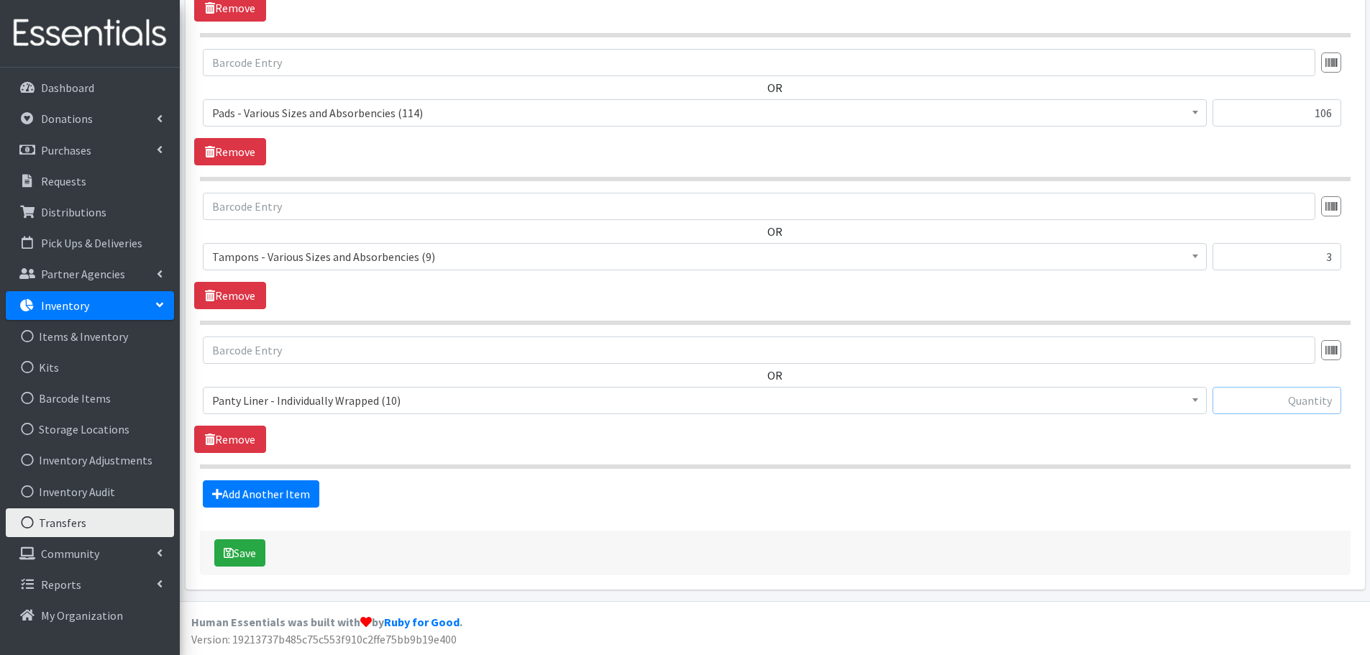
click at [1277, 409] on input "text" at bounding box center [1277, 400] width 129 height 27
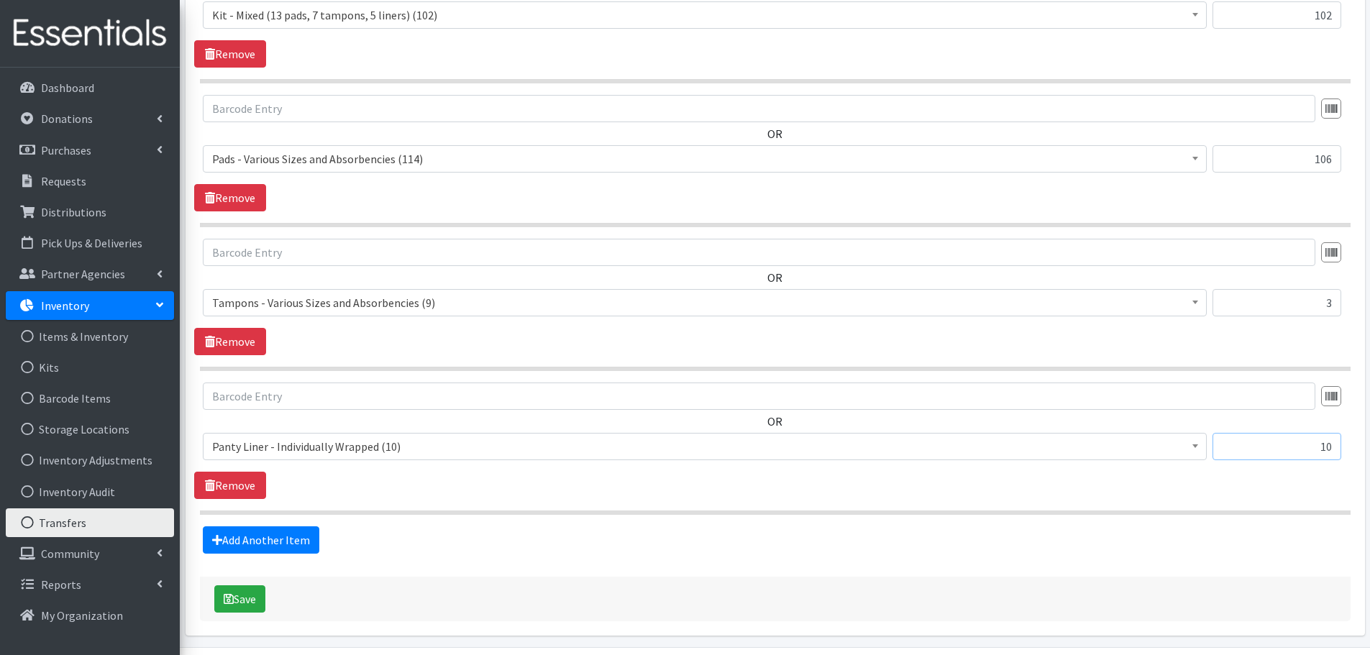
scroll to position [377, 0]
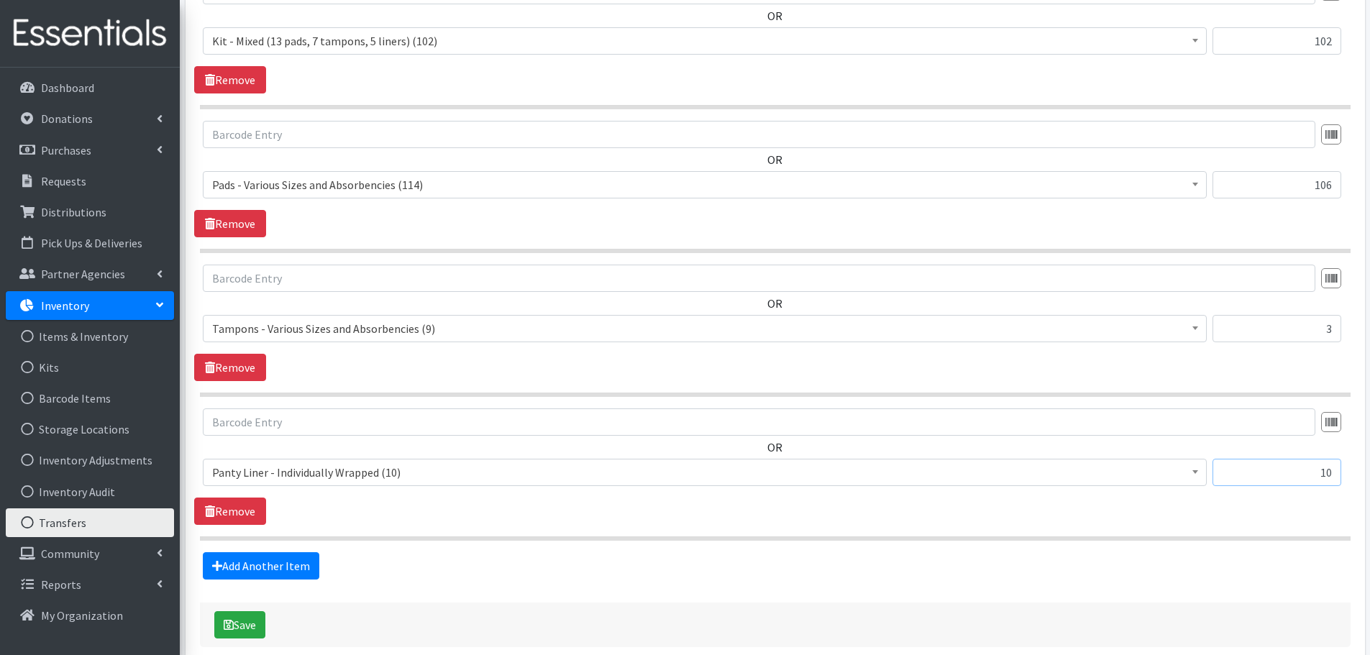
type input "10"
click at [249, 623] on button "Save" at bounding box center [239, 624] width 51 height 27
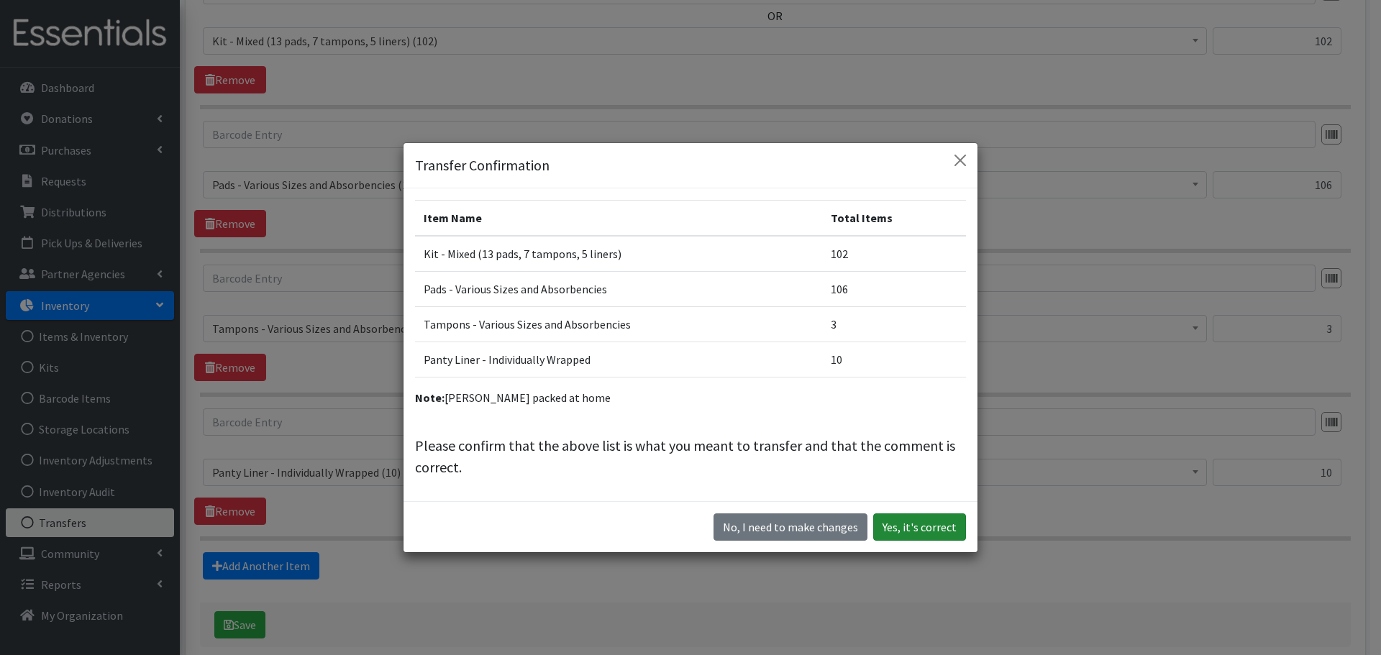
click at [935, 532] on button "Yes, it's correct" at bounding box center [919, 527] width 93 height 27
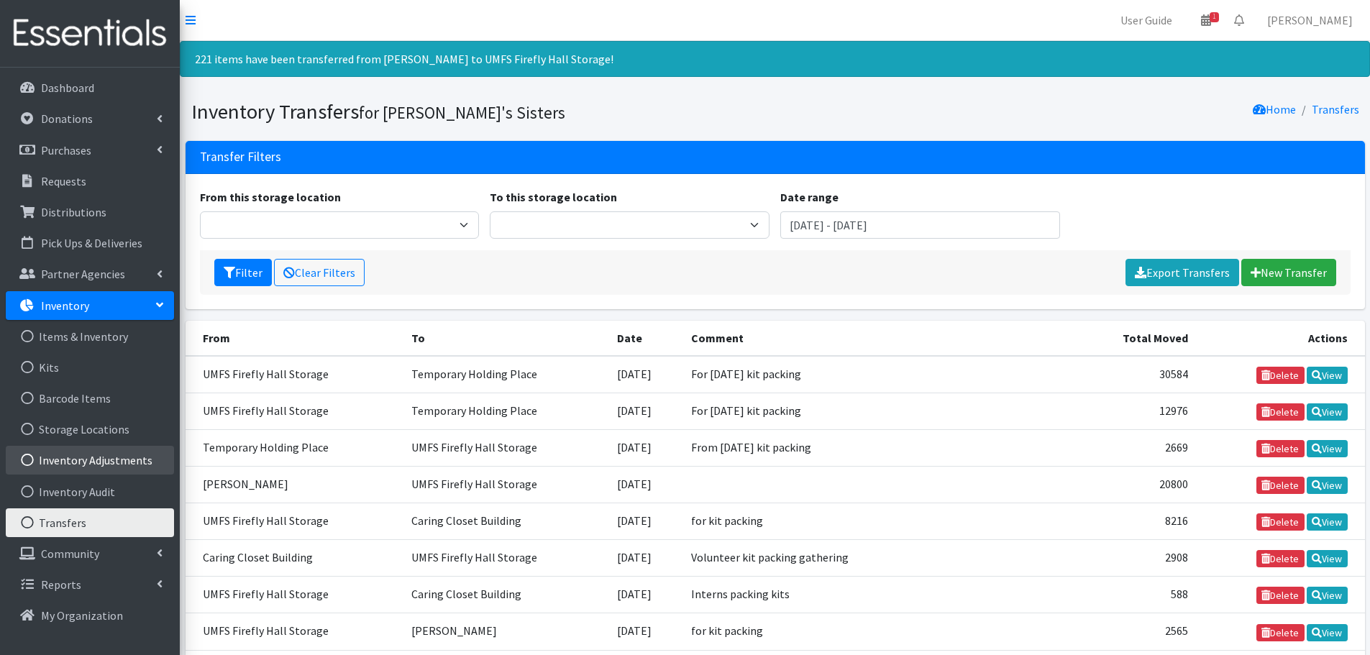
click at [126, 470] on link "Inventory Adjustments" at bounding box center [90, 460] width 168 height 29
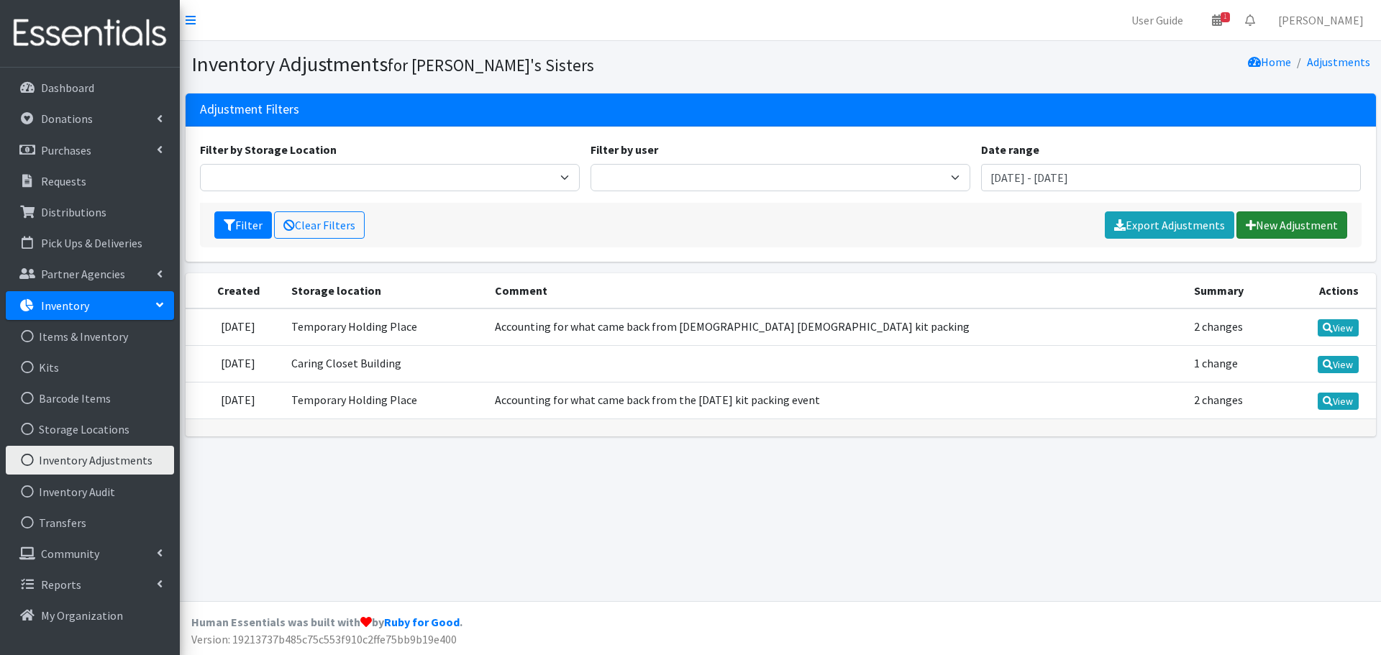
click at [1263, 222] on link "New Adjustment" at bounding box center [1291, 224] width 111 height 27
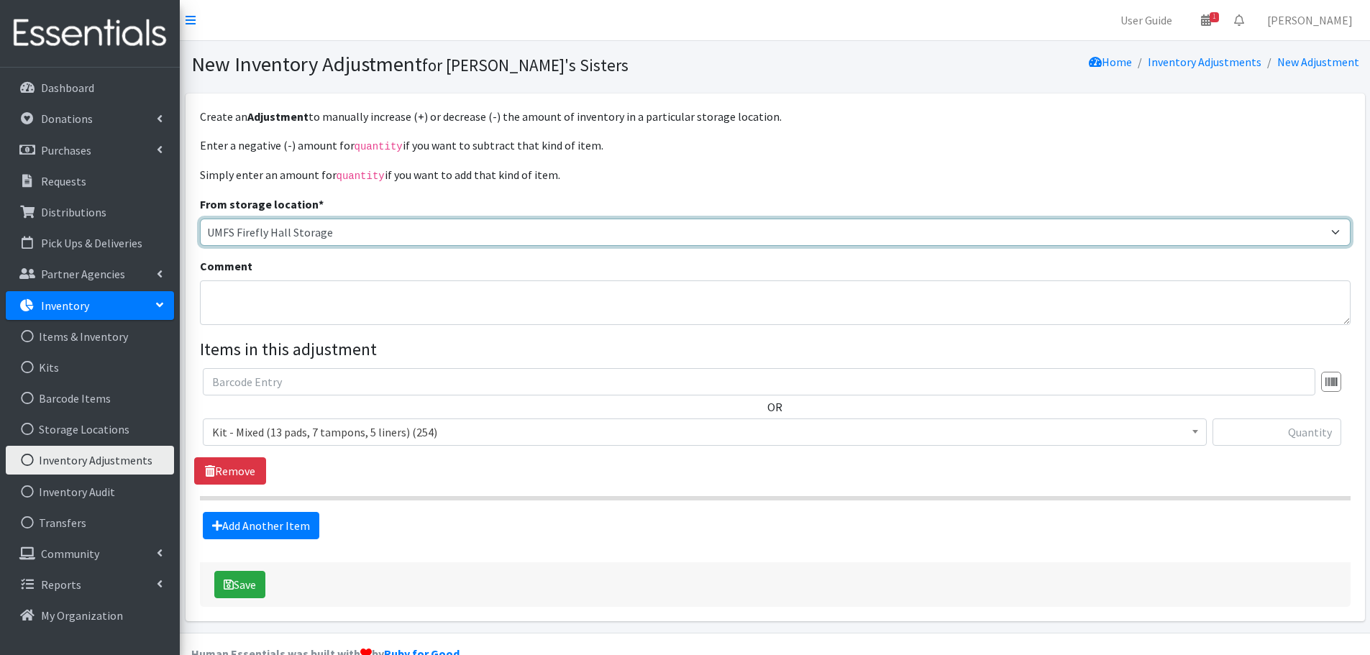
click at [302, 237] on select "Jennifer Taylor Brittany Averette Laura Davidson Erika Bedwell Heather Lennon V…" at bounding box center [775, 232] width 1151 height 27
select select "375"
click at [200, 219] on select "Jennifer Taylor Brittany Averette Laura Davidson Erika Bedwell Heather Lennon V…" at bounding box center [775, 232] width 1151 height 27
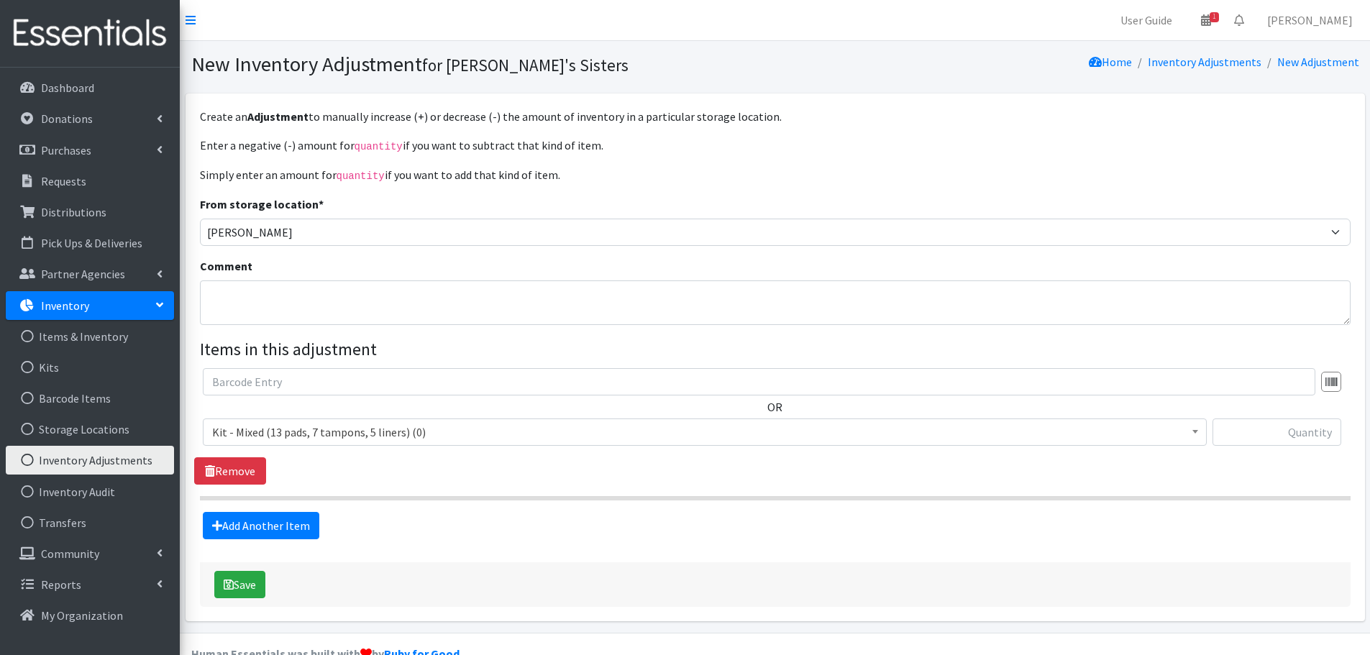
click at [263, 324] on form "From storage location * Jennifer Taylor Brittany Averette Laura Davidson Erika …" at bounding box center [775, 368] width 1151 height 344
click at [251, 306] on textarea "Comment" at bounding box center [775, 303] width 1151 height 45
type textarea "Accounting for what was returned by Tamala"
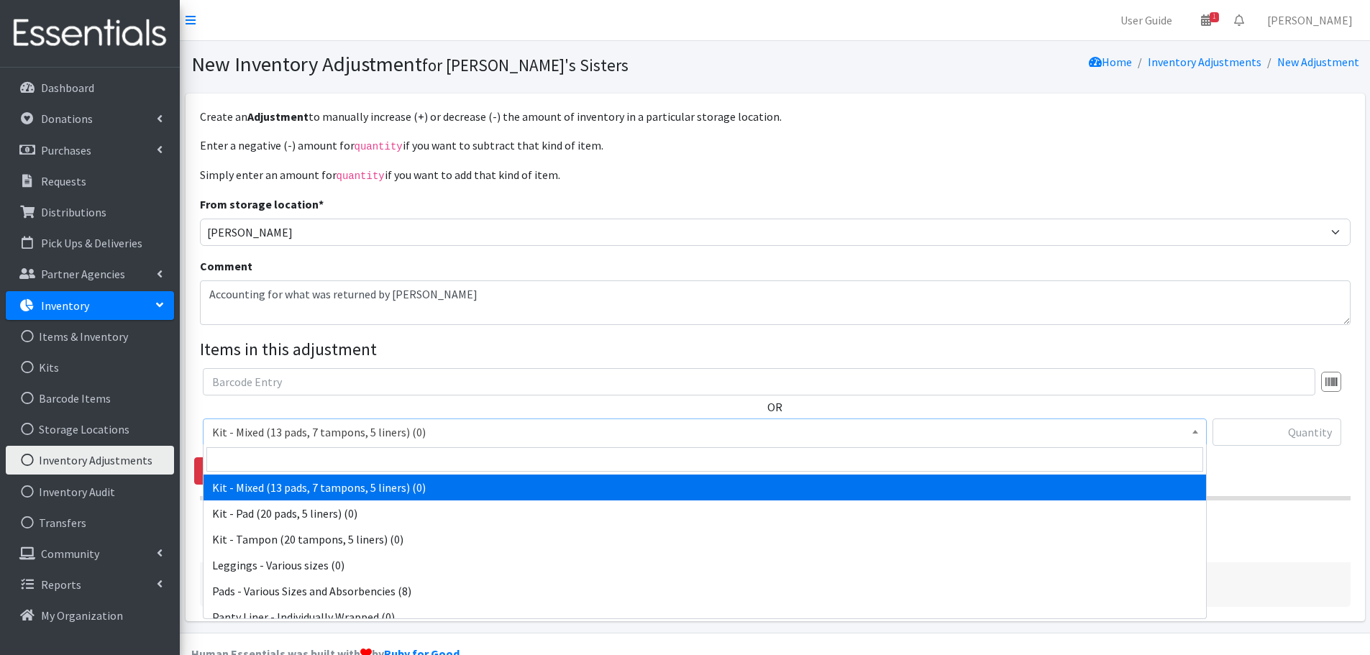
click at [447, 424] on span "Kit - Mixed (13 pads, 7 tampons, 5 liners) (0)" at bounding box center [704, 432] width 985 height 20
click at [523, 431] on span "Kit - Mixed (13 pads, 7 tampons, 5 liners) (0)" at bounding box center [704, 432] width 985 height 20
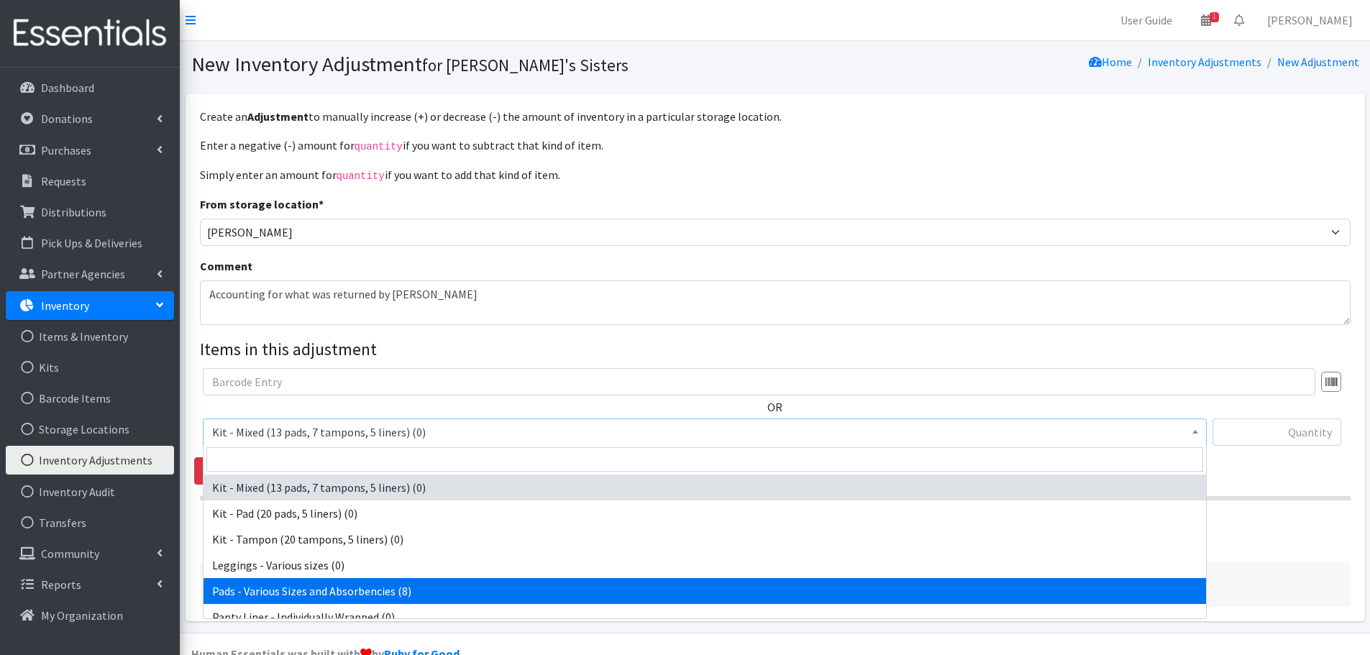
select select "10467"
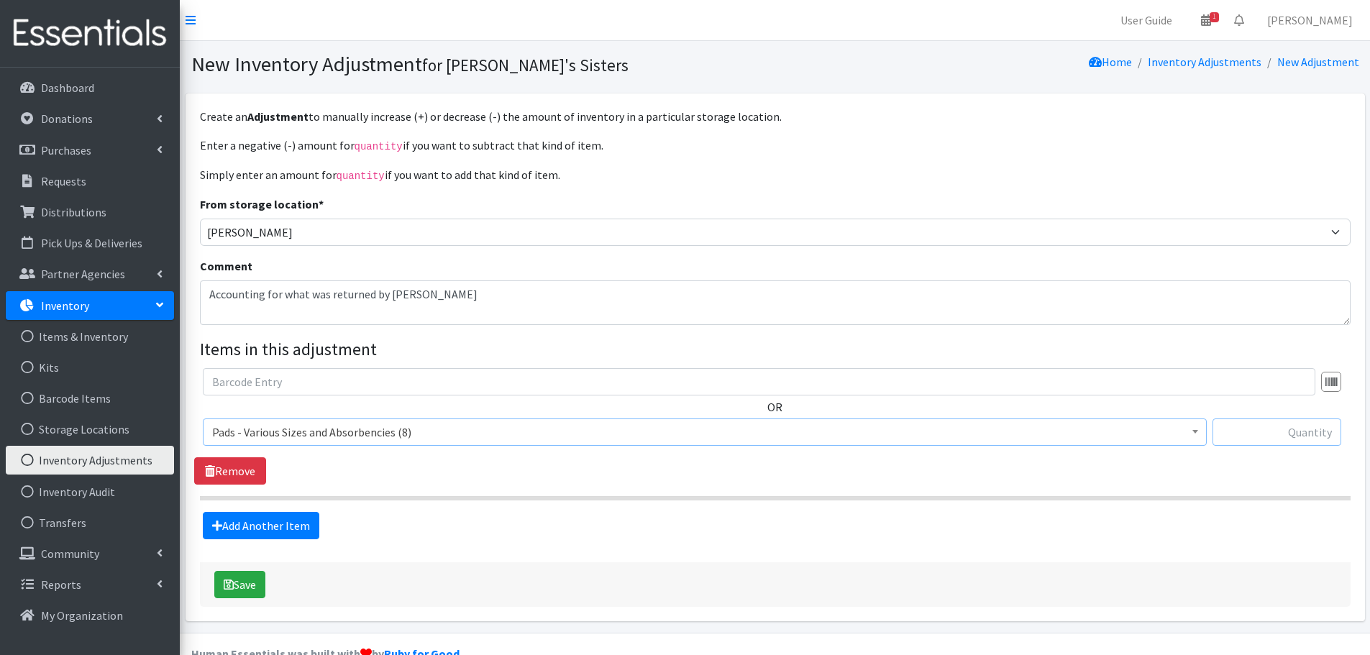
click at [1241, 421] on input "text" at bounding box center [1277, 432] width 129 height 27
type input "-8"
click at [462, 287] on textarea "Accounting for what was returned by Tamala" at bounding box center [775, 303] width 1151 height 45
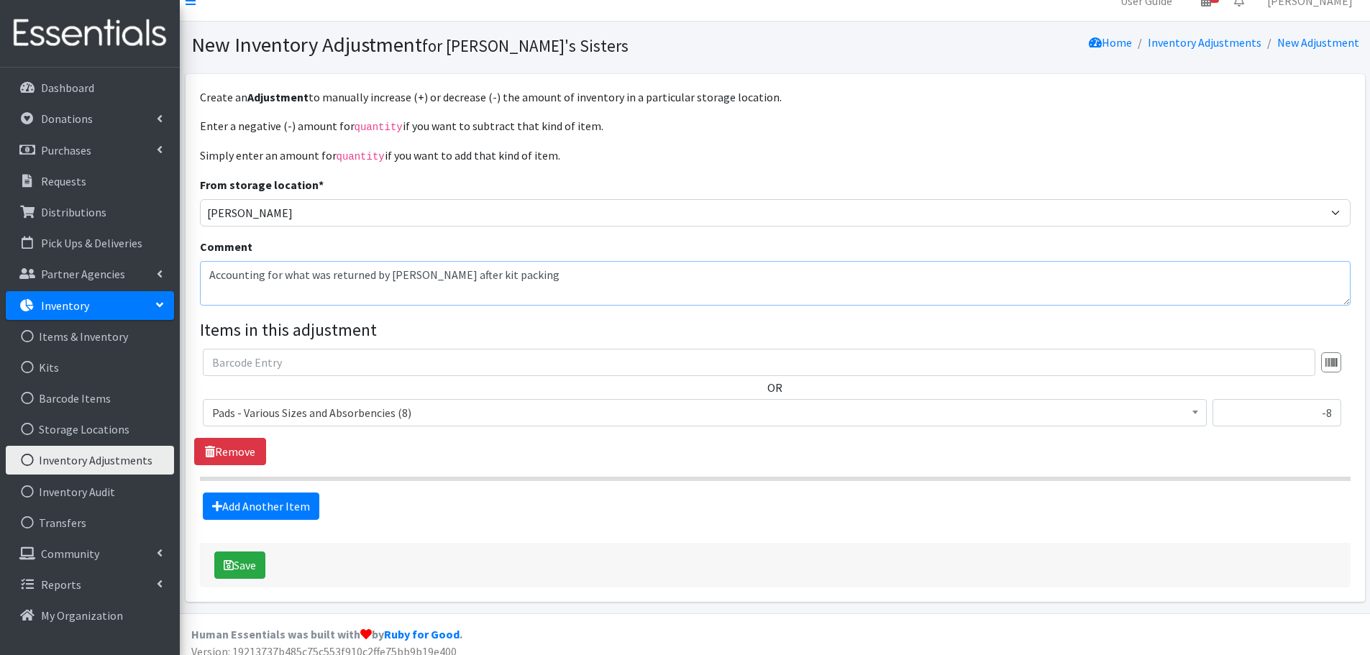
scroll to position [30, 0]
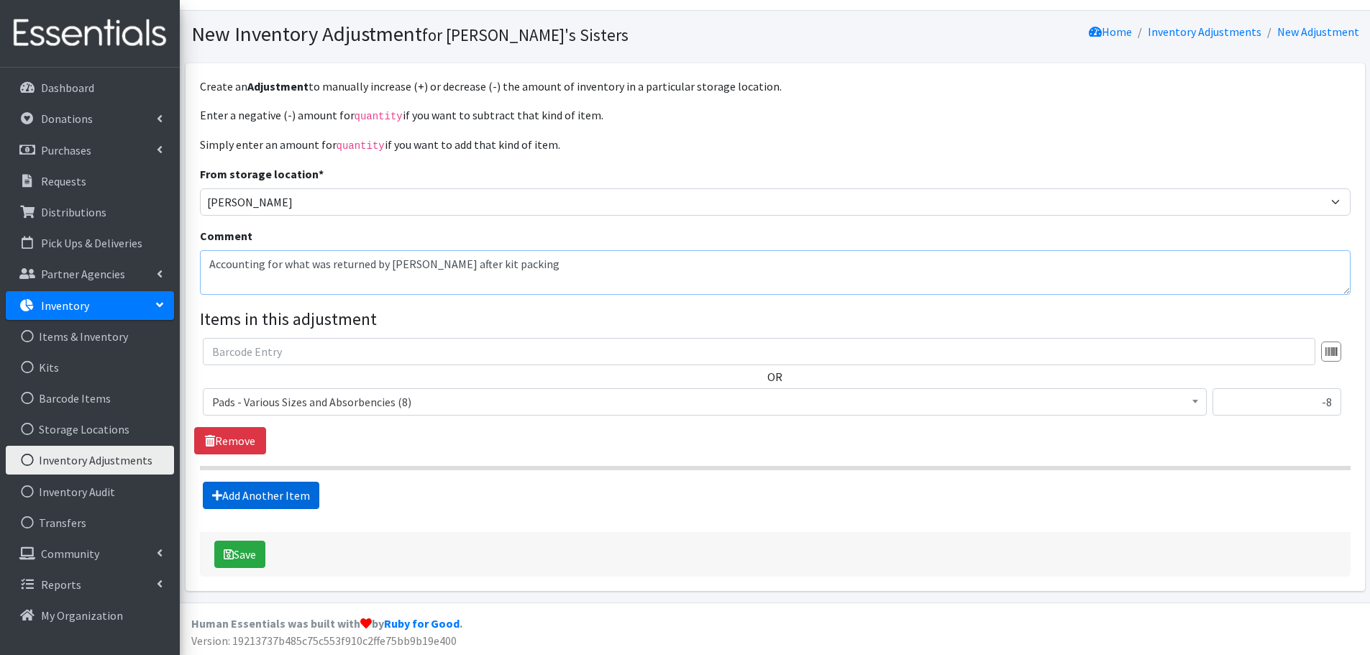
type textarea "Accounting for what was returned by Tamala after kit packing"
click at [314, 492] on link "Add Another Item" at bounding box center [261, 495] width 117 height 27
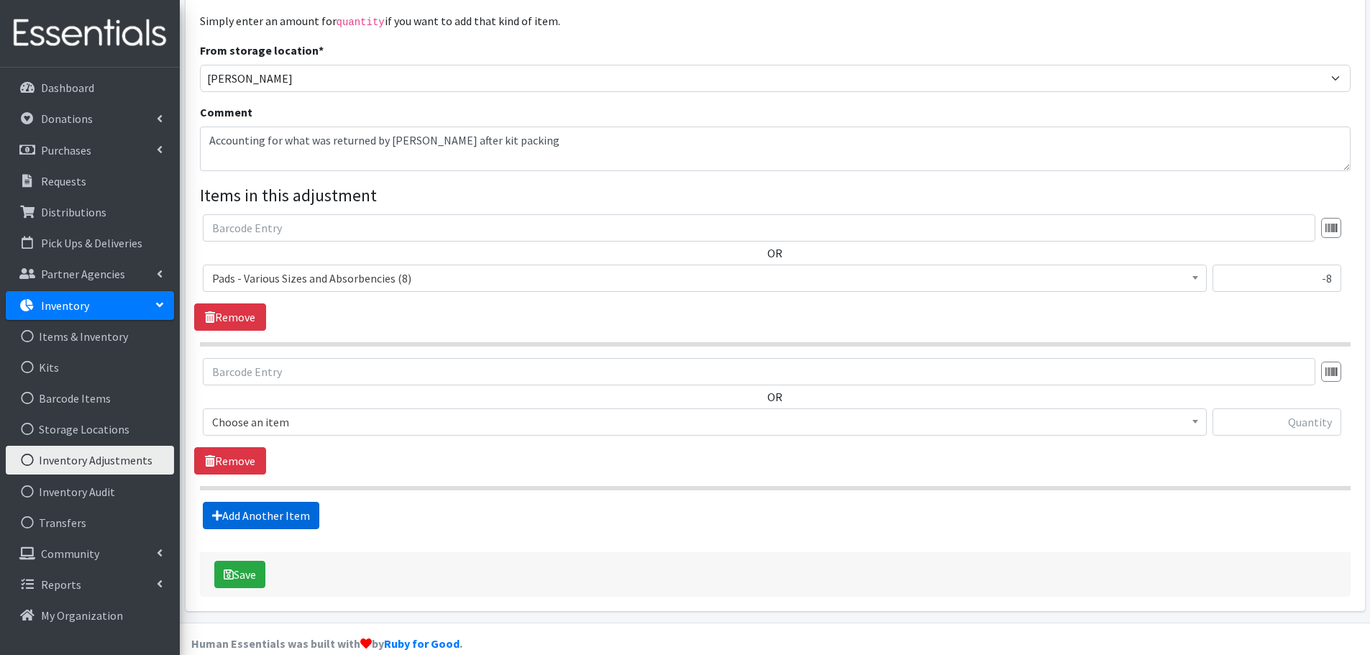
scroll to position [174, 0]
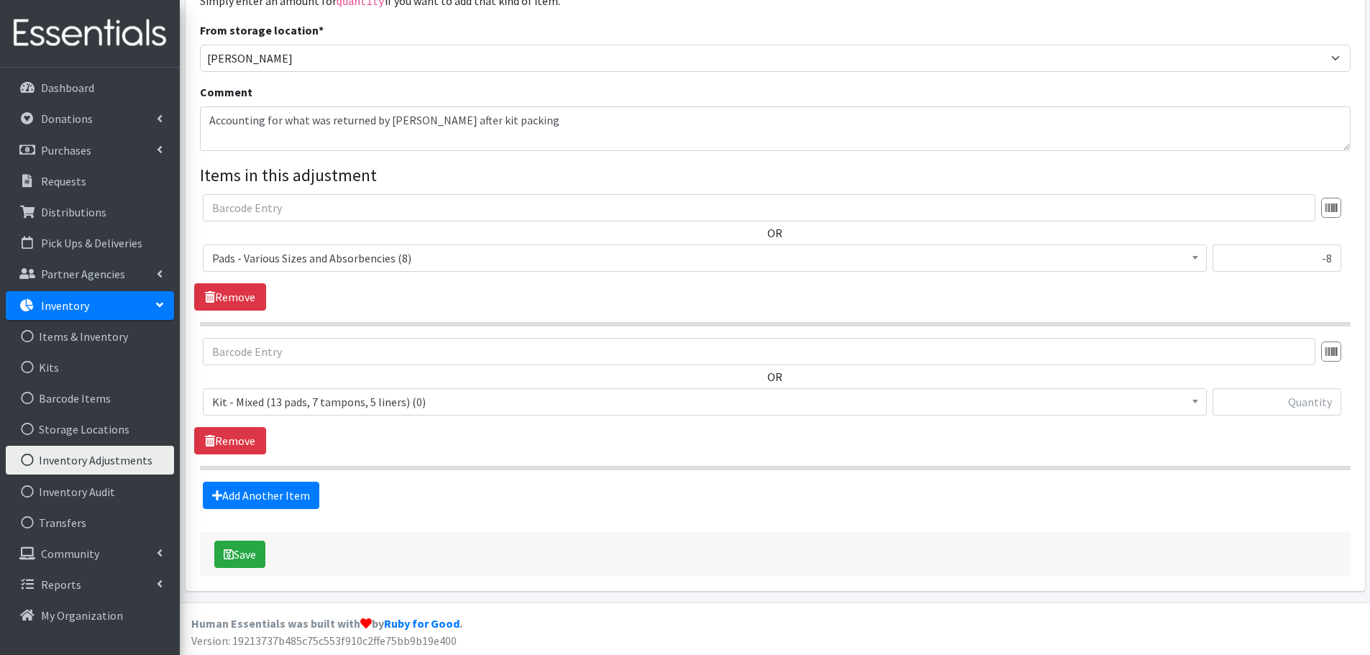
click at [388, 390] on span "Kit - Mixed (13 pads, 7 tampons, 5 liners) (0)" at bounding box center [705, 401] width 1004 height 27
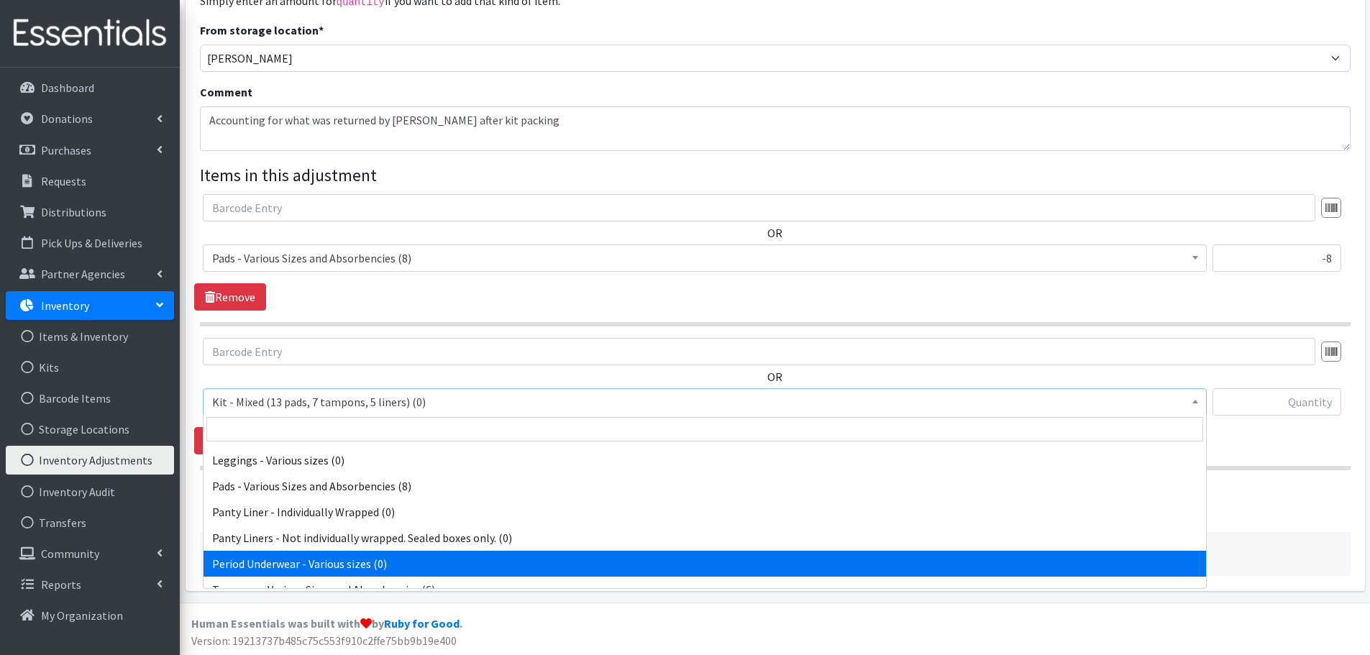
scroll to position [115, 0]
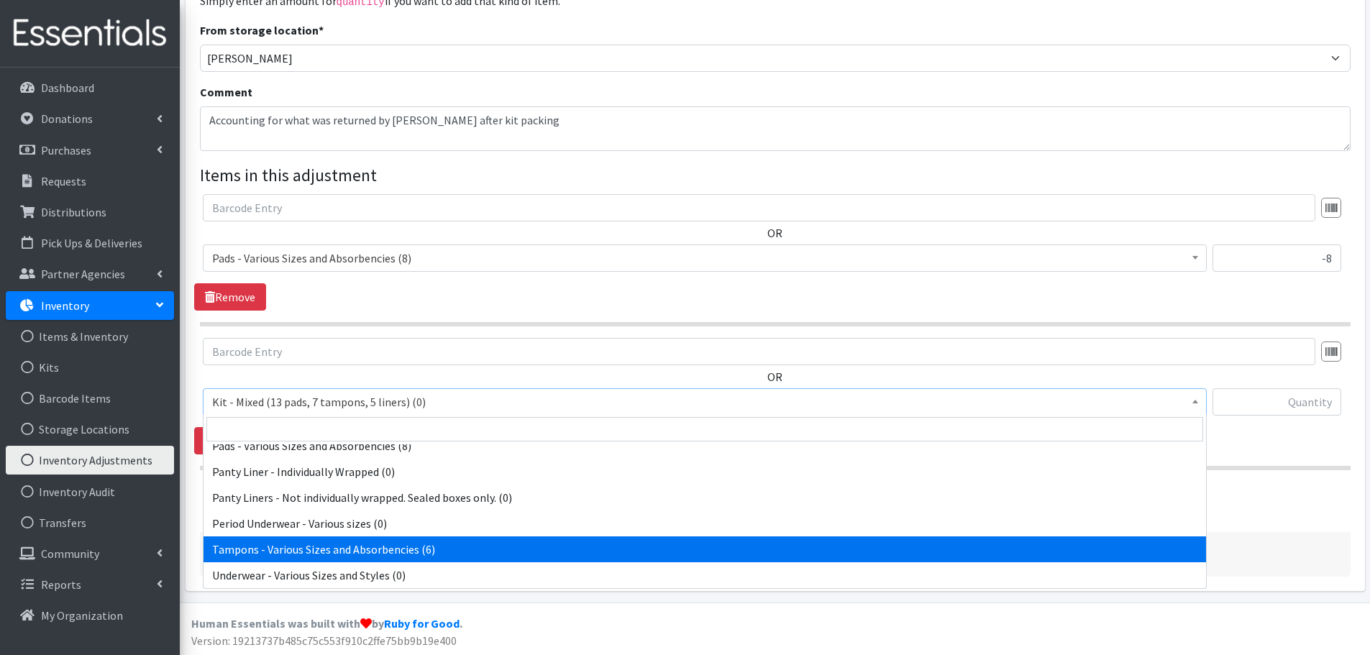
select select "10562"
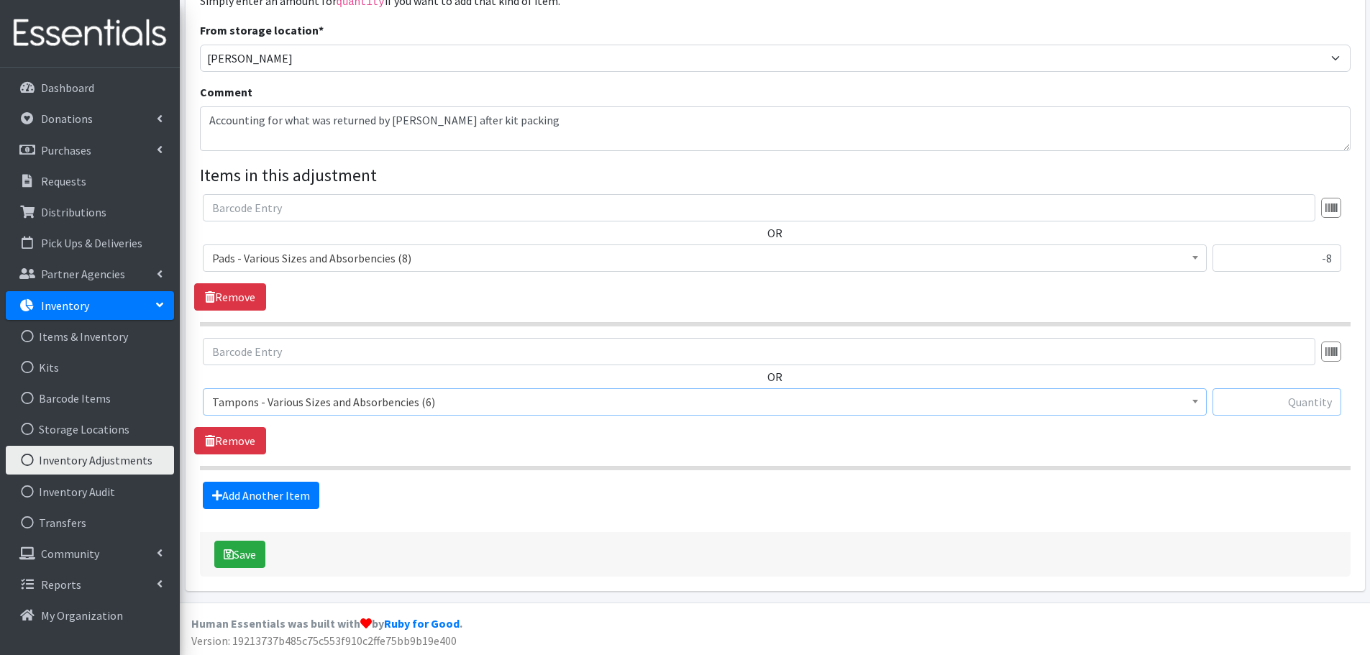
click at [1305, 399] on input "text" at bounding box center [1277, 401] width 129 height 27
type input "-6"
click at [230, 552] on icon "submit" at bounding box center [229, 555] width 10 height 12
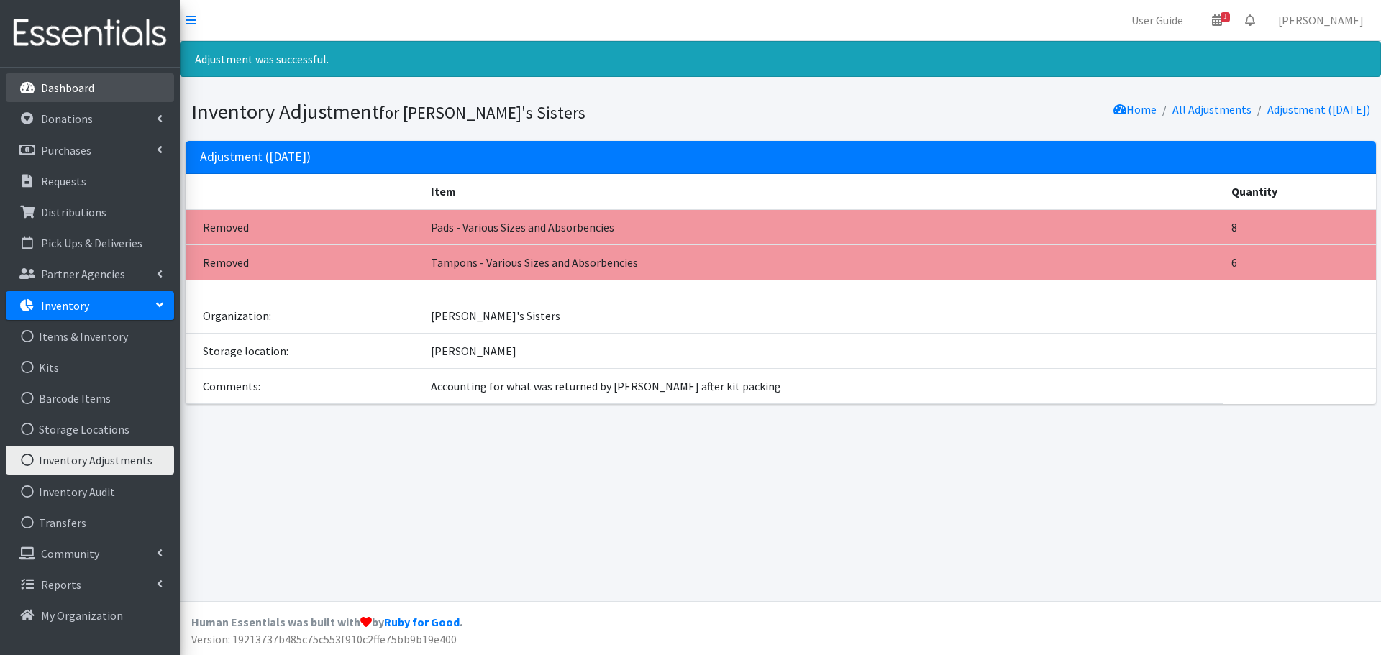
click at [62, 90] on p "Dashboard" at bounding box center [67, 88] width 53 height 14
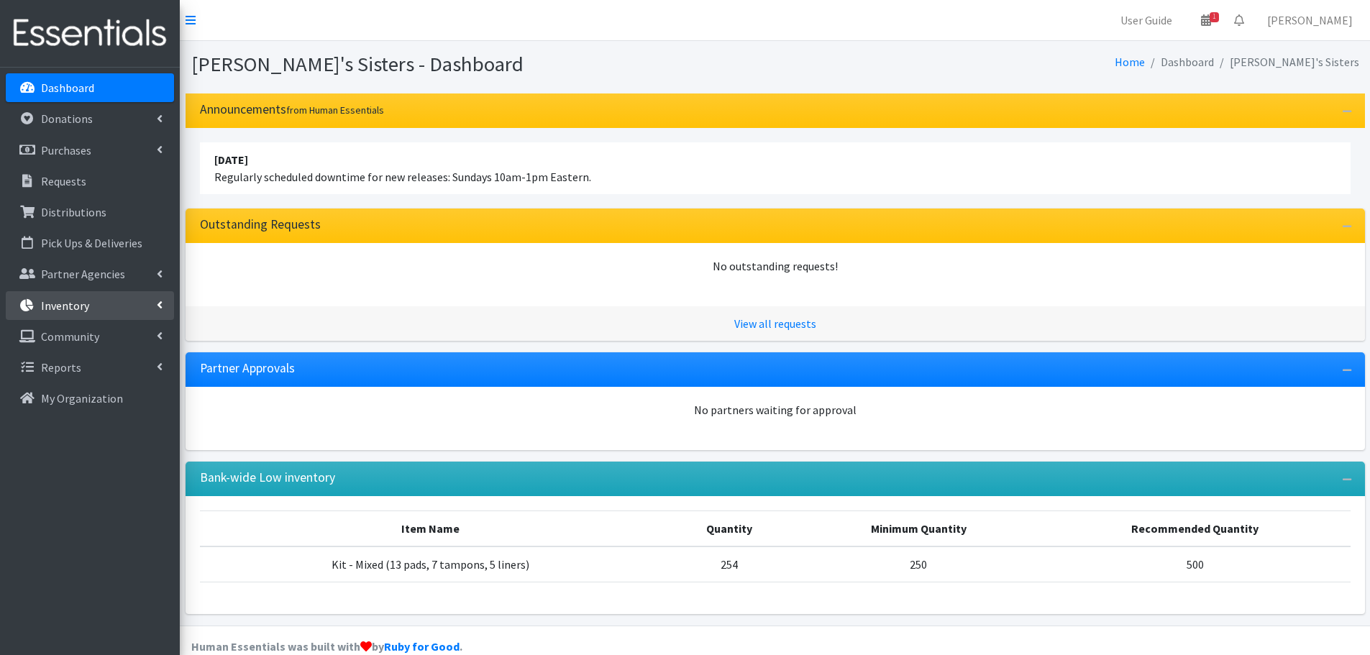
click at [99, 314] on link "Inventory" at bounding box center [90, 305] width 168 height 29
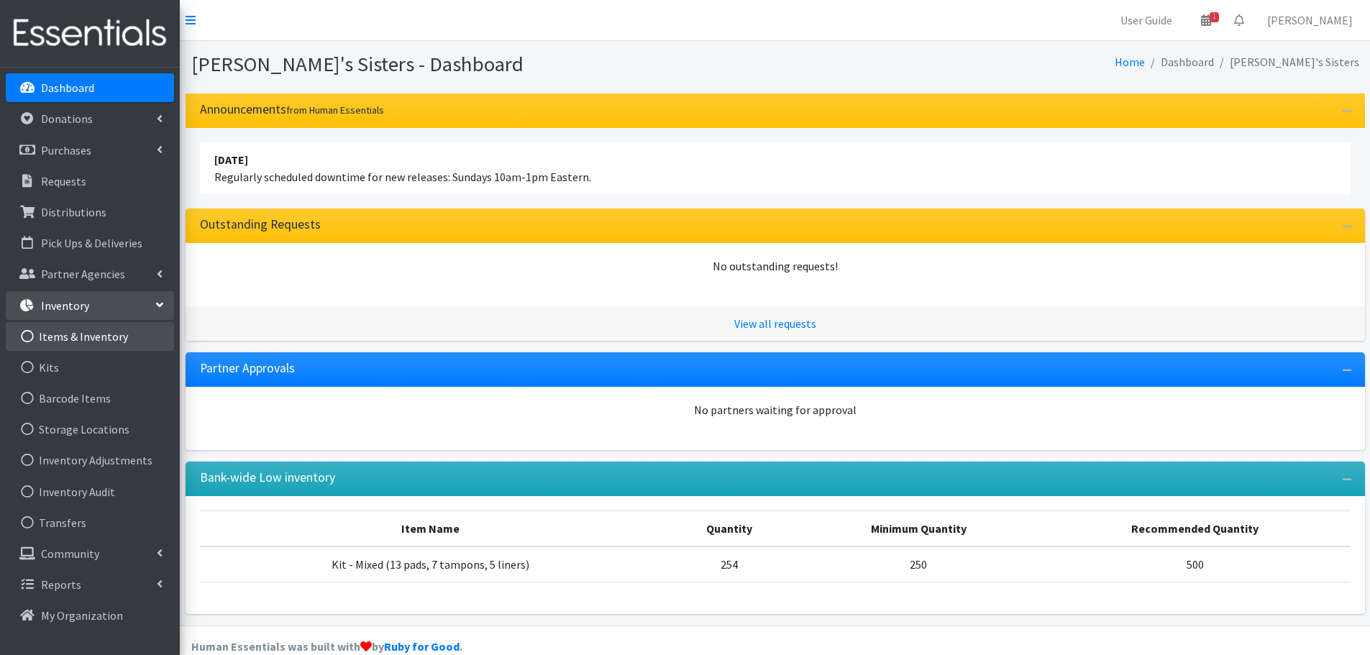
click at [106, 340] on link "Items & Inventory" at bounding box center [90, 336] width 168 height 29
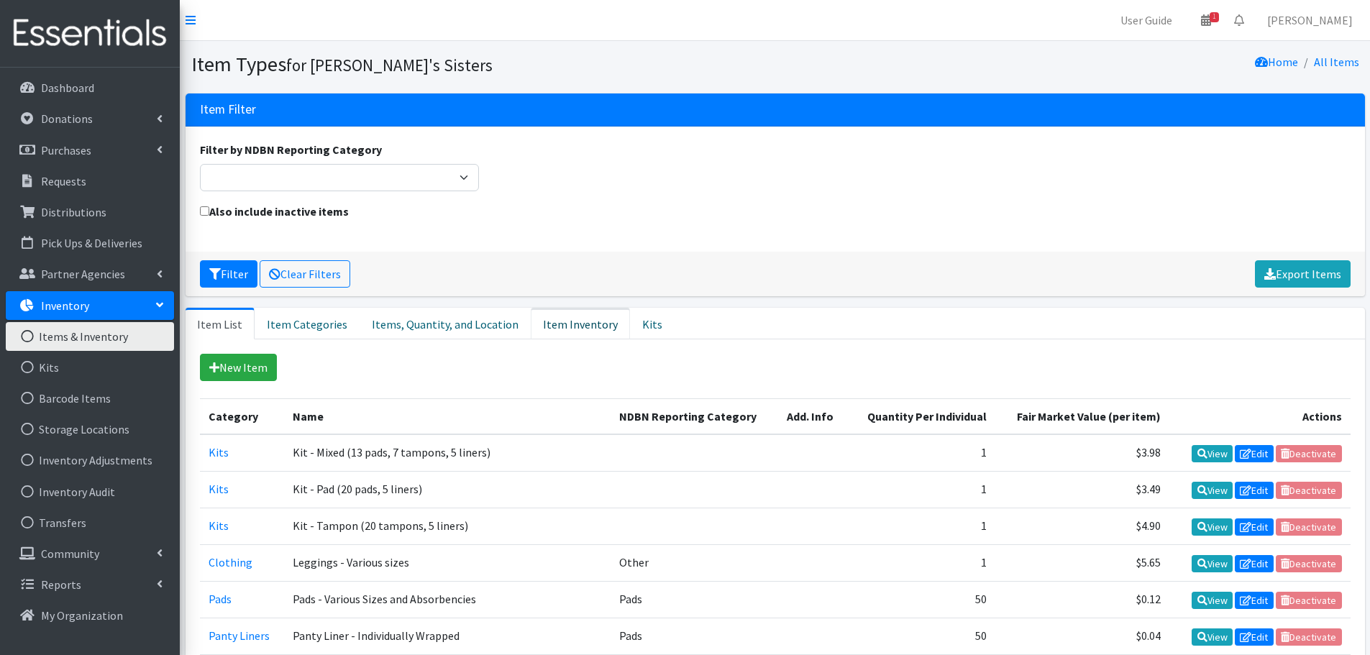
click at [542, 329] on link "Item Inventory" at bounding box center [580, 324] width 99 height 32
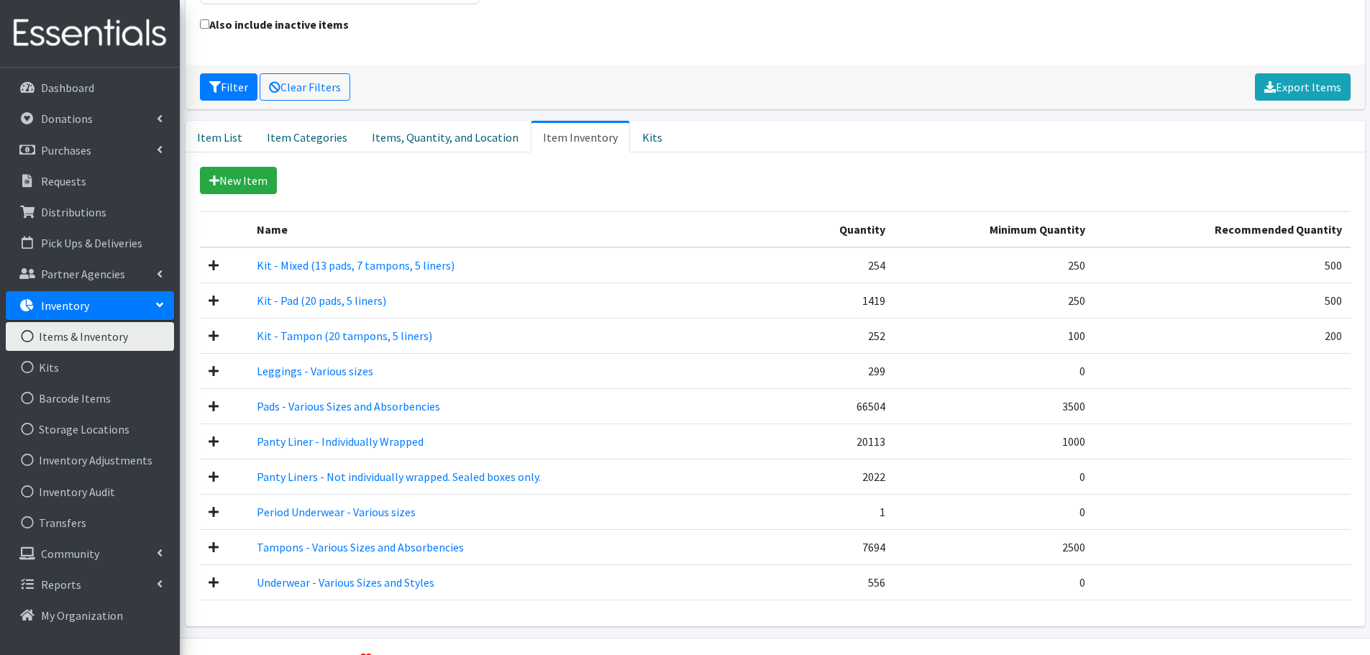
scroll to position [224, 0]
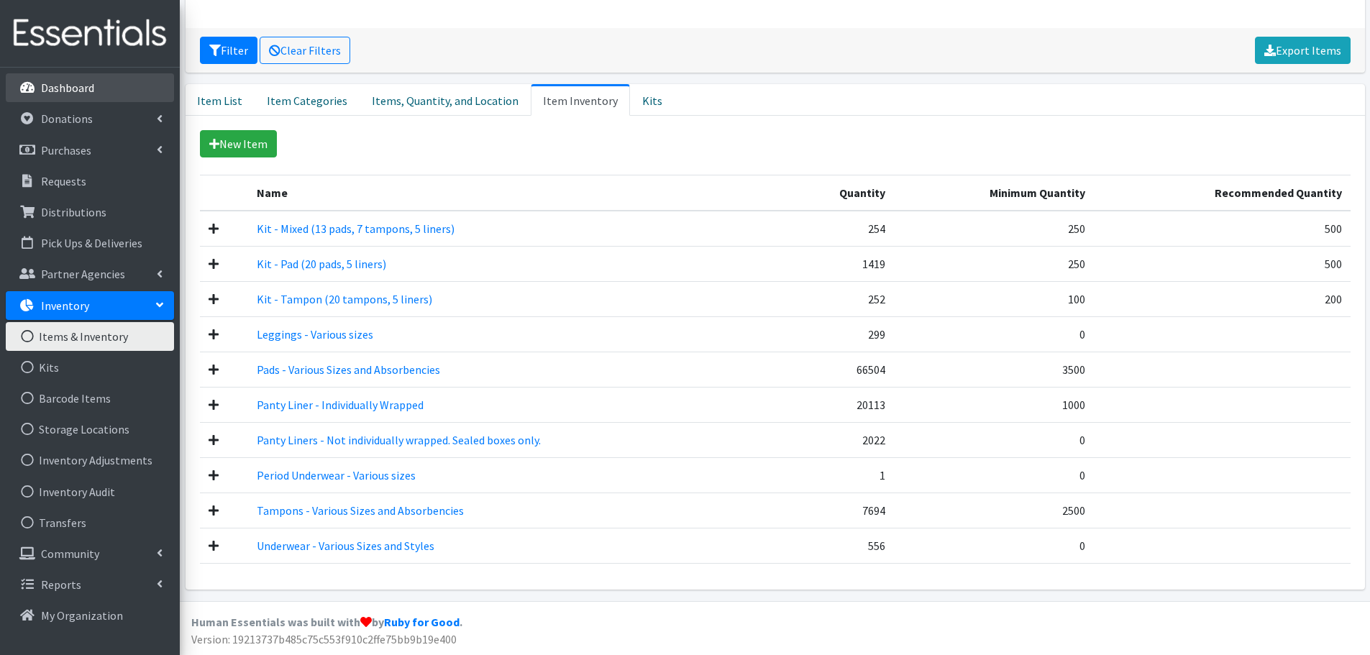
click at [75, 86] on p "Dashboard" at bounding box center [67, 88] width 53 height 14
